Goal: Task Accomplishment & Management: Manage account settings

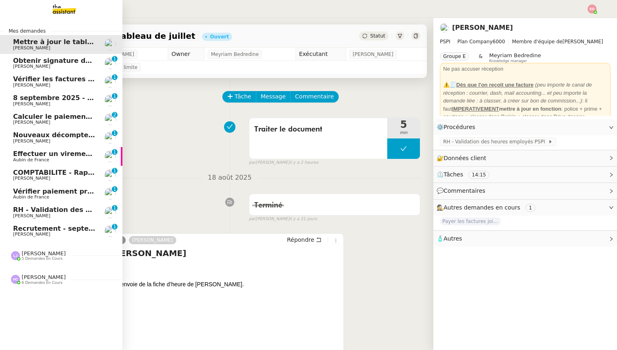
click at [33, 231] on span "Recrutement - septembre 2025" at bounding box center [70, 228] width 115 height 8
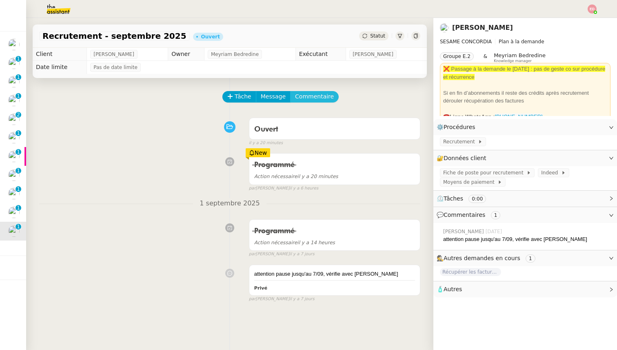
click at [314, 98] on span "Commentaire" at bounding box center [314, 96] width 39 height 9
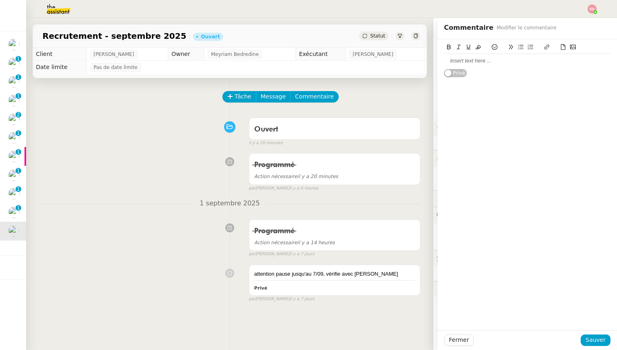
click at [453, 60] on div at bounding box center [527, 60] width 167 height 7
click at [503, 62] on div "Est-ce que je demande àla cliente si elle veut continuer le recrutement ce mois…" at bounding box center [527, 64] width 167 height 15
click at [595, 342] on span "Sauver" at bounding box center [596, 339] width 20 height 9
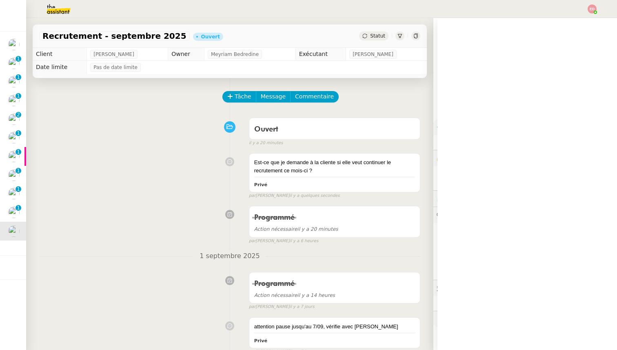
click at [376, 40] on body "Mes demandes Mettre à jour le tableau de juillet Sharlen Torrado Obtenir signat…" at bounding box center [308, 175] width 617 height 350
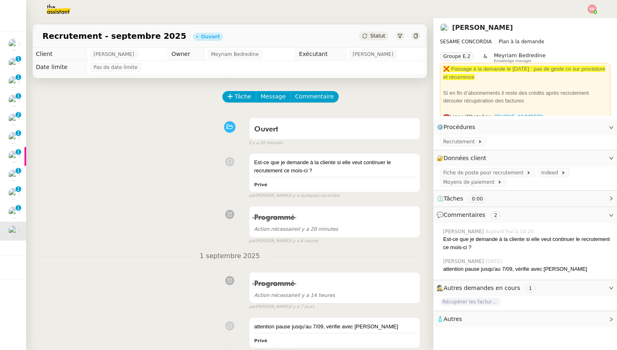
click at [371, 35] on span "Statut" at bounding box center [377, 36] width 15 height 6
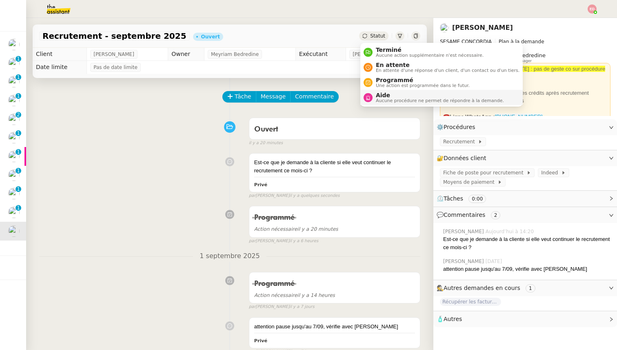
click at [378, 98] on span "Aide" at bounding box center [440, 95] width 128 height 7
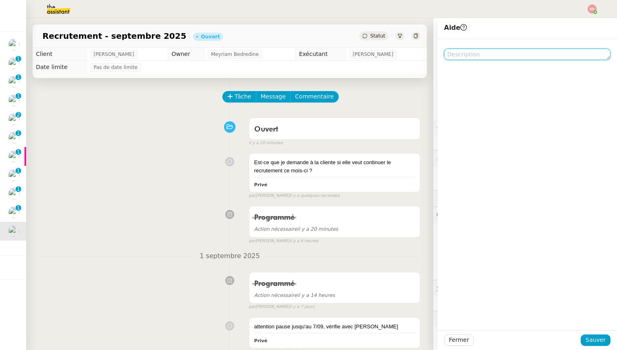
click at [482, 58] on textarea at bounding box center [527, 54] width 167 height 11
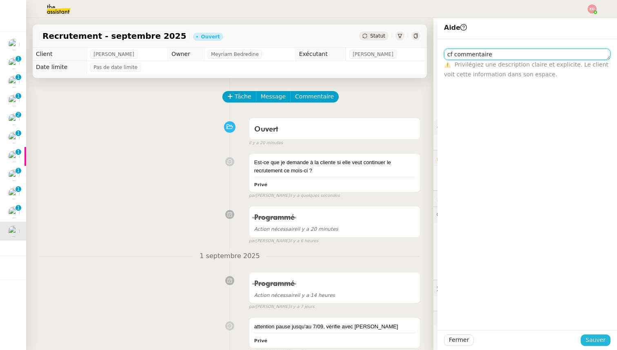
type textarea "cf commentaire"
click at [598, 338] on span "Sauver" at bounding box center [596, 339] width 20 height 9
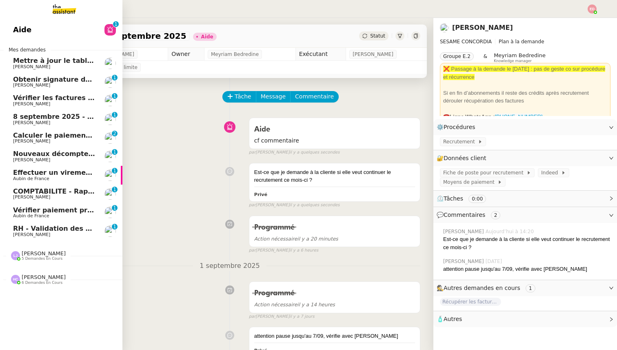
click at [23, 229] on span "RH - Validation des heures employés PSPI - août 2025" at bounding box center [112, 228] width 198 height 8
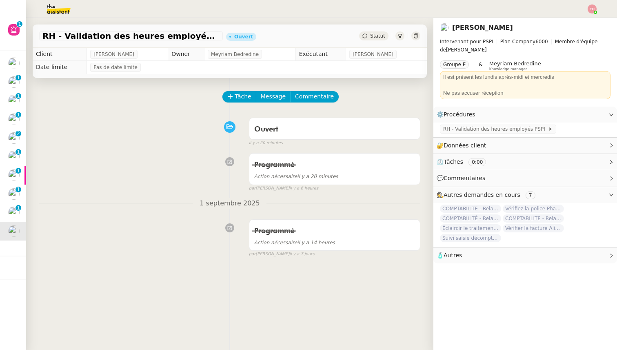
click at [222, 96] on div "Tâche Message Commentaire" at bounding box center [229, 101] width 381 height 20
click at [239, 98] on span "Tâche" at bounding box center [243, 96] width 17 height 9
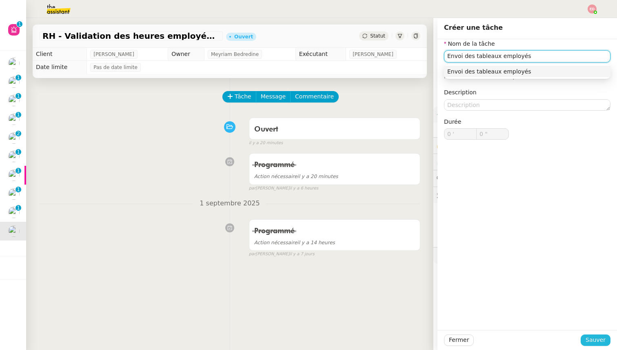
type input "Envoi des tableaux employés"
click at [585, 340] on button "Sauver" at bounding box center [596, 339] width 30 height 11
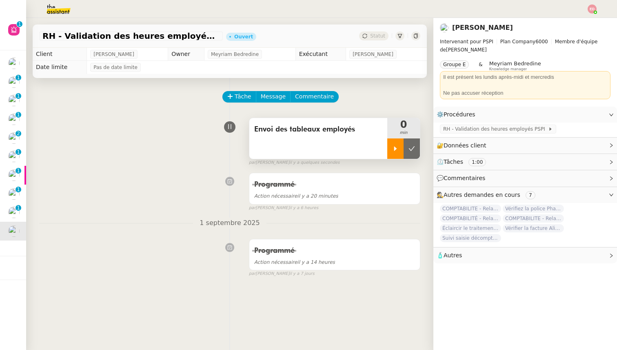
click at [397, 147] on icon at bounding box center [395, 148] width 7 height 7
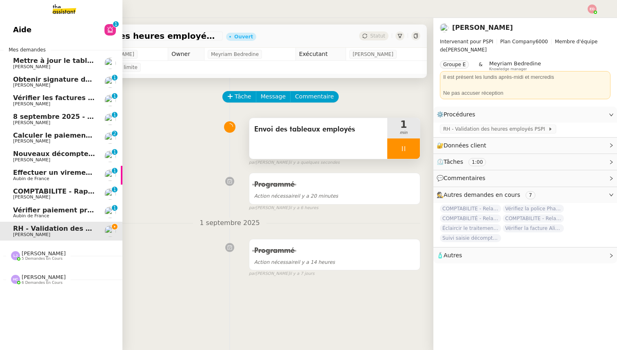
click at [24, 206] on span "Vérifier paiement prime police [PERSON_NAME]" at bounding box center [100, 210] width 175 height 8
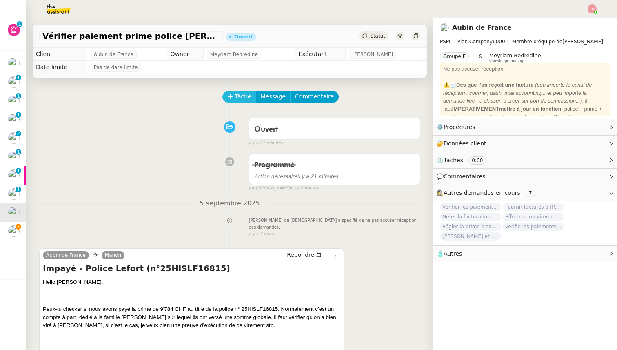
click at [234, 97] on button "Tâche" at bounding box center [239, 96] width 34 height 11
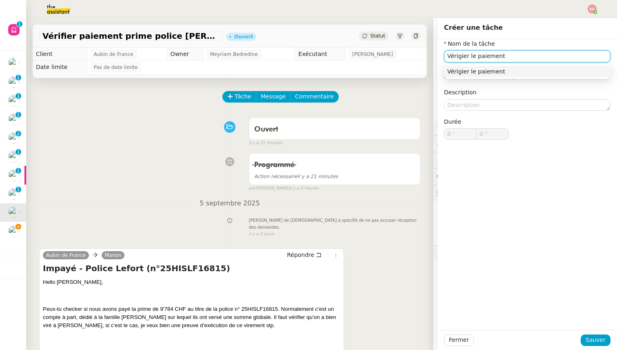
click at [461, 57] on input "Vérigier le paiement" at bounding box center [527, 56] width 167 height 12
click at [468, 58] on input "Vérifier le paiement" at bounding box center [527, 56] width 167 height 12
type input "Vérifier le paiement"
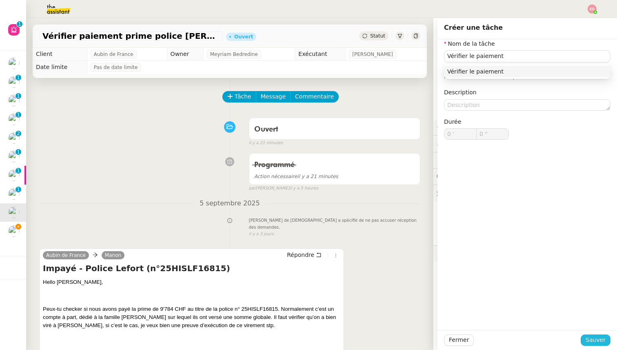
click at [589, 339] on span "Sauver" at bounding box center [596, 339] width 20 height 9
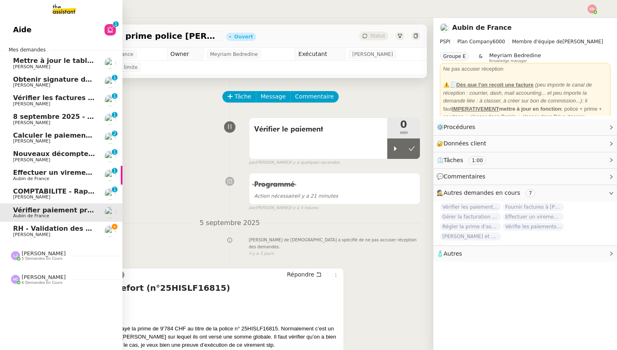
click at [16, 198] on span "[PERSON_NAME]" at bounding box center [31, 196] width 37 height 5
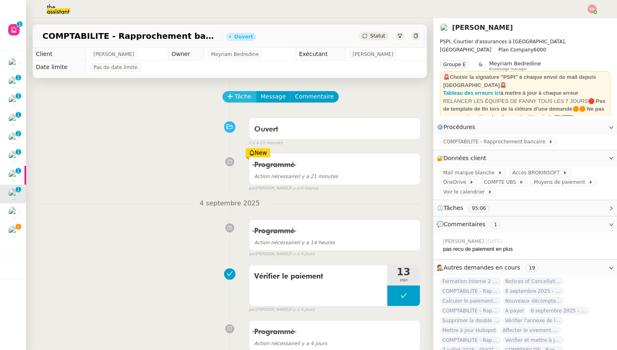
click at [232, 97] on icon at bounding box center [230, 96] width 6 height 6
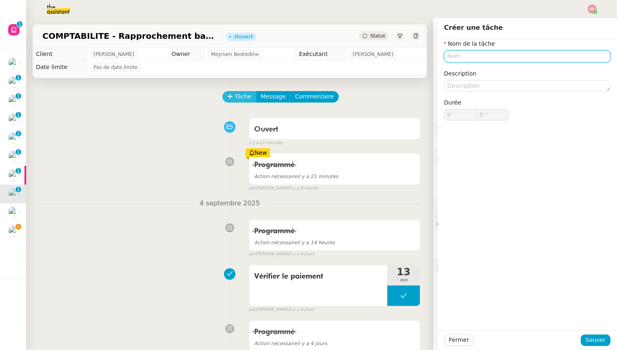
paste input "Vérifier le paiement"
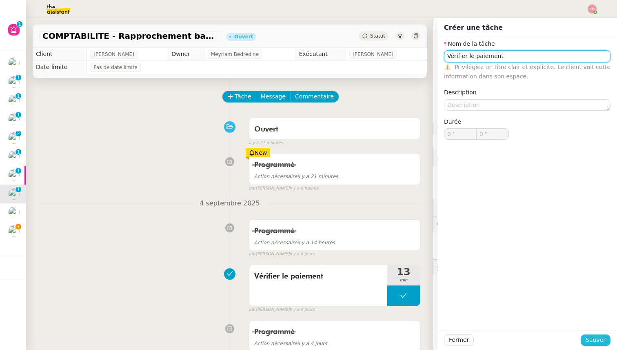
type input "Vérifier le paiement"
click at [599, 340] on span "Sauver" at bounding box center [596, 339] width 20 height 9
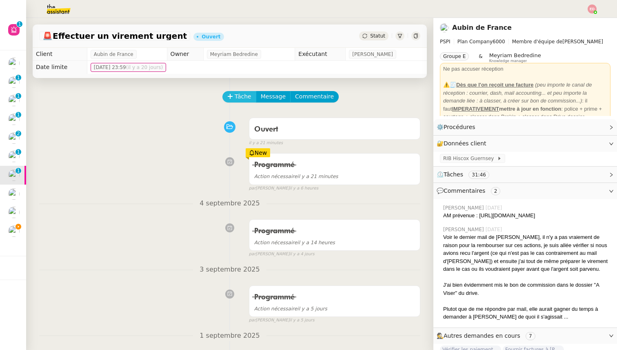
click at [229, 99] on icon at bounding box center [230, 96] width 6 height 6
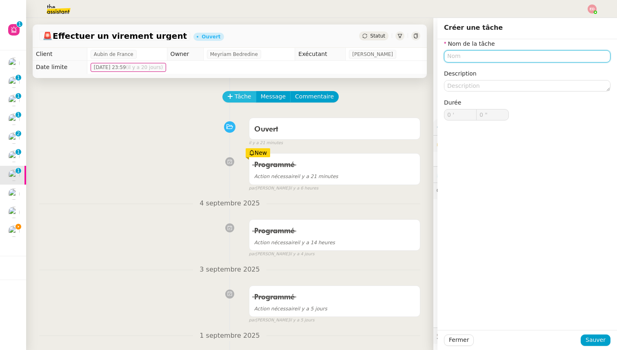
paste input "Vérifier le paiement"
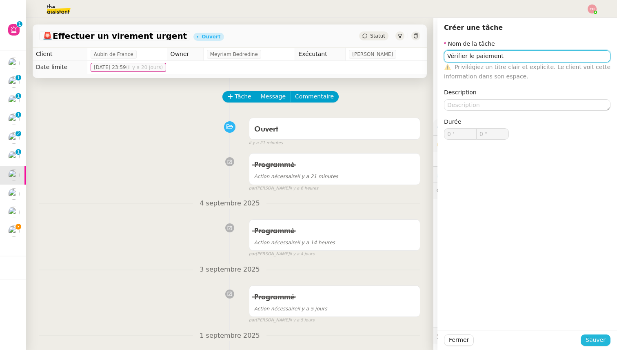
type input "Vérifier le paiement"
click at [594, 340] on span "Sauver" at bounding box center [596, 339] width 20 height 9
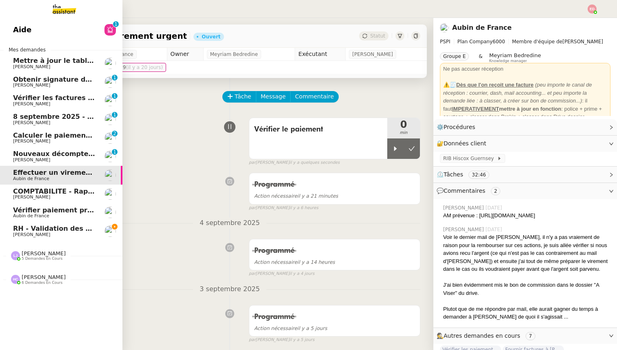
click at [16, 153] on span "Nouveaux décomptes de commissions" at bounding box center [83, 154] width 140 height 8
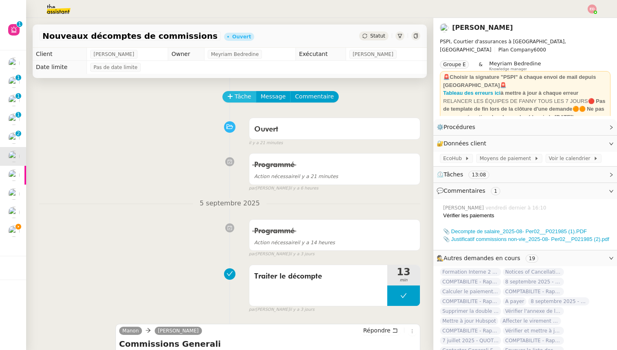
click at [232, 96] on icon at bounding box center [230, 96] width 6 height 6
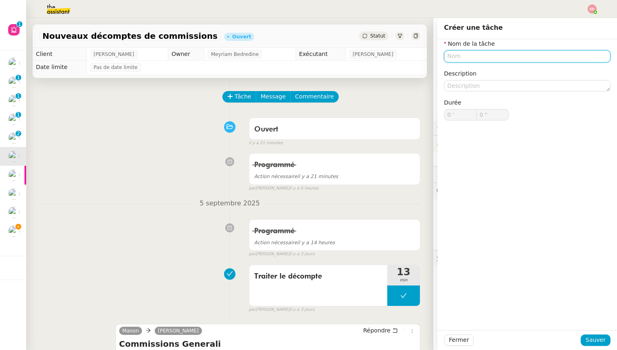
paste input "Vérifier le paiement"
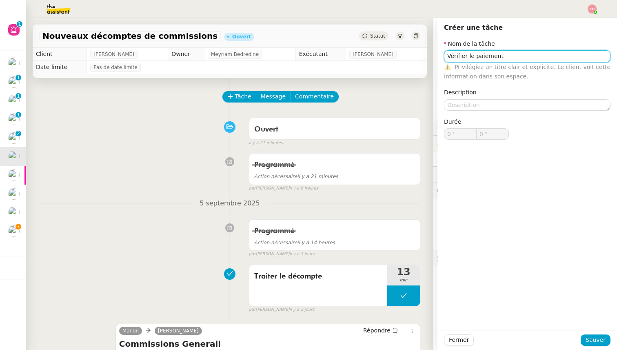
click at [471, 55] on input "Vérifier le paiement" at bounding box center [527, 56] width 167 height 12
click at [500, 54] on input "Vérifier les paiement" at bounding box center [527, 56] width 167 height 12
type input "Vérifier les paiements"
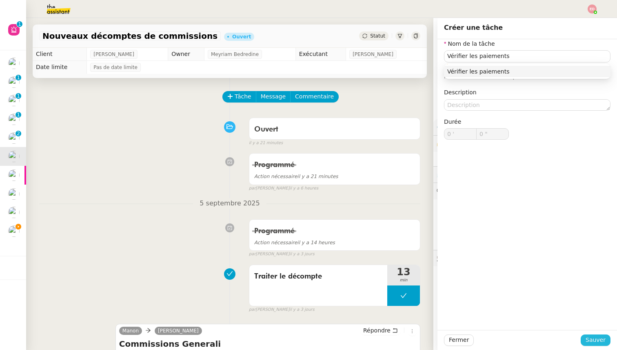
click at [586, 341] on button "Sauver" at bounding box center [596, 339] width 30 height 11
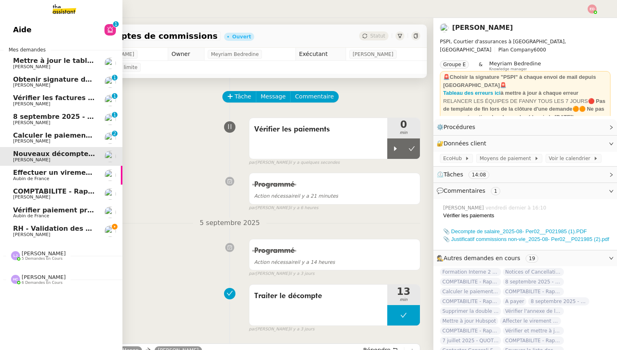
click at [30, 133] on span "Calculer le paiement de CHF 2,063.41" at bounding box center [82, 135] width 139 height 8
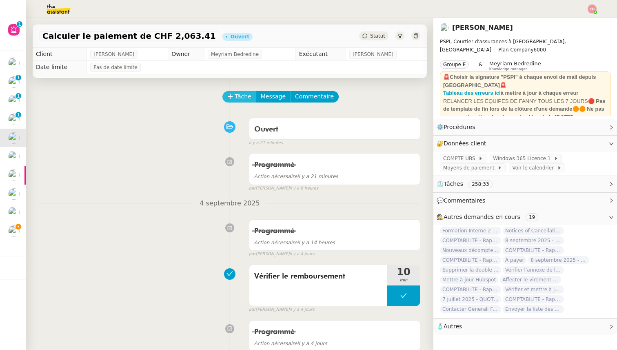
click at [241, 97] on span "Tâche" at bounding box center [243, 96] width 17 height 9
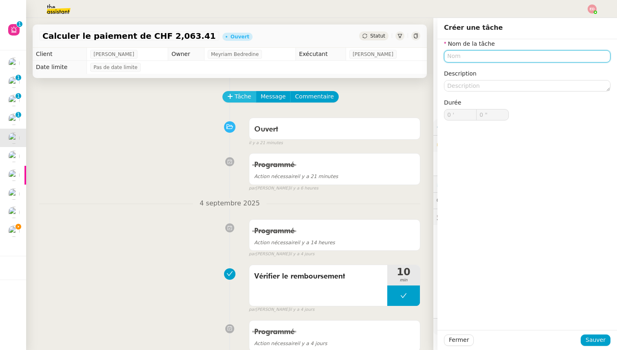
paste input "Vérifier le paiement"
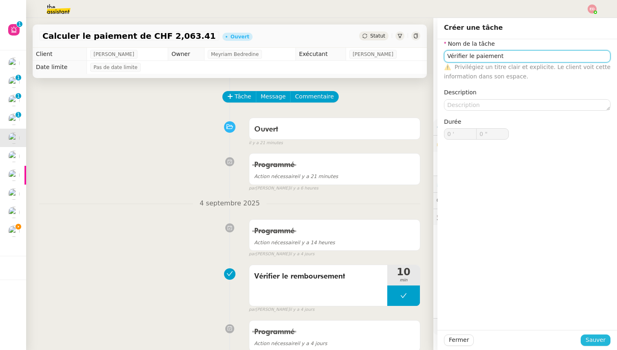
type input "Vérifier le paiement"
click at [595, 340] on span "Sauver" at bounding box center [596, 339] width 20 height 9
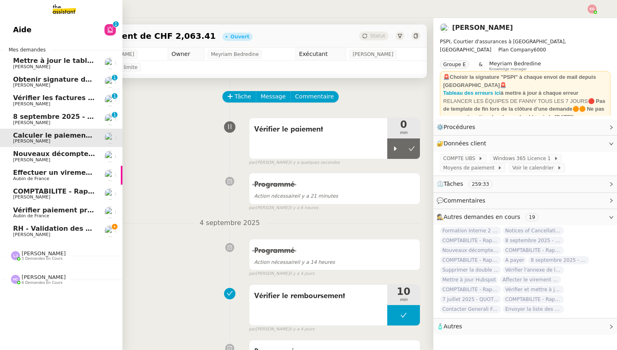
click at [22, 120] on div "8 septembre 2025 - QUOTIDIEN Gestion boite mail Accounting Fanny Eyraud" at bounding box center [54, 119] width 82 height 12
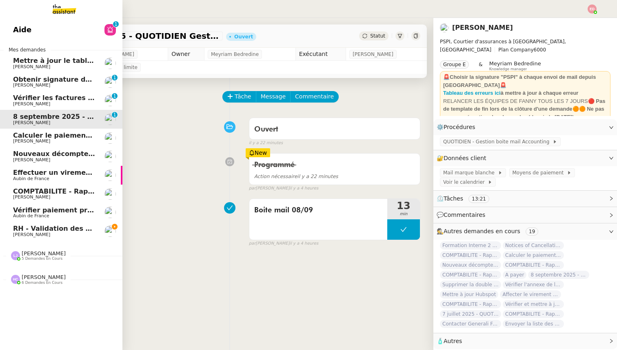
click at [26, 98] on span "Vérifier les factures non réglées" at bounding box center [72, 98] width 118 height 8
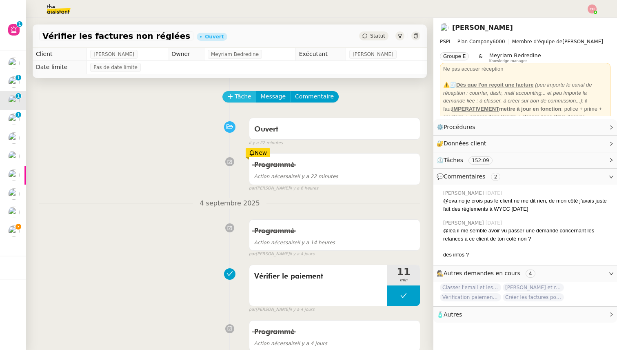
click at [240, 100] on span "Tâche" at bounding box center [243, 96] width 17 height 9
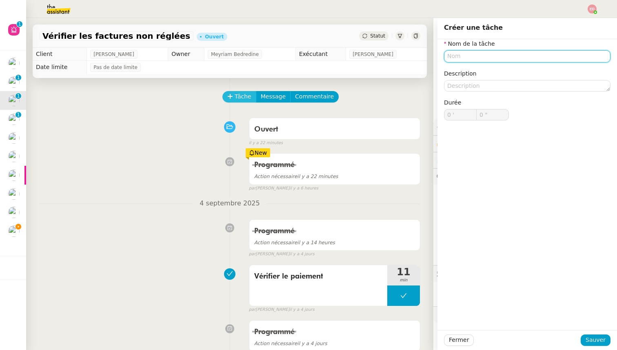
paste input "Vérifier le paiement"
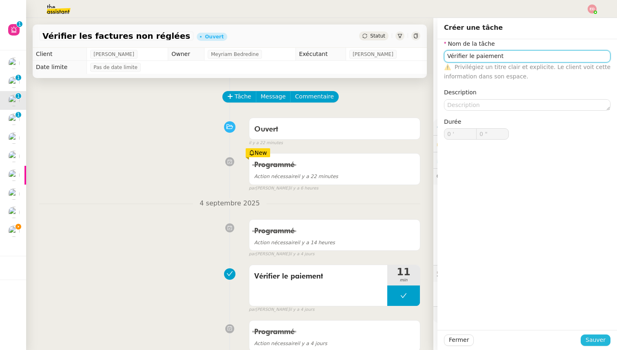
type input "Vérifier le paiement"
click at [589, 339] on span "Sauver" at bounding box center [596, 339] width 20 height 9
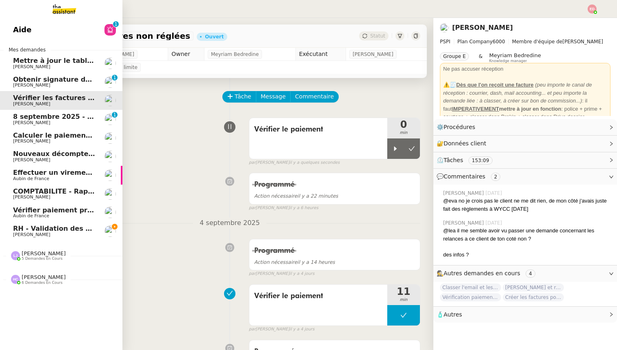
click at [68, 120] on span "[PERSON_NAME]" at bounding box center [54, 122] width 82 height 5
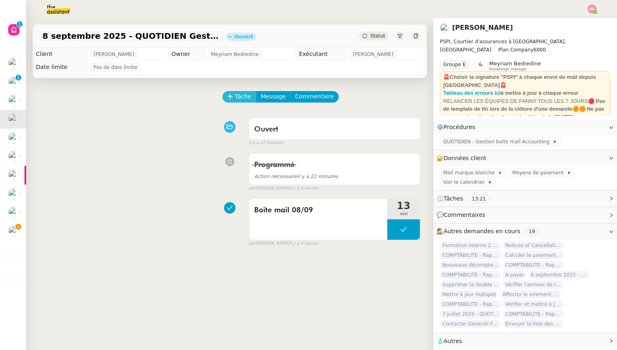
click at [236, 100] on span "Tâche" at bounding box center [243, 96] width 17 height 9
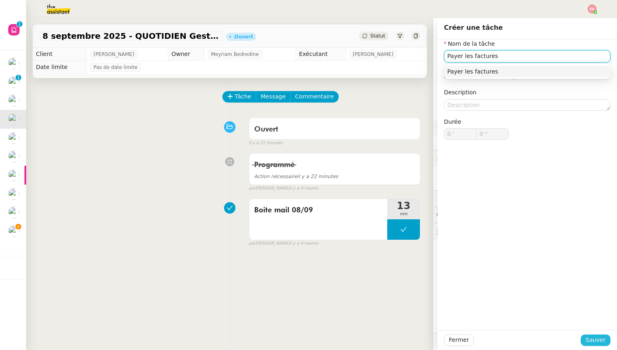
type input "Payer les factures"
click at [595, 338] on span "Sauver" at bounding box center [596, 339] width 20 height 9
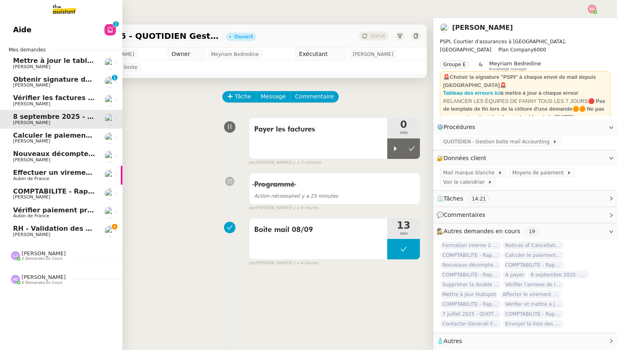
click at [29, 236] on span "[PERSON_NAME]" at bounding box center [31, 234] width 37 height 5
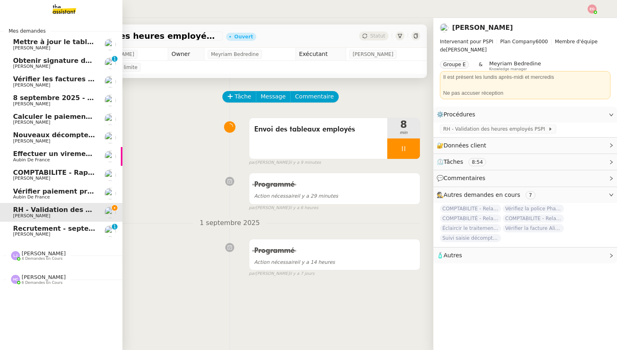
click at [29, 236] on span "Morgane Mussard" at bounding box center [31, 233] width 37 height 5
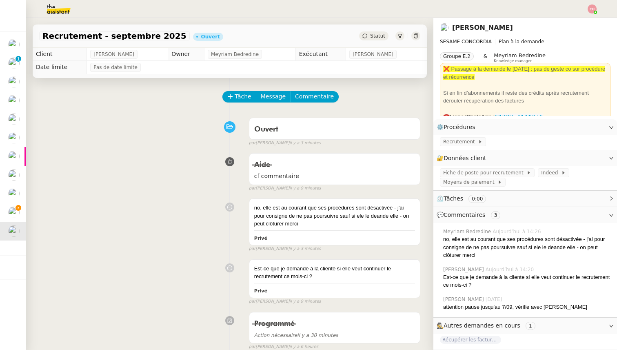
click at [369, 38] on div "Statut" at bounding box center [373, 35] width 29 height 9
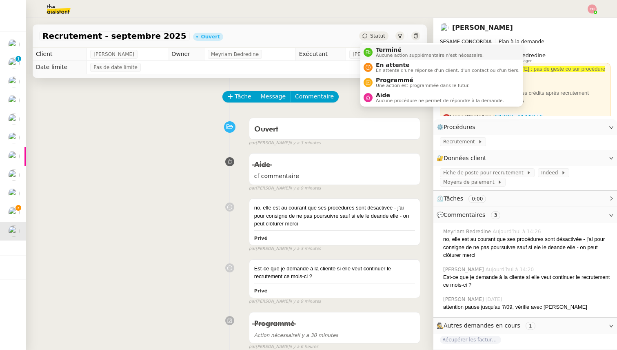
click at [376, 51] on span "Terminé" at bounding box center [430, 50] width 108 height 7
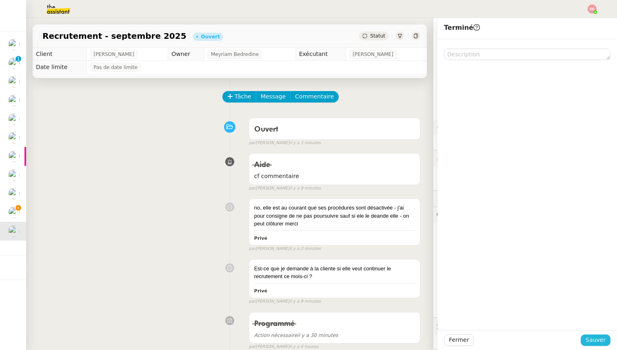
click at [591, 340] on span "Sauver" at bounding box center [596, 339] width 20 height 9
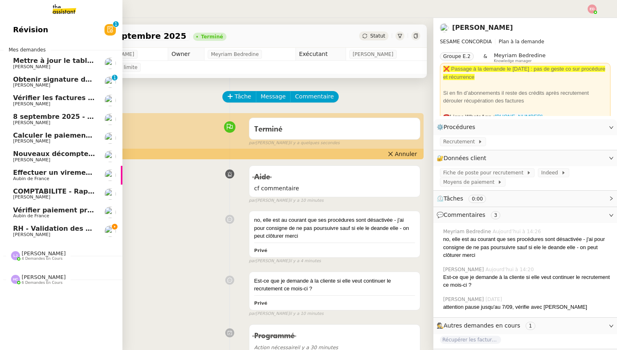
click at [22, 232] on span "[PERSON_NAME]" at bounding box center [31, 234] width 37 height 5
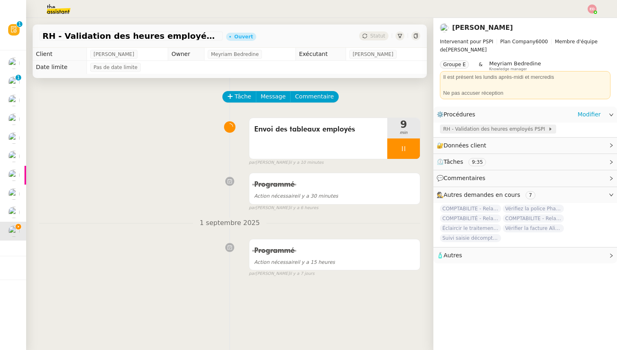
click at [469, 128] on span "RH - Validation des heures employés PSPI" at bounding box center [495, 129] width 105 height 8
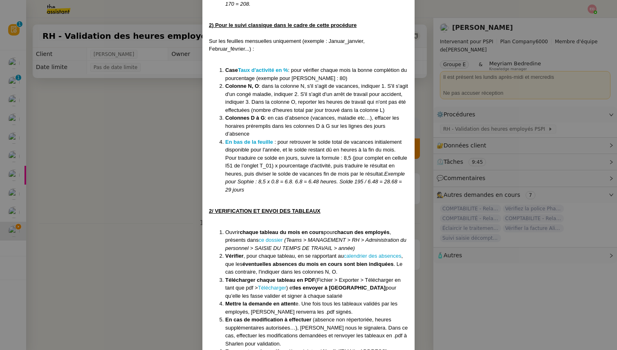
scroll to position [735, 0]
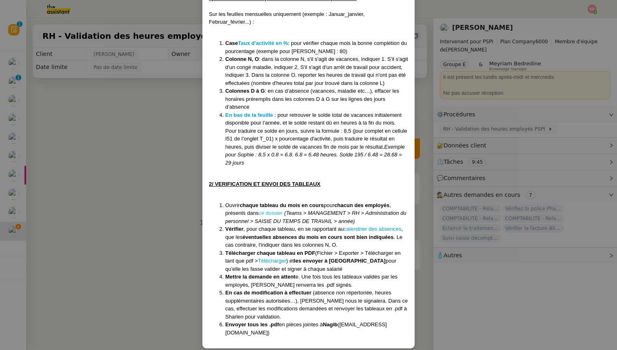
click at [275, 215] on link "ce dossier" at bounding box center [271, 213] width 24 height 6
click at [273, 212] on link "ce dossier" at bounding box center [271, 213] width 24 height 6
click at [143, 140] on nz-modal-container "Créé le 08/08/2024 Modifiée le 01/09/25 Contexte : Chaque mois, nous devons tra…" at bounding box center [308, 175] width 617 height 350
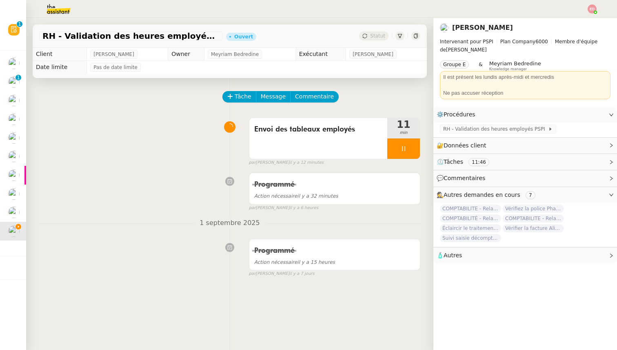
scroll to position [694, 0]
click at [269, 96] on span "Message" at bounding box center [273, 96] width 25 height 9
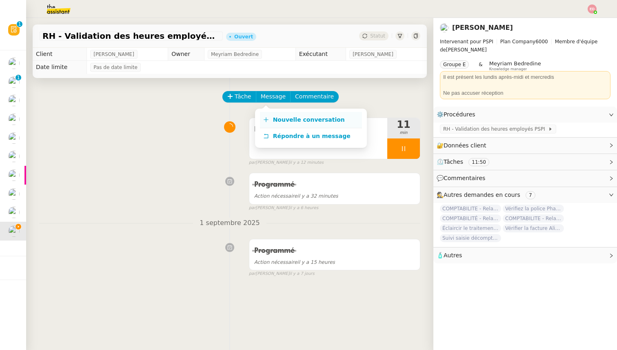
click at [288, 116] on link "Nouvelle conversation" at bounding box center [311, 120] width 102 height 16
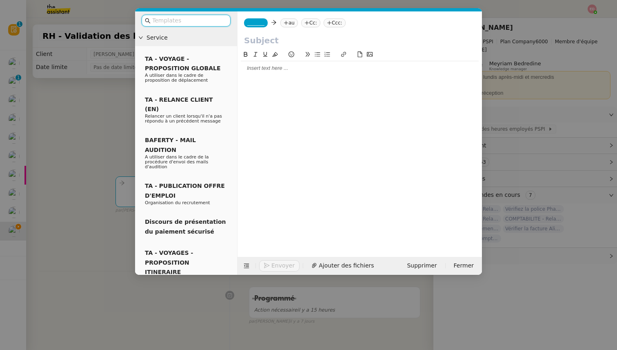
click at [190, 18] on input "text" at bounding box center [188, 20] width 73 height 9
click at [257, 23] on span "_______" at bounding box center [255, 23] width 17 height 6
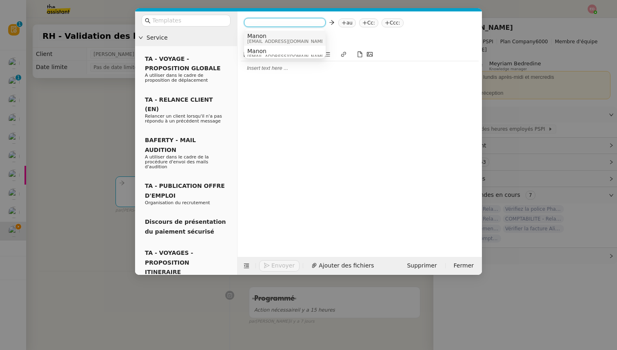
click at [258, 40] on span "[EMAIL_ADDRESS][DOMAIN_NAME]" at bounding box center [286, 41] width 78 height 4
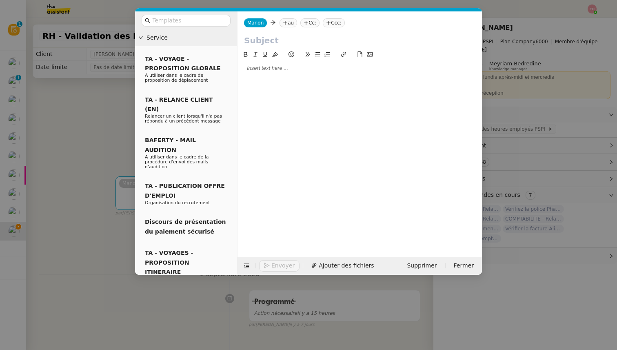
click at [250, 39] on input "text" at bounding box center [359, 40] width 231 height 12
type input "Heures de travail"
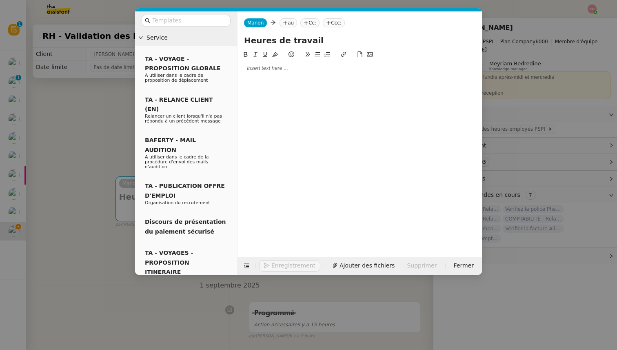
click at [255, 69] on div at bounding box center [360, 67] width 238 height 7
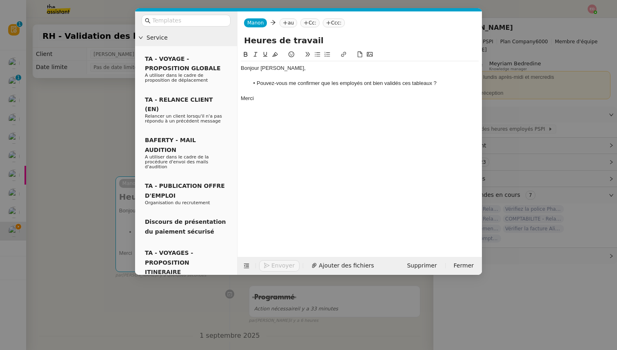
click at [381, 82] on li "Pouvez-vous me confirmer que les employés ont bien validés ces tableaux ?" at bounding box center [364, 83] width 230 height 7
click at [401, 83] on li "Pouvez-vous me confirmer que les employés ont bien validés ces tableaux ?" at bounding box center [364, 83] width 230 height 7
click at [0, 0] on lt-em "validé" at bounding box center [0, 0] width 0 height 0
click at [336, 266] on span "Ajouter des fichiers" at bounding box center [346, 265] width 55 height 9
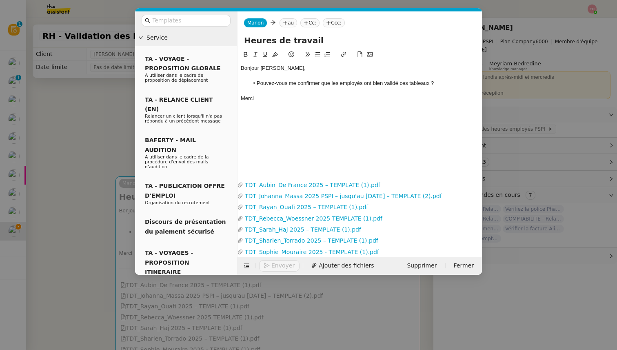
click at [293, 149] on div "Bonjour Sharlen, Pouvez-vous me confirmer que les employés ont bien validé ces …" at bounding box center [360, 108] width 238 height 116
click at [289, 26] on nz-tag "au" at bounding box center [289, 22] width 18 height 9
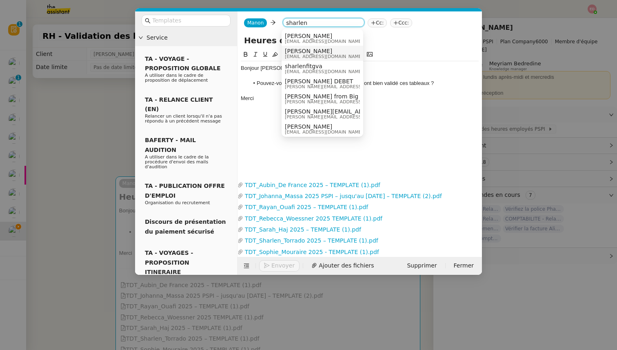
type input "sharlen"
click at [294, 56] on span "[EMAIL_ADDRESS][DOMAIN_NAME]" at bounding box center [324, 56] width 78 height 4
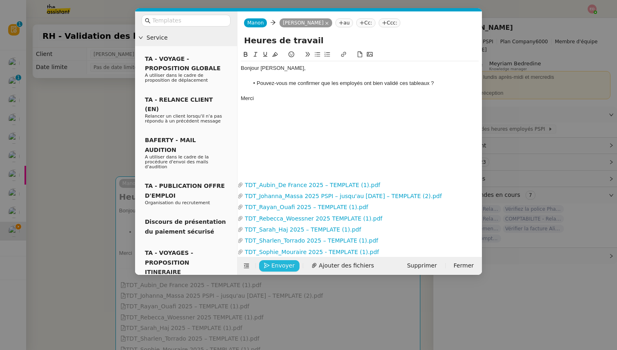
click at [272, 265] on span "Envoyer" at bounding box center [282, 265] width 23 height 9
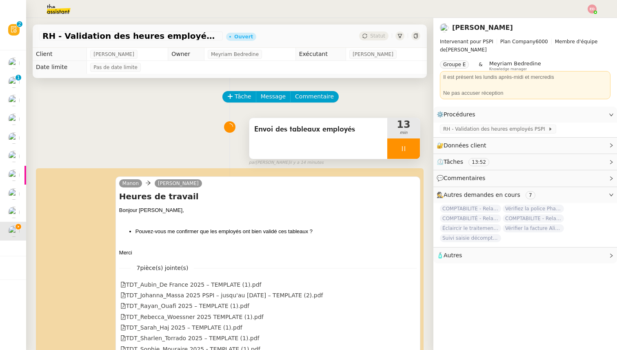
click at [414, 141] on div at bounding box center [403, 148] width 33 height 20
click at [414, 141] on button at bounding box center [412, 148] width 16 height 20
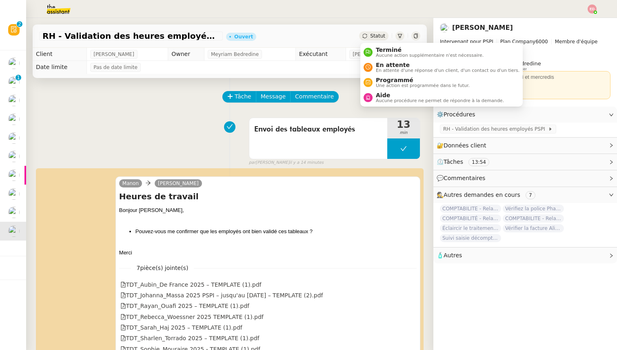
click at [380, 35] on span "Statut" at bounding box center [377, 36] width 15 height 6
click at [390, 65] on span "En attente" at bounding box center [448, 65] width 144 height 7
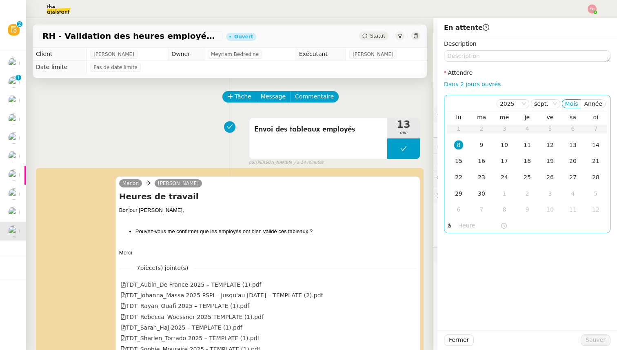
click at [458, 159] on div "15" at bounding box center [458, 160] width 9 height 9
click at [588, 342] on span "Sauver" at bounding box center [596, 339] width 20 height 9
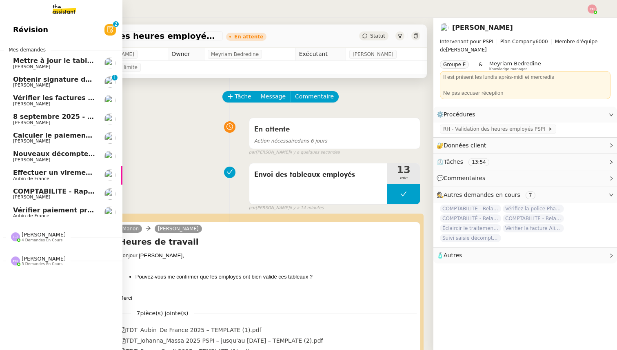
click at [37, 206] on link "Vérifier paiement prime police [PERSON_NAME] de France" at bounding box center [61, 212] width 122 height 19
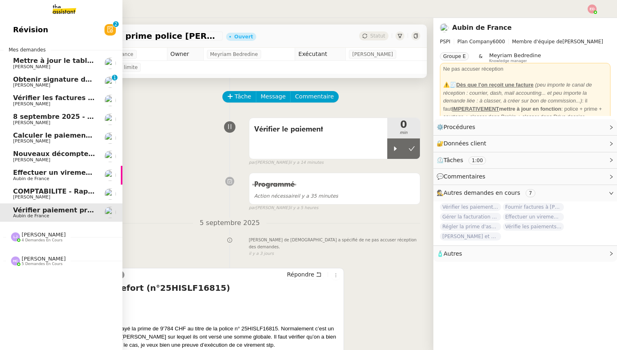
click at [36, 194] on span "COMPTABILITE - Rapprochement bancaire - 18 août 2025" at bounding box center [117, 191] width 209 height 8
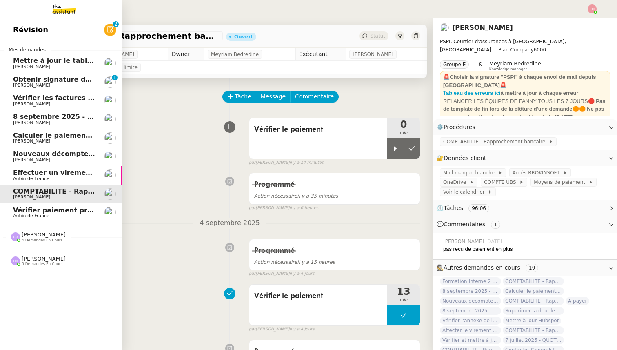
click at [41, 173] on span "Effectuer un virement urgent" at bounding box center [66, 173] width 107 height 8
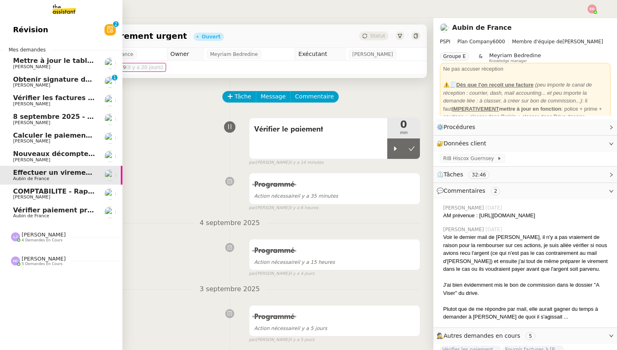
click at [45, 156] on span "Nouveaux décomptes de commissions" at bounding box center [83, 154] width 140 height 8
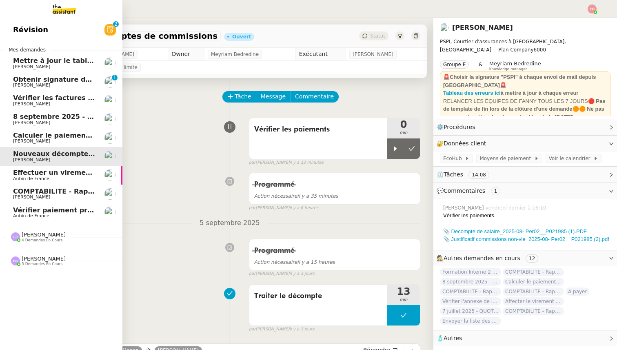
click at [49, 140] on span "[PERSON_NAME]" at bounding box center [54, 141] width 82 height 5
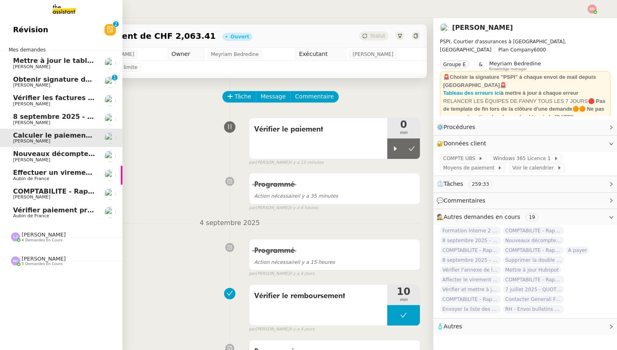
click at [49, 117] on span "8 septembre 2025 - QUOTIDIEN Gestion boite mail Accounting" at bounding box center [127, 117] width 229 height 8
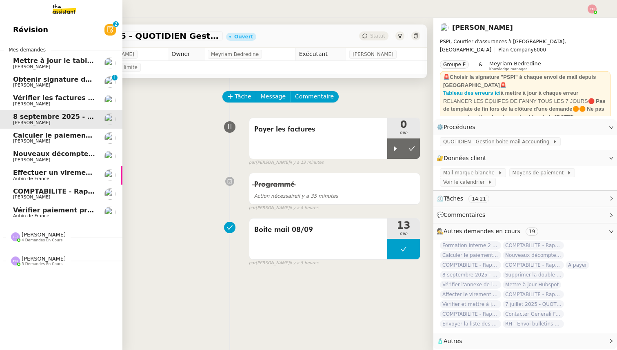
click at [49, 98] on span "Vérifier les factures non réglées" at bounding box center [72, 98] width 118 height 8
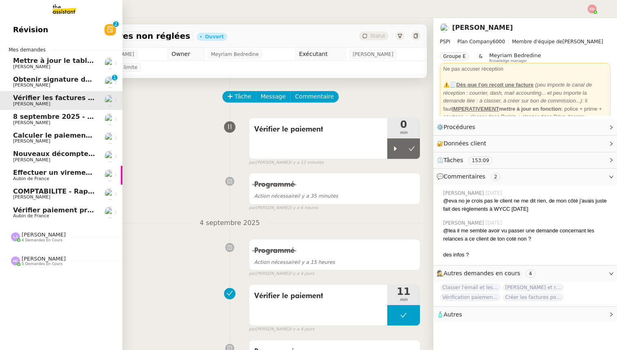
click at [49, 84] on span "[PERSON_NAME]" at bounding box center [54, 85] width 82 height 5
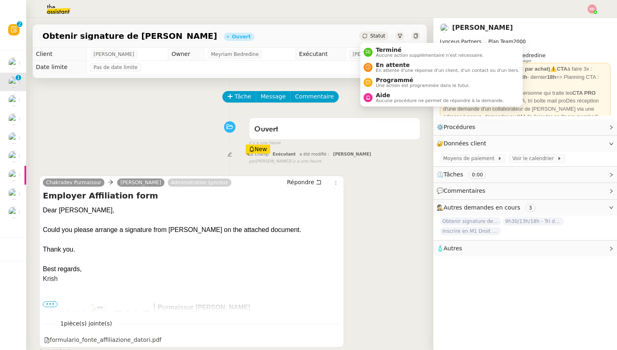
click at [372, 36] on span "Statut" at bounding box center [377, 36] width 15 height 6
click at [396, 100] on span "Aucune procédure ne permet de répondre à la demande." at bounding box center [440, 100] width 128 height 4
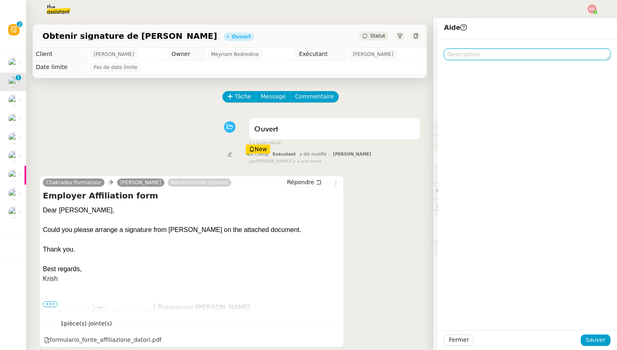
click at [472, 51] on textarea at bounding box center [527, 54] width 167 height 11
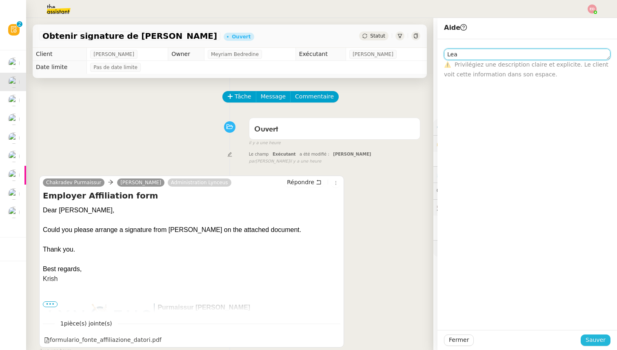
type textarea "Lea"
click at [596, 340] on span "Sauver" at bounding box center [596, 339] width 20 height 9
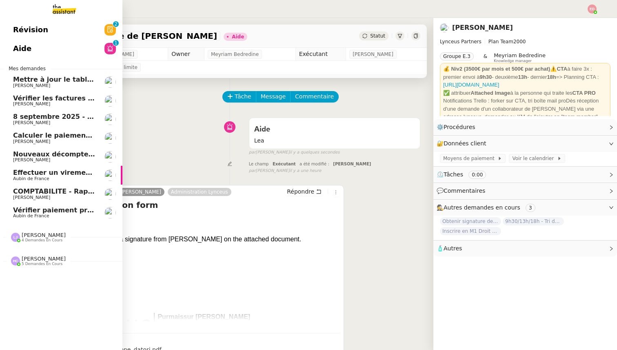
click at [19, 82] on span "Mettre à jour le tableau de juillet" at bounding box center [74, 80] width 122 height 8
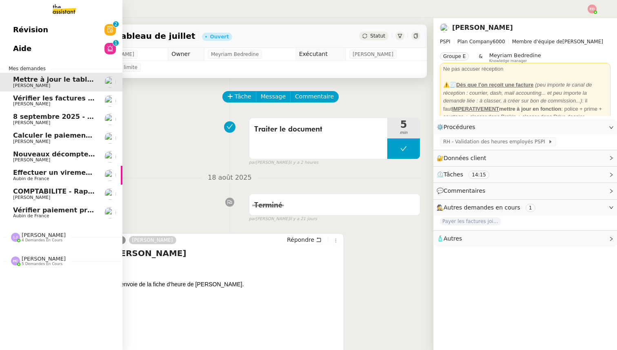
click at [37, 114] on span "8 septembre 2025 - QUOTIDIEN Gestion boite mail Accounting" at bounding box center [127, 117] width 229 height 8
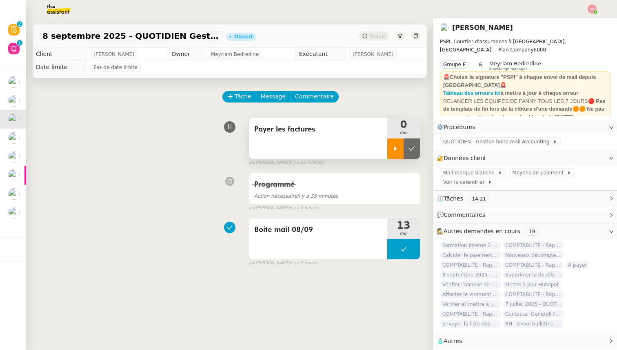
click at [394, 148] on icon at bounding box center [395, 148] width 7 height 7
click at [591, 158] on link "Modifier" at bounding box center [589, 157] width 23 height 9
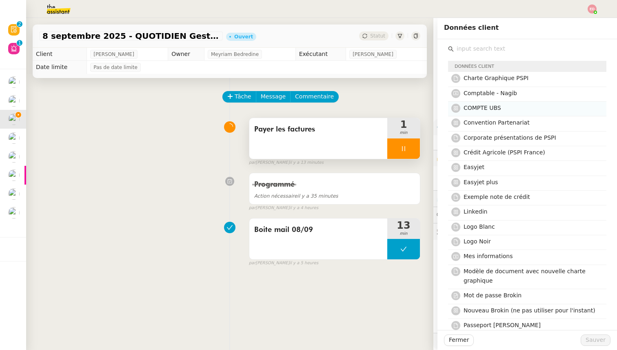
click at [494, 107] on span "COMPTE UBS" at bounding box center [483, 107] width 38 height 7
click at [595, 336] on span "Sauver" at bounding box center [596, 339] width 20 height 9
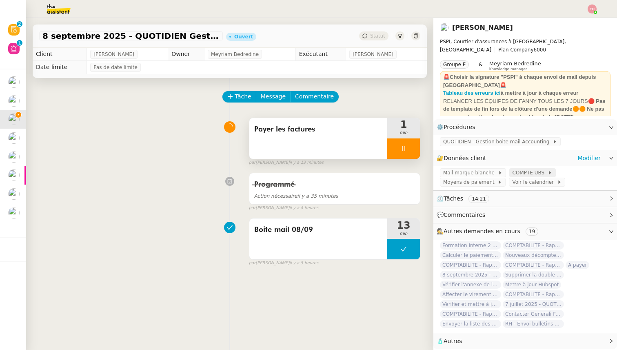
click at [521, 170] on span "COMPTE UBS" at bounding box center [530, 173] width 35 height 8
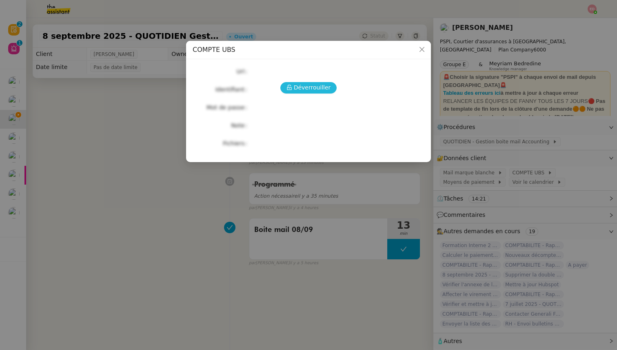
click at [318, 87] on span "Déverrouiller" at bounding box center [312, 87] width 37 height 9
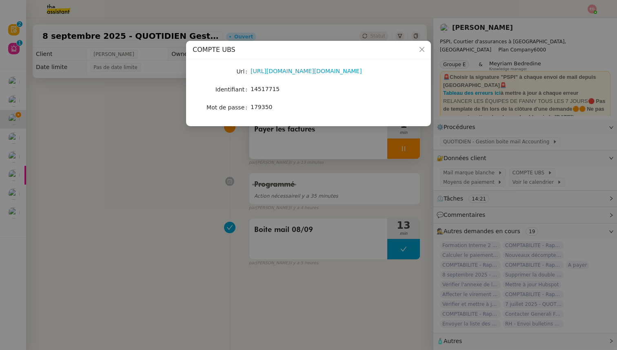
click at [260, 89] on span "14517715" at bounding box center [265, 89] width 29 height 7
copy span "14517715"
click at [428, 151] on nz-modal-container "COMPTE UBS Url https://ebanking-ch1.ubs.com/workbench/WorkbenchOpenAction.do?lo…" at bounding box center [308, 175] width 617 height 350
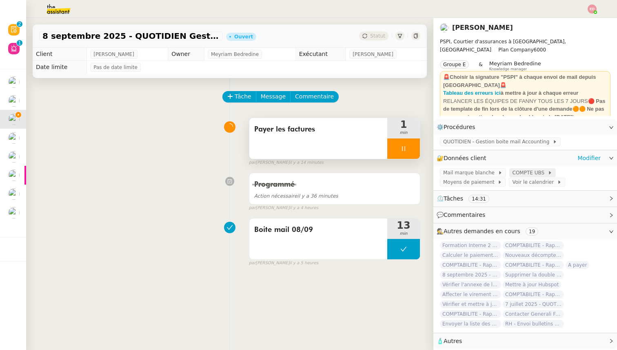
click at [549, 172] on icon at bounding box center [550, 172] width 2 height 3
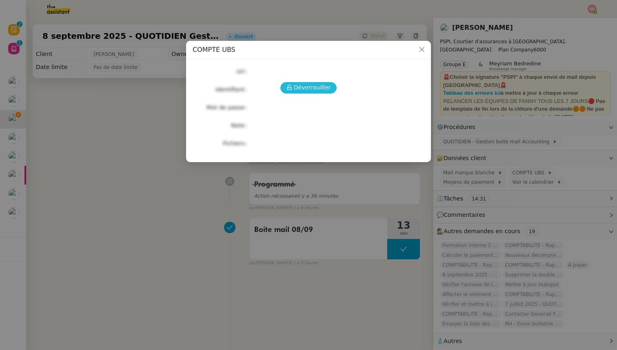
click at [314, 89] on span "Déverrouiller" at bounding box center [312, 87] width 37 height 9
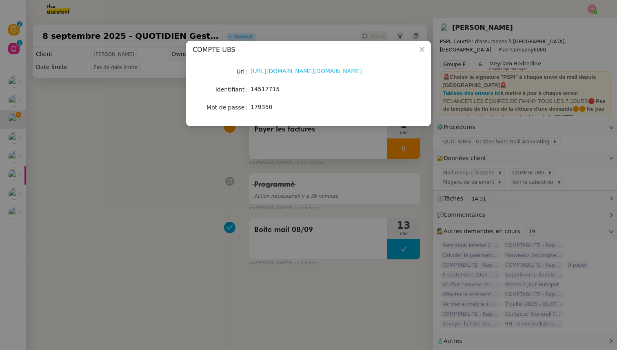
click at [288, 70] on link "https://ebanking-ch1.ubs.com/workbench/WorkbenchOpenAction.do?login#/home?navit…" at bounding box center [306, 71] width 111 height 7
click at [108, 84] on nz-modal-container "COMPTE UBS Url https://ebanking-ch1.ubs.com/workbench/WorkbenchOpenAction.do?lo…" at bounding box center [308, 175] width 617 height 350
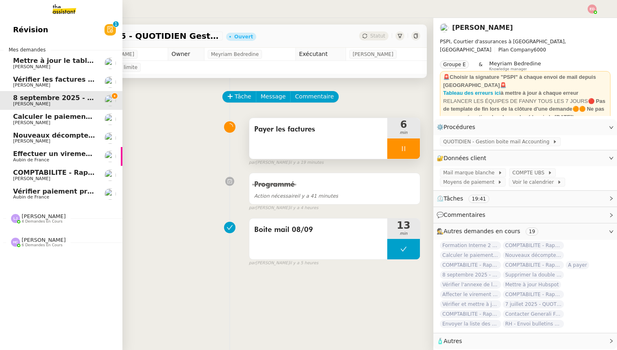
click at [66, 178] on span "[PERSON_NAME]" at bounding box center [54, 178] width 82 height 5
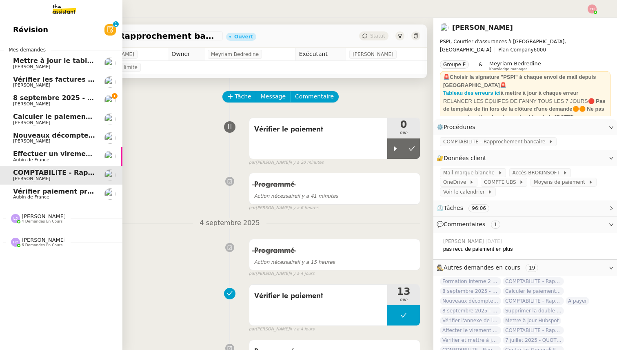
click at [66, 100] on span "8 septembre 2025 - QUOTIDIEN Gestion boite mail Accounting" at bounding box center [127, 98] width 229 height 8
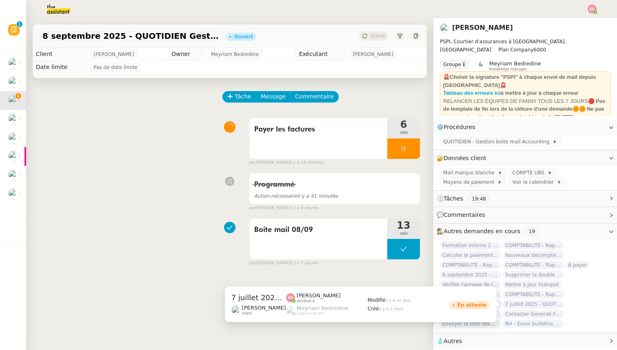
click at [540, 303] on span "7 juillet 2025 - QUOTIDIEN Gestion boite mail Accounting" at bounding box center [533, 304] width 61 height 8
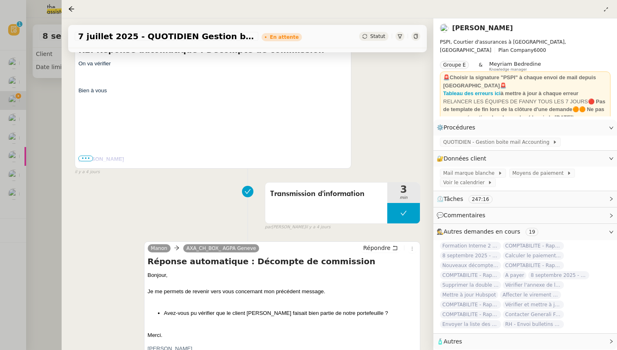
scroll to position [287, 0]
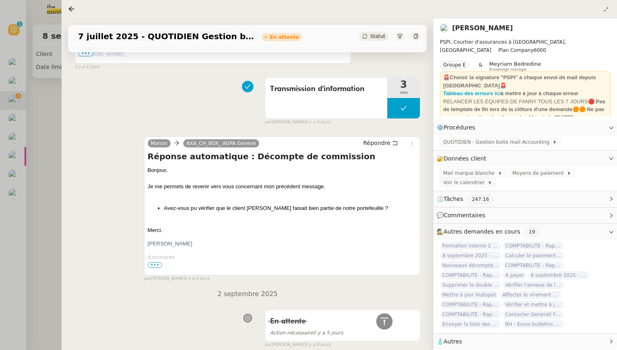
click at [41, 232] on div at bounding box center [308, 175] width 617 height 350
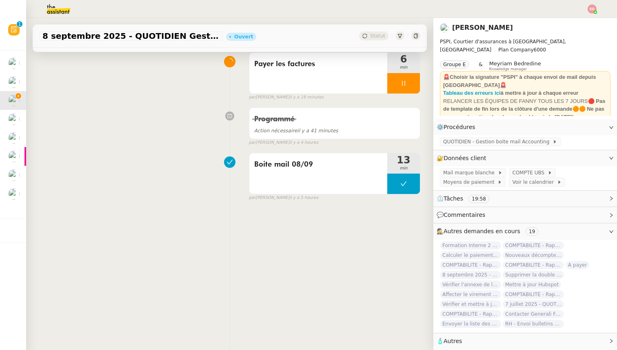
scroll to position [104, 0]
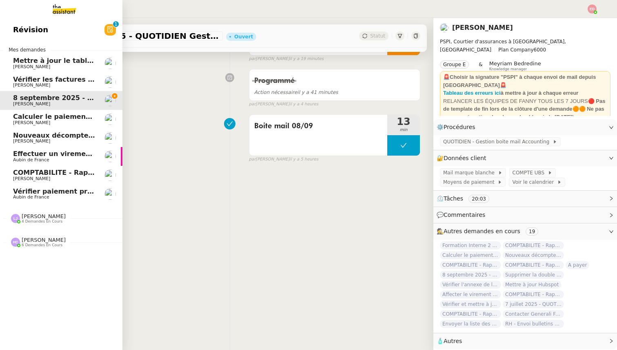
click at [26, 119] on span "Calculer le paiement de CHF 2,063.41" at bounding box center [82, 117] width 139 height 8
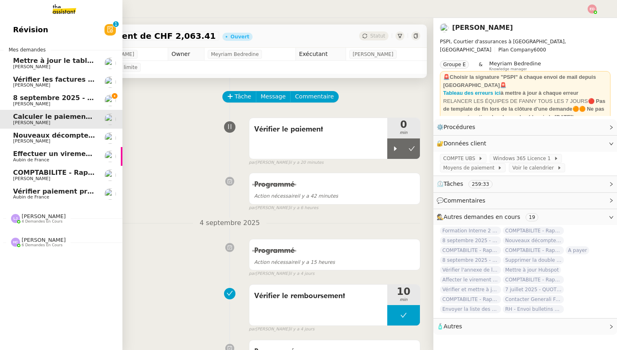
click at [24, 138] on span "Nouveaux décomptes de commissions" at bounding box center [83, 135] width 140 height 8
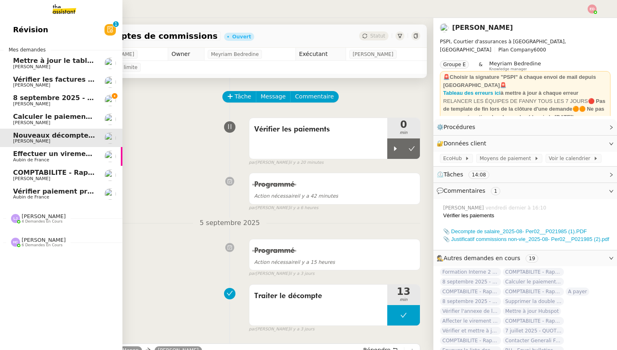
click at [33, 102] on span "[PERSON_NAME]" at bounding box center [31, 103] width 37 height 5
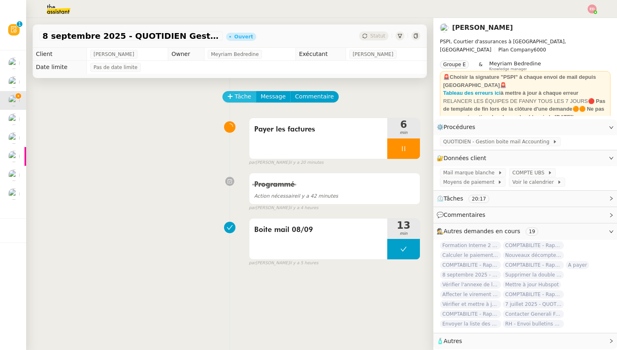
click at [231, 100] on button "Tâche" at bounding box center [239, 96] width 34 height 11
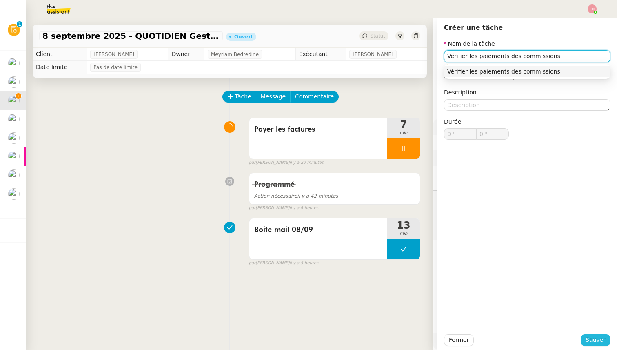
type input "Vérifier les paiements des commissions"
click at [592, 342] on span "Sauver" at bounding box center [596, 339] width 20 height 9
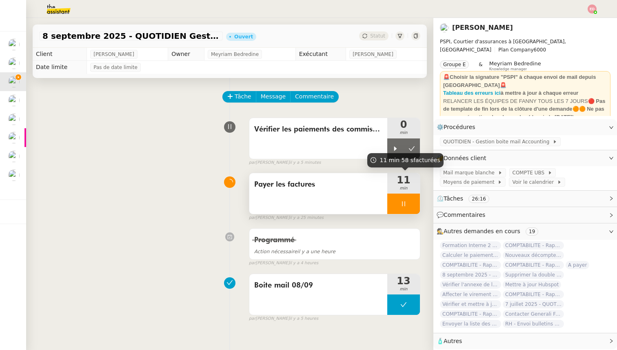
click at [411, 202] on div at bounding box center [403, 203] width 33 height 20
click at [417, 202] on icon at bounding box center [420, 203] width 7 height 7
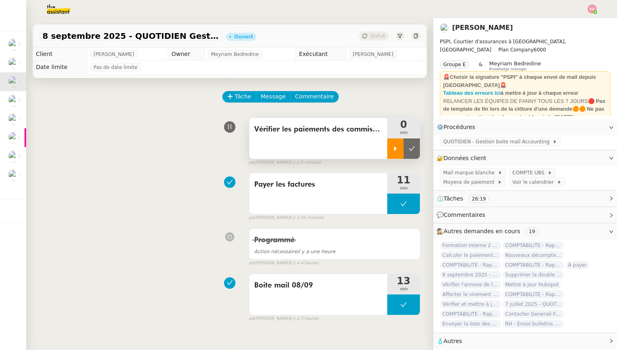
click at [390, 142] on div at bounding box center [395, 148] width 16 height 20
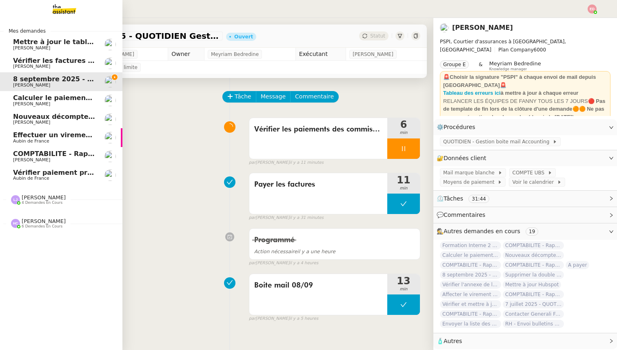
click at [22, 67] on span "[PERSON_NAME]" at bounding box center [31, 66] width 37 height 5
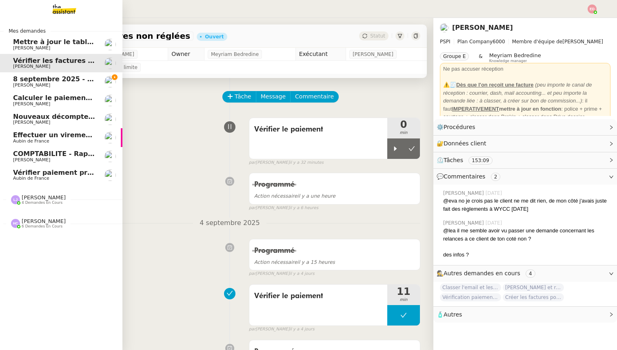
click at [36, 93] on link "Calculer le paiement de CHF 2,063.41 [PERSON_NAME]" at bounding box center [61, 100] width 122 height 19
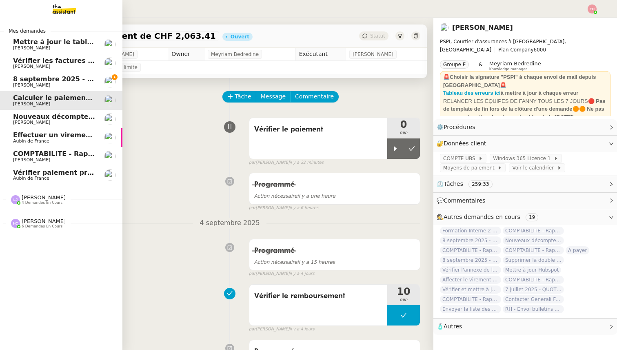
click at [36, 123] on span "[PERSON_NAME]" at bounding box center [31, 122] width 37 height 5
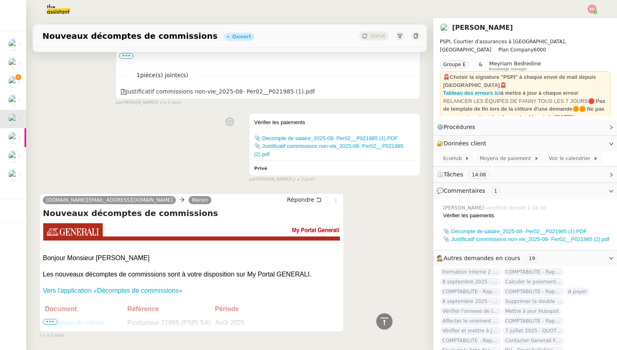
scroll to position [416, 0]
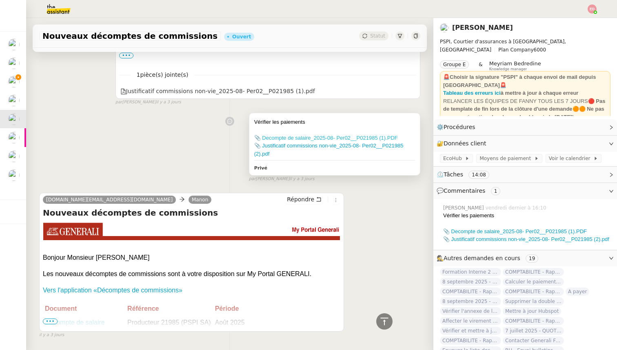
click at [279, 138] on link "📎 Decompte de salaire_2025-08- Per02__P021985 (1).PDF" at bounding box center [326, 138] width 144 height 6
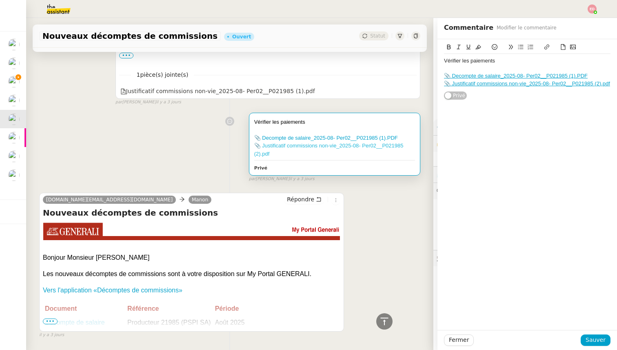
click at [272, 147] on link "📎 Justificatif commissions non-vie_2025-08- Per02__P021985 (2).pdf" at bounding box center [328, 149] width 149 height 14
click at [94, 108] on div "Tâche Message Commentaire Veuillez patienter une erreur s'est produite 👌👌👌 mess…" at bounding box center [229, 7] width 407 height 690
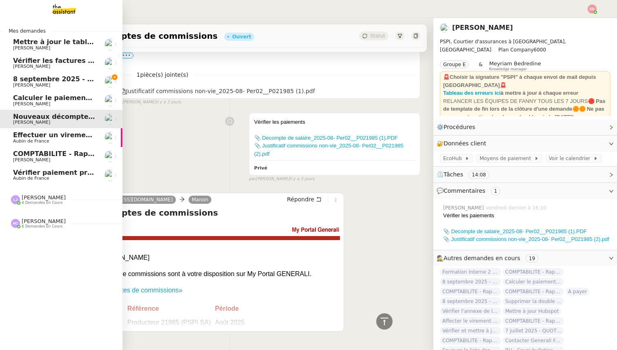
click at [18, 75] on link "8 septembre 2025 - QUOTIDIEN Gestion boite mail Accounting Fanny Eyraud" at bounding box center [61, 81] width 122 height 19
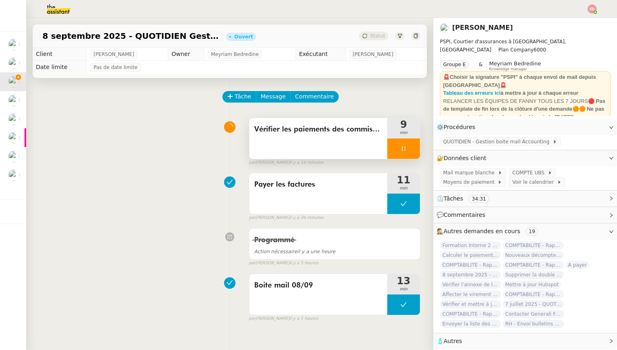
click at [415, 144] on div at bounding box center [403, 148] width 33 height 20
click at [415, 144] on button at bounding box center [412, 148] width 16 height 20
click at [379, 34] on span "Statut" at bounding box center [377, 36] width 15 height 6
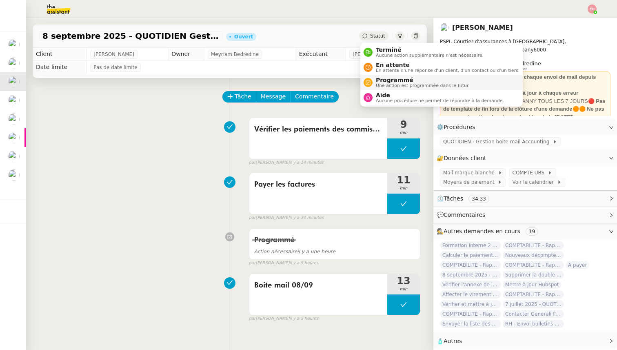
click at [393, 78] on span "Programmé" at bounding box center [423, 80] width 94 height 7
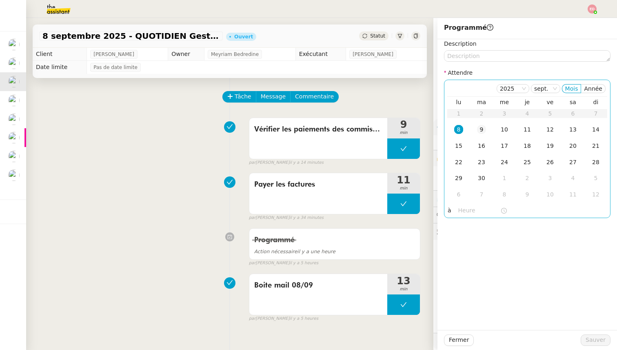
click at [483, 129] on div "9" at bounding box center [481, 129] width 9 height 9
click at [591, 340] on span "Sauver" at bounding box center [596, 339] width 20 height 9
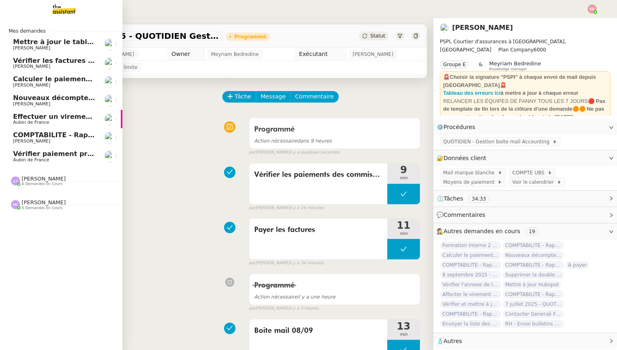
click at [19, 62] on span "Vérifier les factures non réglées" at bounding box center [72, 61] width 118 height 8
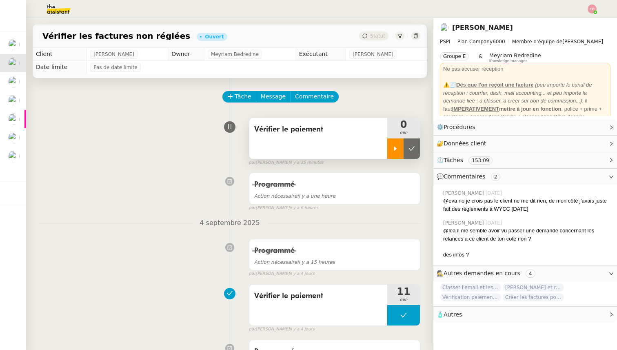
click at [392, 148] on icon at bounding box center [395, 148] width 7 height 7
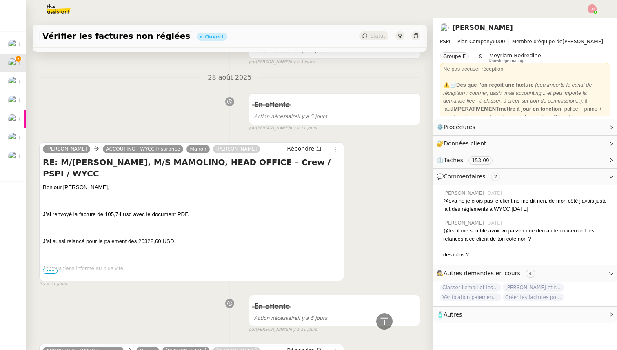
scroll to position [22, 0]
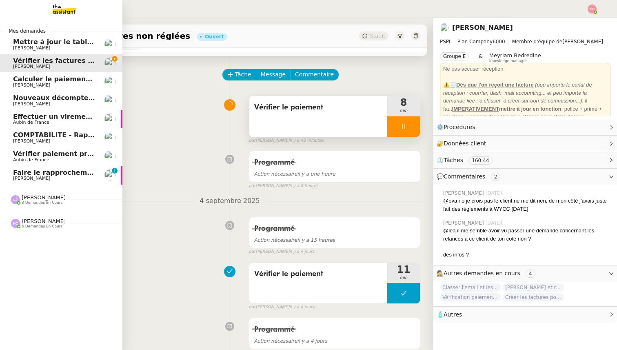
click at [56, 179] on span "[PERSON_NAME]" at bounding box center [54, 178] width 82 height 5
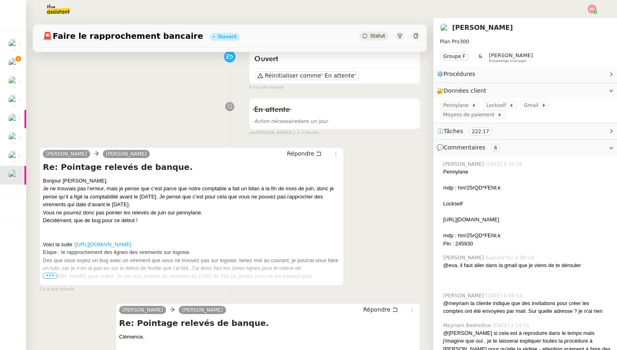
scroll to position [73, 0]
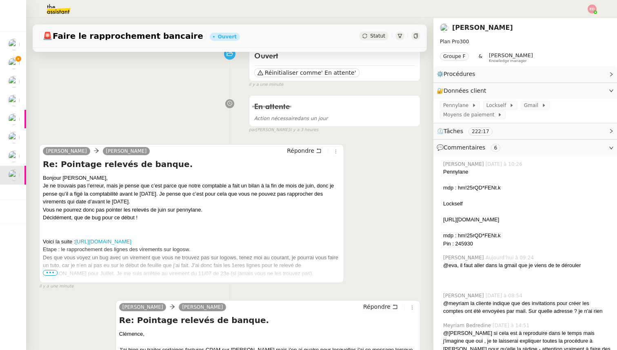
click at [51, 274] on span "•••" at bounding box center [50, 273] width 15 height 6
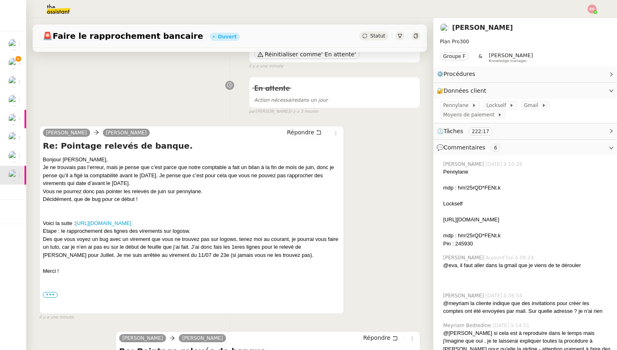
scroll to position [92, 0]
click at [114, 222] on link "[URL][DOMAIN_NAME]" at bounding box center [104, 223] width 56 height 6
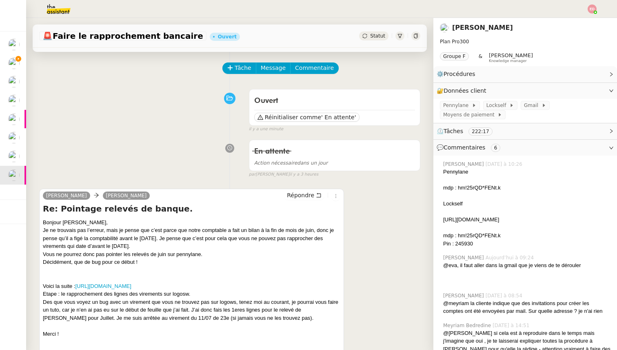
scroll to position [0, 0]
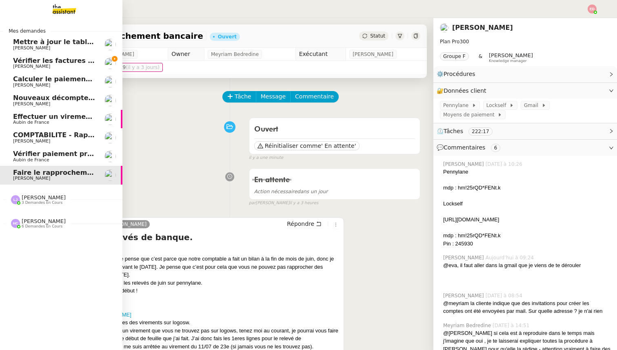
click at [29, 60] on span "Vérifier les factures non réglées" at bounding box center [72, 61] width 118 height 8
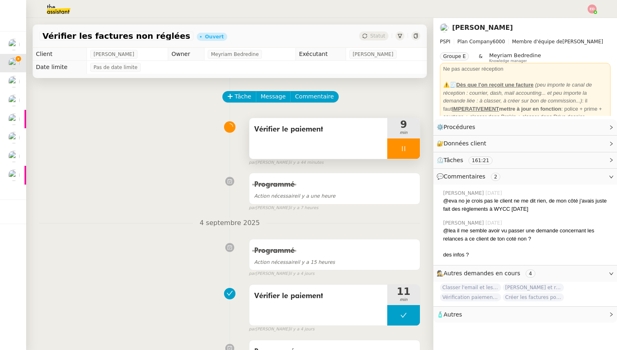
click at [414, 146] on div at bounding box center [403, 148] width 33 height 20
click at [414, 146] on icon at bounding box center [412, 148] width 7 height 7
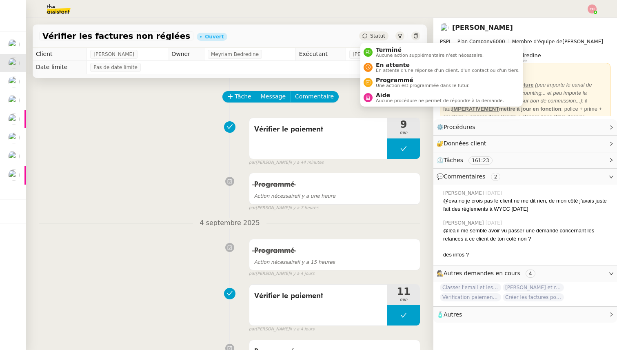
click at [380, 36] on span "Statut" at bounding box center [377, 36] width 15 height 6
click at [389, 80] on span "Programmé" at bounding box center [423, 80] width 94 height 7
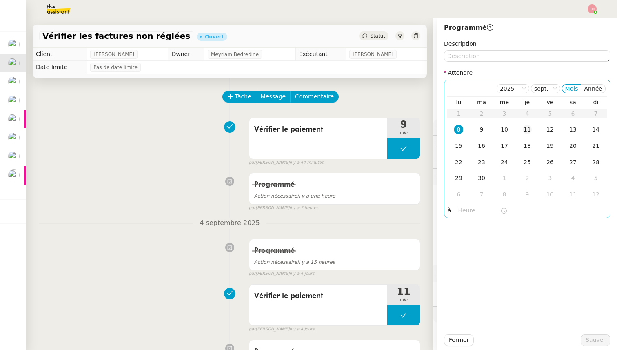
click at [529, 128] on div "11" at bounding box center [527, 129] width 9 height 9
click at [590, 343] on span "Sauver" at bounding box center [596, 339] width 20 height 9
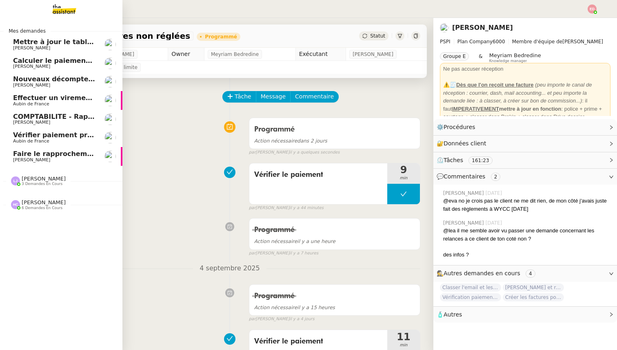
click at [18, 64] on span "[PERSON_NAME]" at bounding box center [31, 66] width 37 height 5
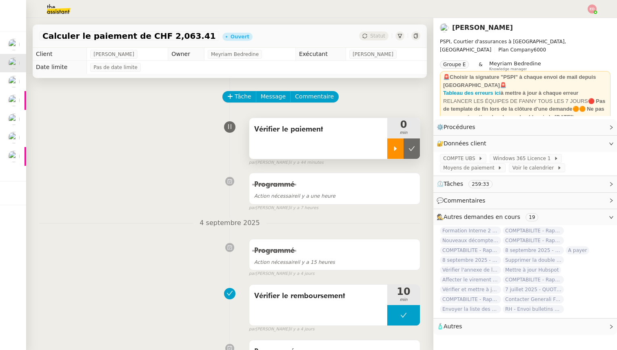
click at [395, 142] on div at bounding box center [395, 148] width 16 height 20
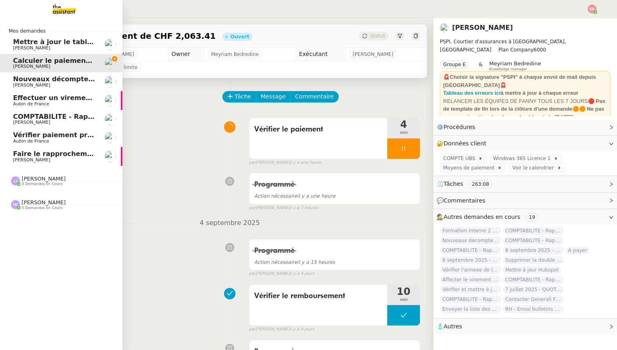
click at [44, 80] on span "Nouveaux décomptes de commissions" at bounding box center [83, 79] width 140 height 8
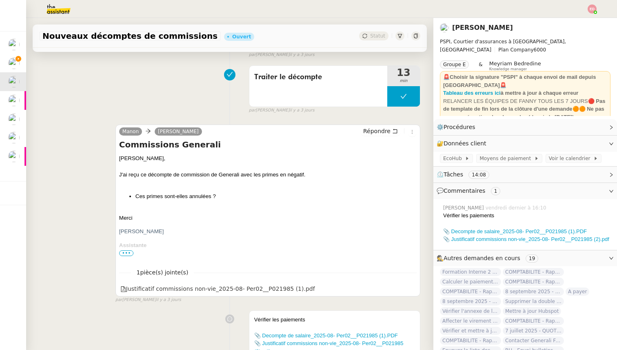
scroll to position [260, 0]
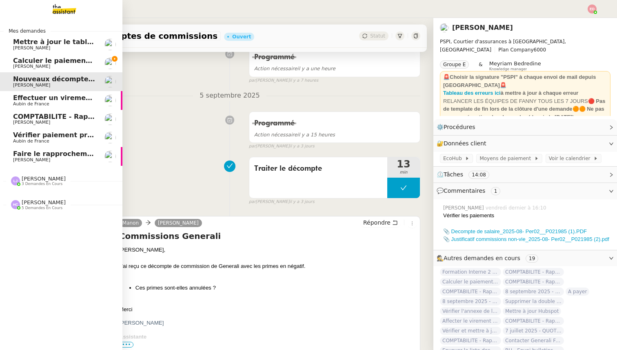
click at [22, 101] on span "Aubin de France" at bounding box center [31, 103] width 36 height 5
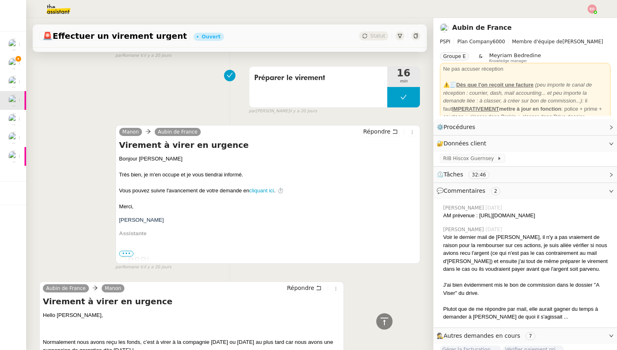
scroll to position [2935, 0]
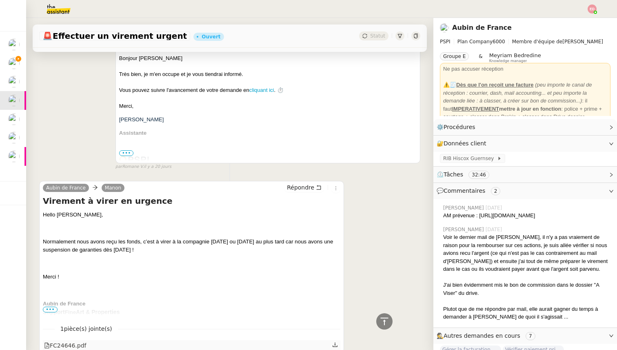
click at [76, 341] on div "FC24646.pdf" at bounding box center [65, 345] width 42 height 9
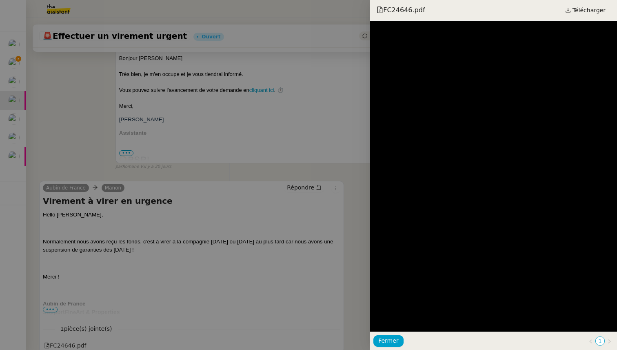
click at [142, 133] on div at bounding box center [308, 175] width 617 height 350
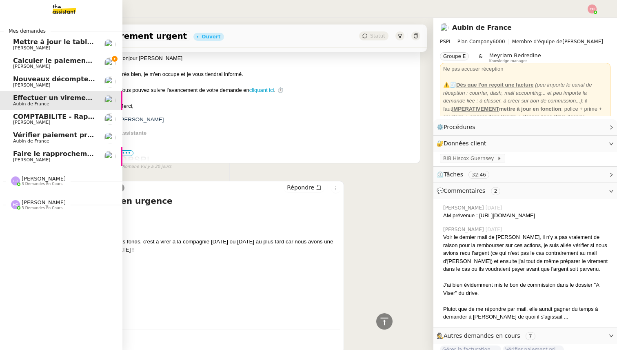
click at [25, 118] on span "COMPTABILITE - Rapprochement bancaire - 18 août 2025" at bounding box center [117, 117] width 209 height 8
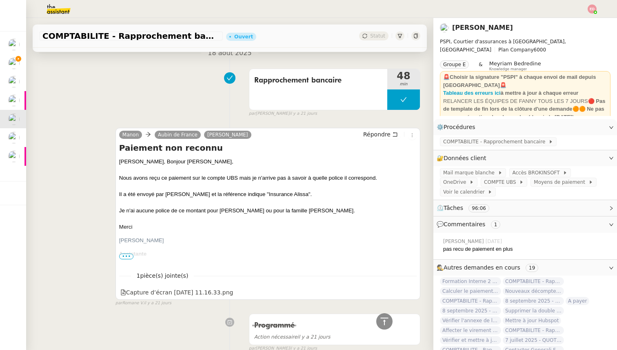
scroll to position [1231, 0]
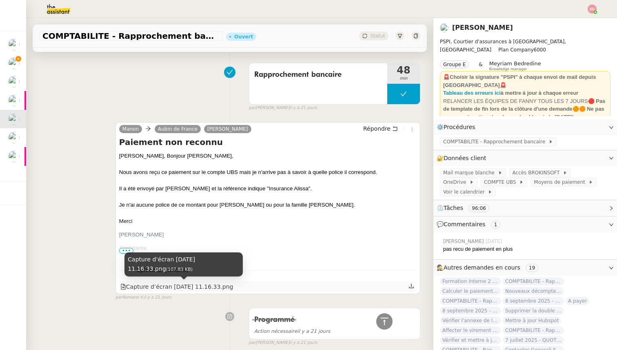
click at [183, 289] on div "Capture d’écran [DATE] 11.16.33.png" at bounding box center [176, 286] width 113 height 9
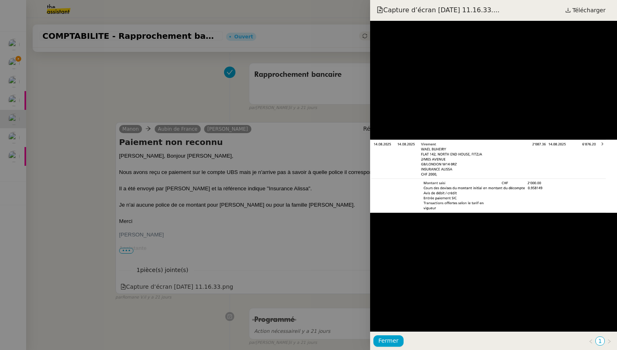
click at [218, 224] on div at bounding box center [308, 175] width 617 height 350
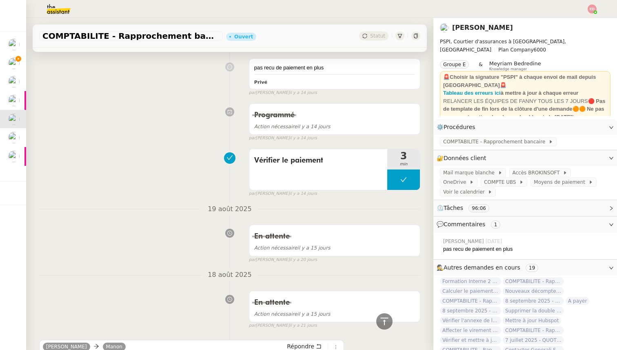
scroll to position [663, 0]
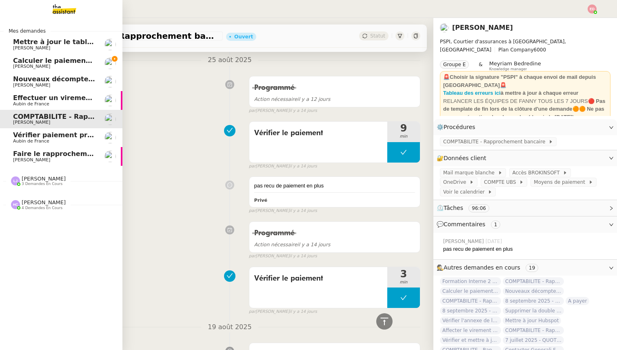
click at [27, 139] on span "Aubin de France" at bounding box center [31, 140] width 36 height 5
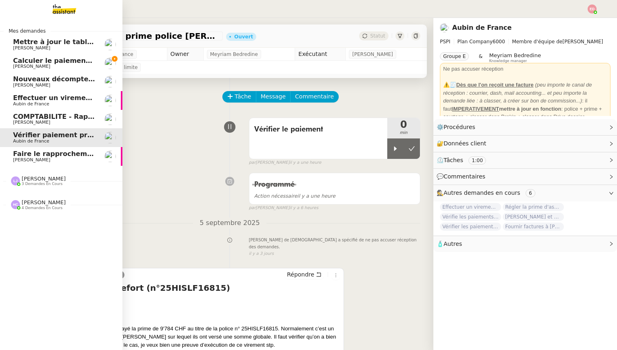
click at [29, 60] on span "Calculer le paiement de CHF 2,063.41" at bounding box center [82, 61] width 139 height 8
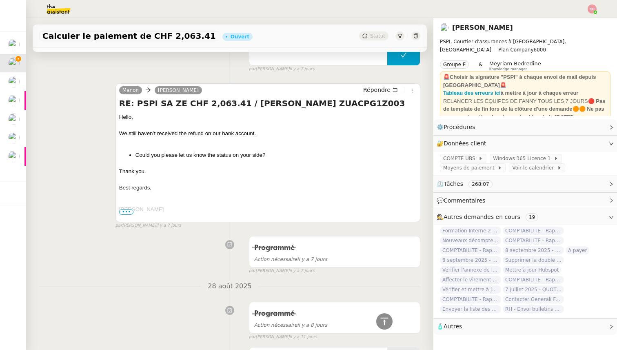
scroll to position [428, 0]
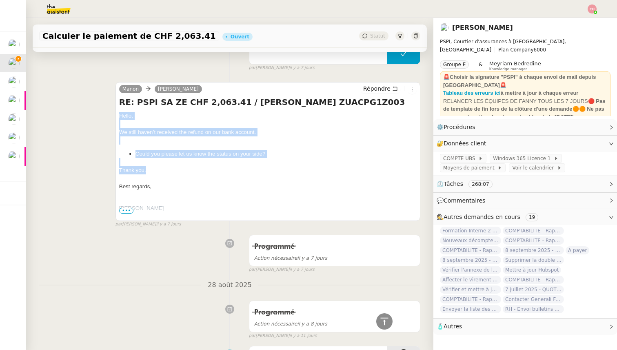
drag, startPoint x: 148, startPoint y: 172, endPoint x: 113, endPoint y: 116, distance: 65.8
click at [113, 116] on div "[PERSON_NAME] RE: PSPI SA ZE CHF 2,063.41 / [PERSON_NAME] ZUACPG1Z003 Hello, We…" at bounding box center [229, 151] width 381 height 153
copy span "Hello, We still haven’t received the refund on our bank account. Could you plea…"
click at [378, 90] on span "Répondre" at bounding box center [376, 88] width 27 height 8
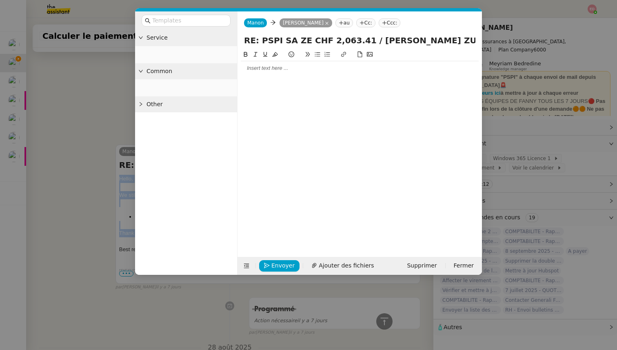
scroll to position [490, 0]
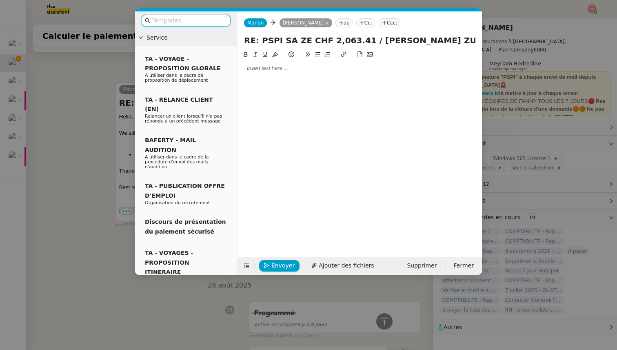
click at [174, 19] on input "text" at bounding box center [188, 20] width 73 height 9
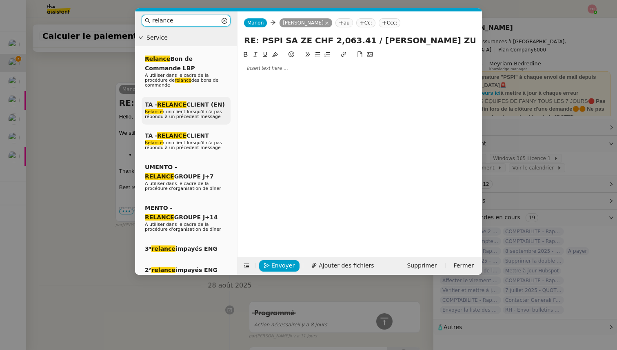
type input "relance"
click at [202, 114] on span "Relance r un client lorsqu'il n'a pas répondu à un précédent message" at bounding box center [183, 114] width 77 height 10
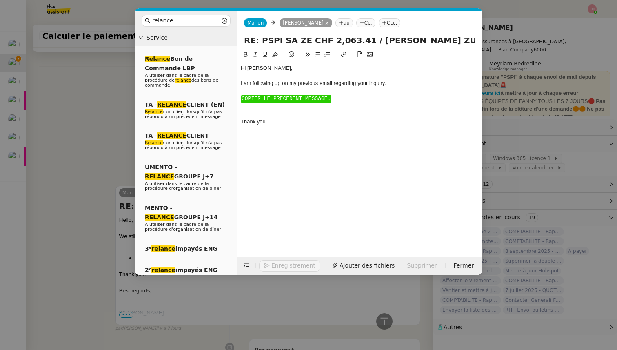
scroll to position [593, 0]
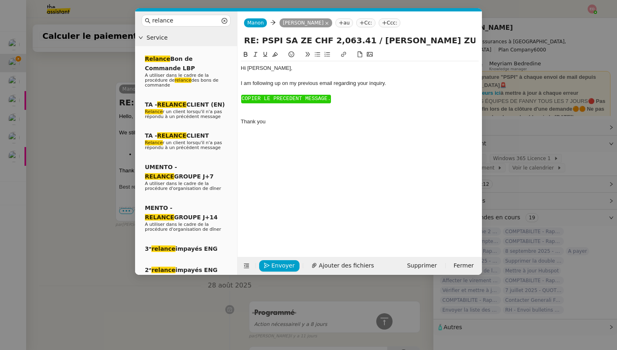
click at [254, 71] on div "Hi ﻿[PERSON_NAME]﻿," at bounding box center [360, 67] width 238 height 7
click at [258, 99] on span "﻿COPIER LE PRECEDENT MESSAGE." at bounding box center [286, 99] width 89 height 6
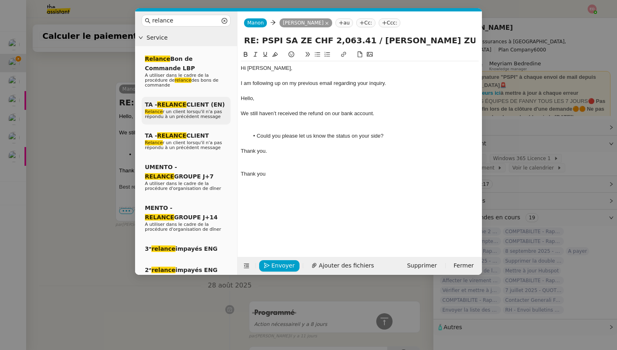
scroll to position [597, 0]
drag, startPoint x: 269, startPoint y: 98, endPoint x: 227, endPoint y: 98, distance: 41.6
click at [227, 98] on nz-layout "relance Service Relance Bon de Commande LBP A utiliser dans le cadre de la proc…" at bounding box center [308, 142] width 347 height 263
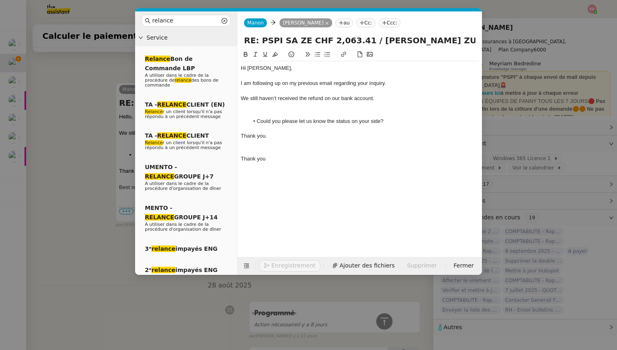
click at [270, 118] on li "Could you please let us know the status on your side?" at bounding box center [364, 121] width 230 height 7
click at [267, 115] on div at bounding box center [360, 113] width 238 height 7
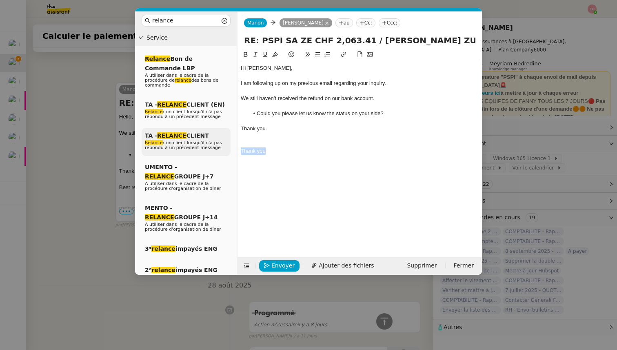
drag, startPoint x: 268, startPoint y: 151, endPoint x: 223, endPoint y: 151, distance: 45.3
click at [223, 151] on nz-layout "relance Service Relance Bon de Commande LBP A utiliser dans le cadre de la proc…" at bounding box center [308, 142] width 347 height 263
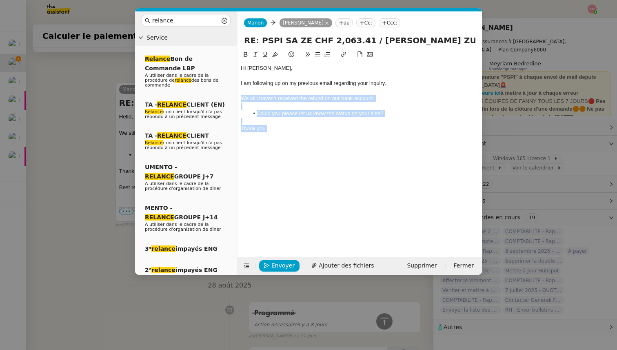
drag, startPoint x: 270, startPoint y: 128, endPoint x: 238, endPoint y: 99, distance: 43.3
click at [238, 99] on nz-spin "Hi ﻿[PERSON_NAME], I am following up on my previous email regarding your inquir…" at bounding box center [360, 149] width 244 height 198
click at [253, 54] on icon at bounding box center [256, 54] width 6 height 6
click at [280, 265] on span "Envoyer" at bounding box center [282, 265] width 23 height 9
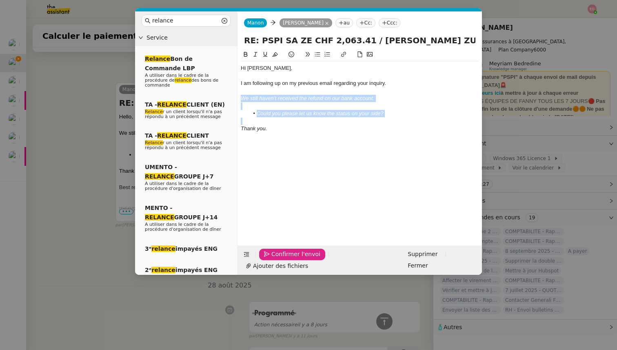
click at [280, 259] on span "Confirmer l'envoi" at bounding box center [295, 253] width 49 height 9
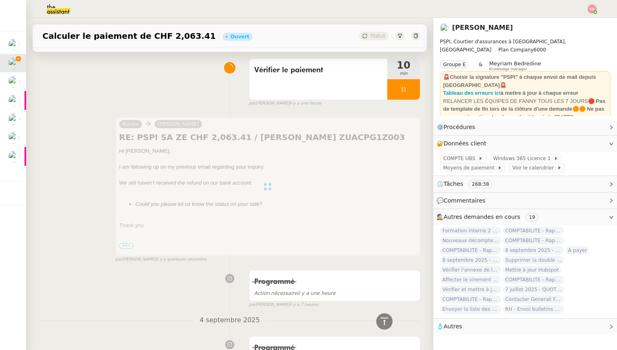
scroll to position [0, 0]
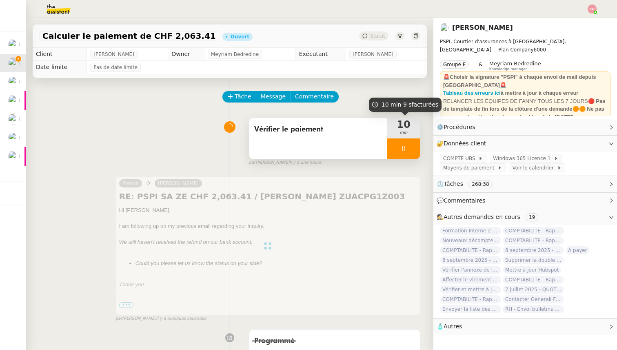
click at [417, 150] on div at bounding box center [403, 148] width 33 height 20
click at [417, 150] on button at bounding box center [412, 148] width 16 height 20
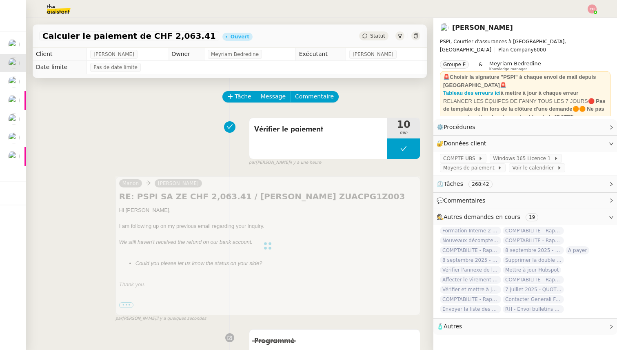
click at [377, 38] on span "Statut" at bounding box center [377, 36] width 15 height 6
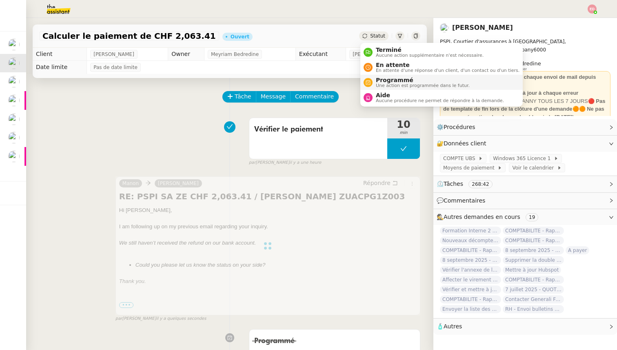
click at [384, 80] on span "Programmé" at bounding box center [423, 80] width 94 height 7
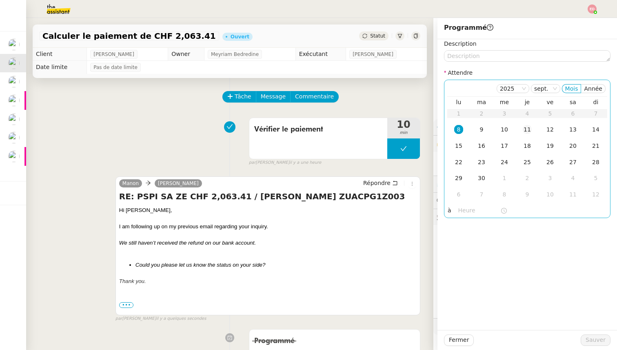
click at [527, 130] on div "11" at bounding box center [527, 129] width 9 height 9
click at [598, 342] on span "Sauver" at bounding box center [596, 339] width 20 height 9
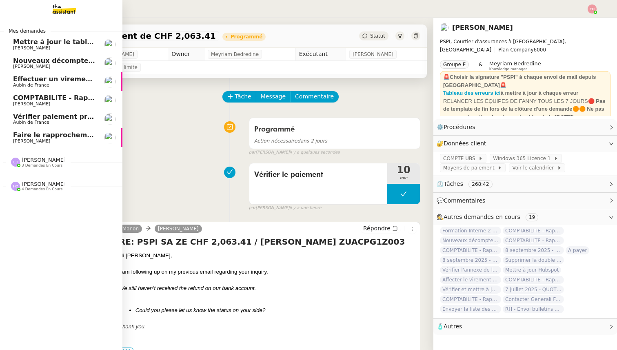
click at [25, 63] on span "Nouveaux décomptes de commissions" at bounding box center [83, 61] width 140 height 8
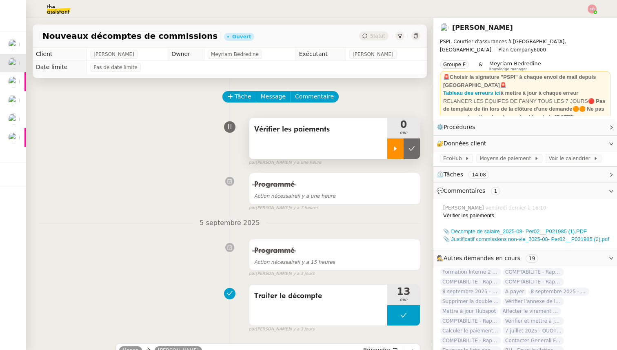
click at [391, 149] on div at bounding box center [395, 148] width 16 height 20
click at [413, 150] on div at bounding box center [403, 148] width 33 height 20
click at [413, 150] on icon at bounding box center [412, 148] width 7 height 7
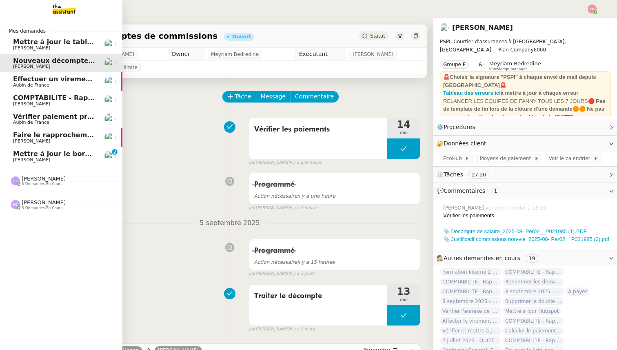
click at [15, 81] on span "Effectuer un virement urgent" at bounding box center [66, 79] width 107 height 8
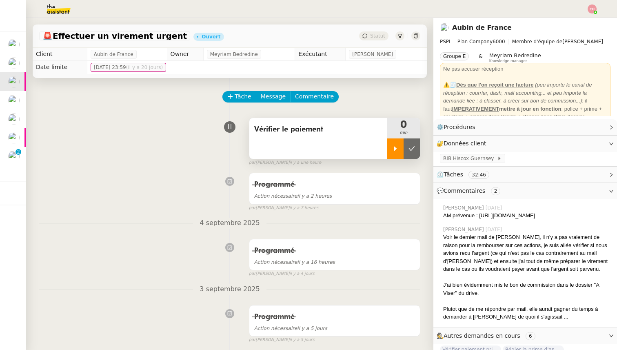
click at [394, 142] on div at bounding box center [395, 148] width 16 height 20
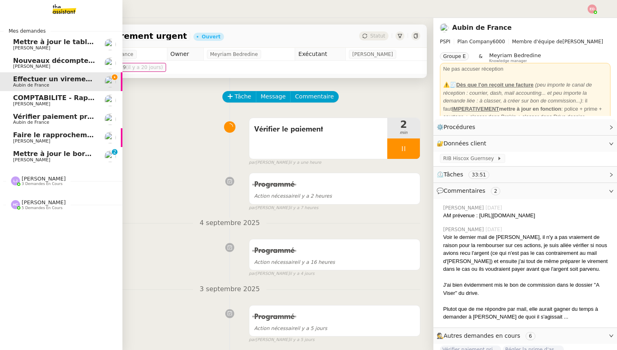
click at [27, 63] on span "Nouveaux décomptes de commissions" at bounding box center [83, 61] width 140 height 8
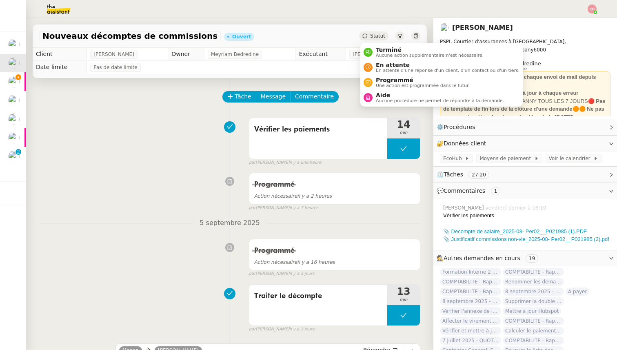
click at [371, 33] on div "Statut" at bounding box center [373, 35] width 29 height 9
click at [393, 82] on span "Programmé" at bounding box center [423, 80] width 94 height 7
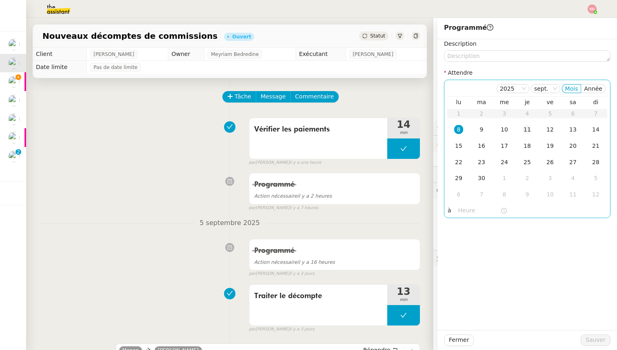
click at [529, 131] on div "11" at bounding box center [527, 129] width 9 height 9
click at [586, 339] on button "Sauver" at bounding box center [596, 339] width 30 height 11
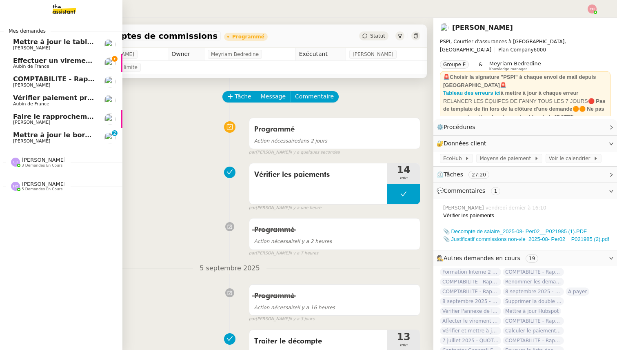
click at [41, 67] on span "Aubin de France" at bounding box center [31, 66] width 36 height 5
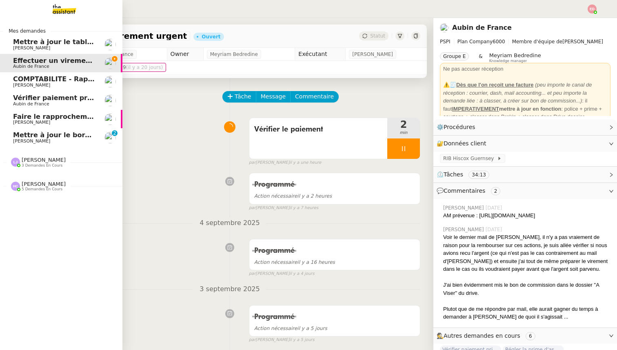
click at [44, 138] on span "Mettre à jour le bordereau de juin" at bounding box center [75, 135] width 125 height 8
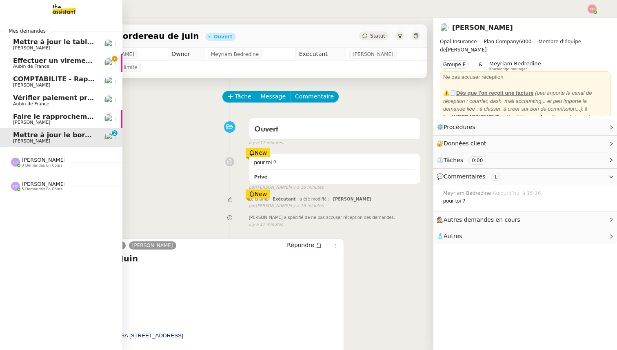
click at [24, 160] on span "[PERSON_NAME]" at bounding box center [44, 160] width 44 height 6
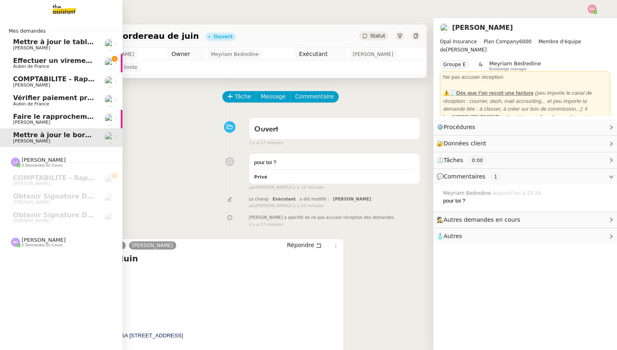
click at [32, 240] on span "[PERSON_NAME]" at bounding box center [44, 240] width 44 height 6
click at [48, 67] on span "Aubin de France" at bounding box center [54, 66] width 82 height 5
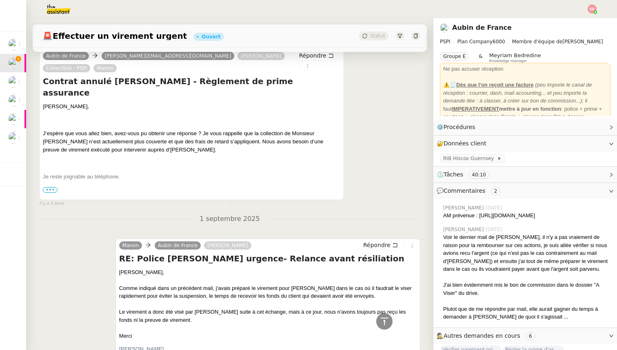
scroll to position [372, 0]
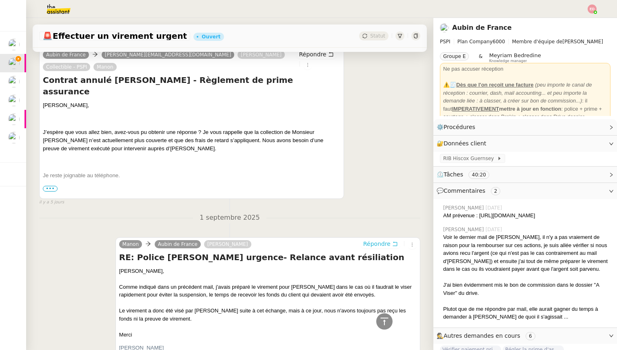
click at [368, 240] on span "Répondre" at bounding box center [376, 244] width 27 height 8
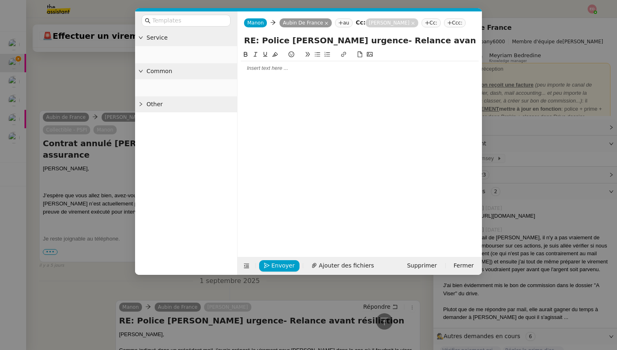
scroll to position [434, 0]
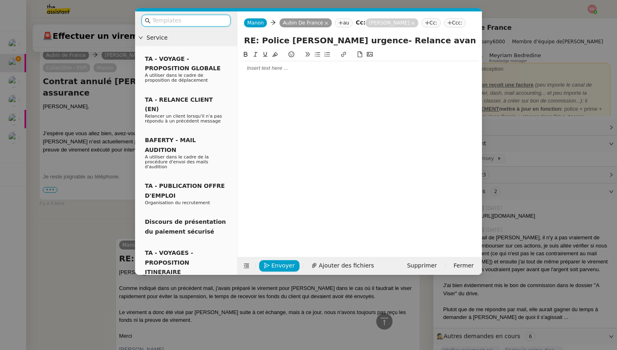
click at [312, 71] on div at bounding box center [360, 67] width 238 height 7
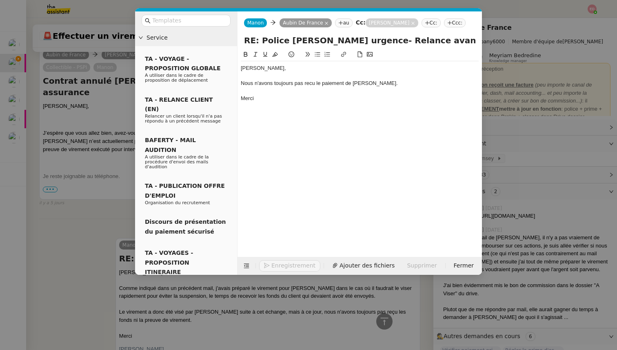
scroll to position [474, 0]
click at [307, 84] on div "Nous n'avons toujours pas recu le paiement de [PERSON_NAME]." at bounding box center [360, 83] width 238 height 7
click at [0, 0] on lt-span "reçu" at bounding box center [0, 0] width 0 height 0
click at [277, 263] on span "Envoyer" at bounding box center [282, 265] width 23 height 9
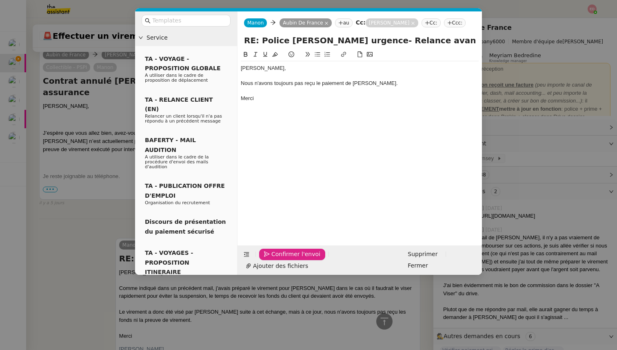
click at [277, 259] on span "Confirmer l'envoi" at bounding box center [295, 253] width 49 height 9
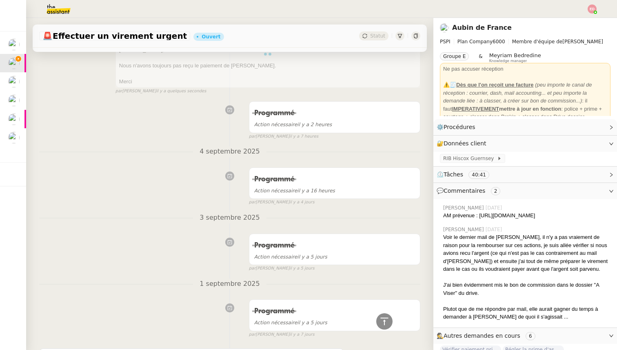
scroll to position [0, 0]
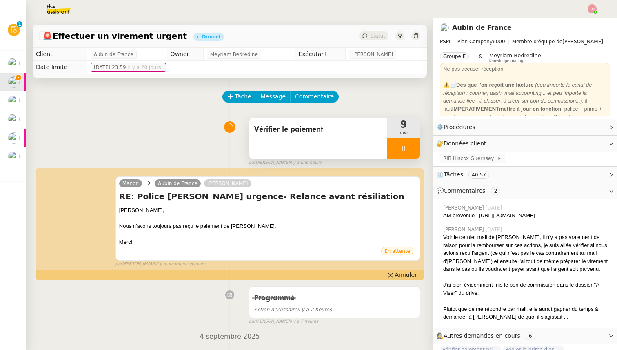
click at [417, 147] on div at bounding box center [403, 148] width 33 height 20
click at [417, 147] on button at bounding box center [412, 148] width 16 height 20
click at [378, 38] on span "Statut" at bounding box center [377, 36] width 15 height 6
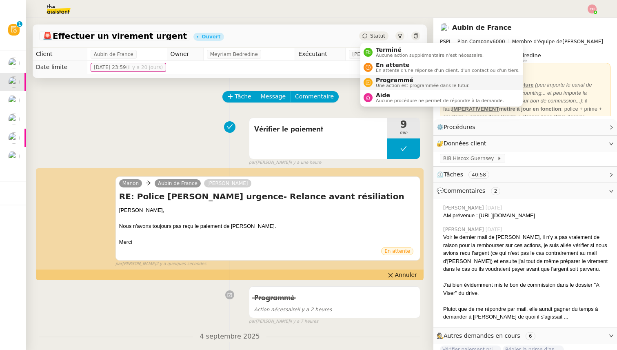
click at [387, 79] on span "Programmé" at bounding box center [423, 80] width 94 height 7
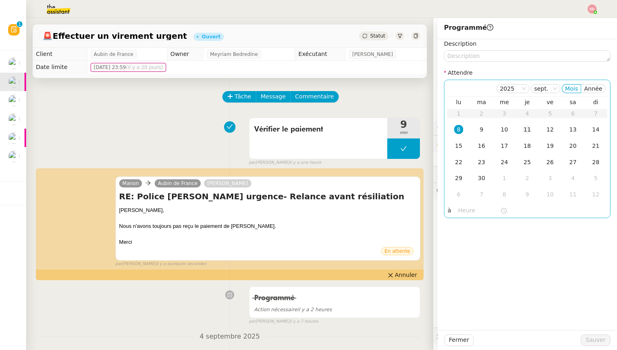
click at [527, 131] on div "11" at bounding box center [527, 129] width 9 height 9
click at [601, 347] on div "Fermer Sauver" at bounding box center [528, 340] width 180 height 20
click at [600, 344] on span "Sauver" at bounding box center [596, 339] width 20 height 9
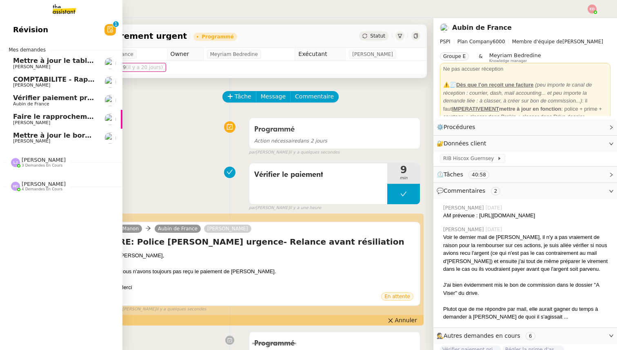
click at [36, 80] on span "COMPTABILITE - Rapprochement bancaire - 18 août 2025" at bounding box center [117, 80] width 209 height 8
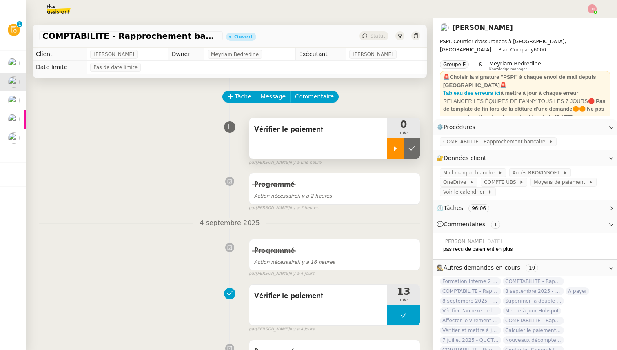
click at [393, 143] on div at bounding box center [395, 148] width 16 height 20
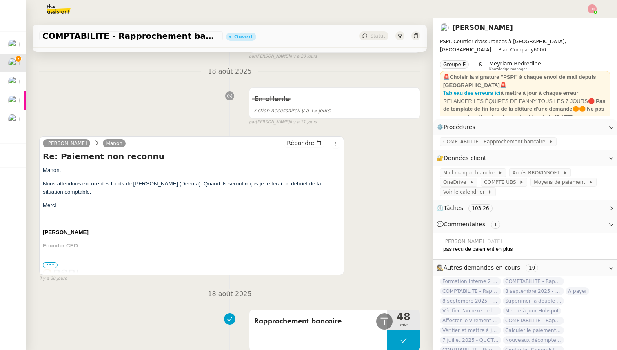
scroll to position [973, 0]
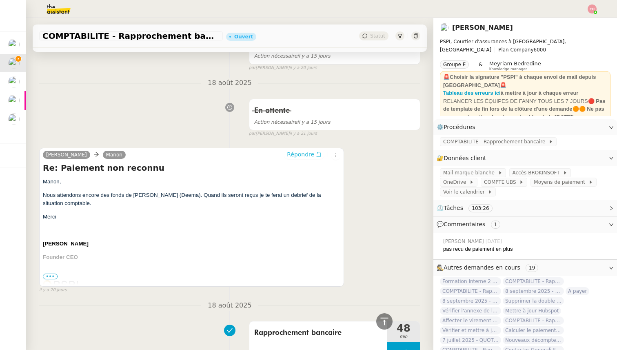
click at [297, 156] on span "Répondre" at bounding box center [300, 154] width 27 height 8
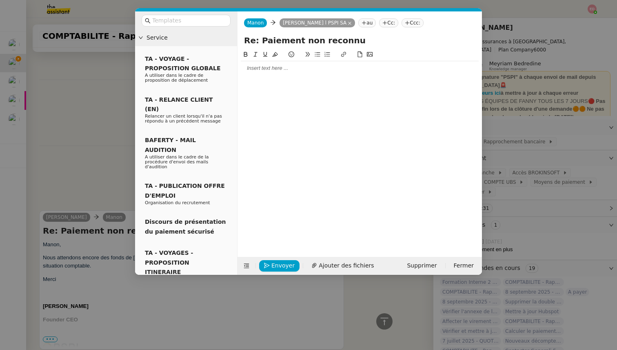
scroll to position [1035, 0]
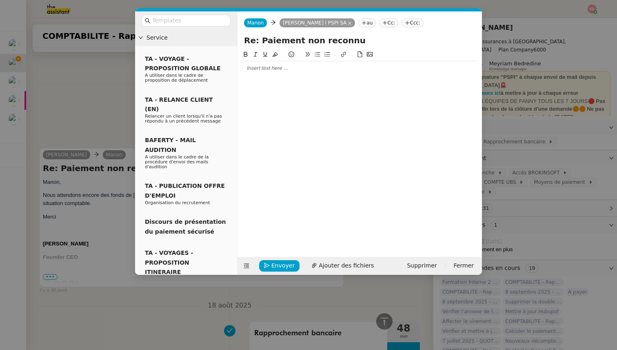
click at [254, 72] on div at bounding box center [360, 67] width 238 height 7
click at [285, 90] on div "Nous n'avons toujours recu aucun" at bounding box center [360, 90] width 238 height 7
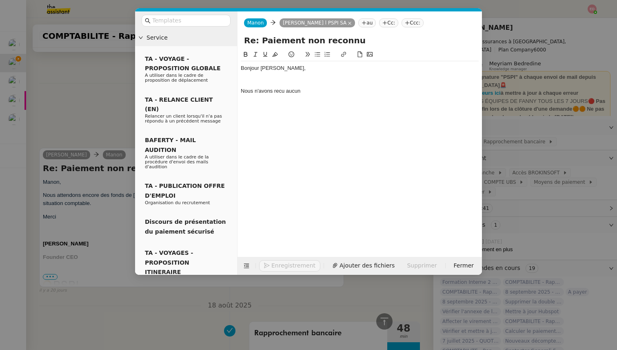
click at [323, 90] on div "Nous n'avons recu aucun" at bounding box center [360, 90] width 238 height 7
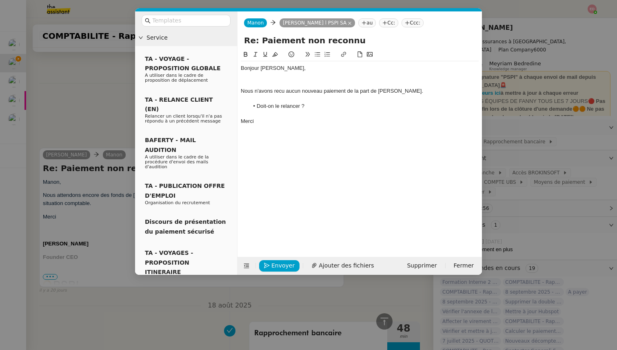
click at [279, 91] on div "Nous n'avons recu aucun nouveau paiement de la part de [PERSON_NAME]." at bounding box center [360, 90] width 238 height 7
click at [0, 0] on lt-span "reçu" at bounding box center [0, 0] width 0 height 0
click at [252, 85] on div at bounding box center [360, 83] width 238 height 7
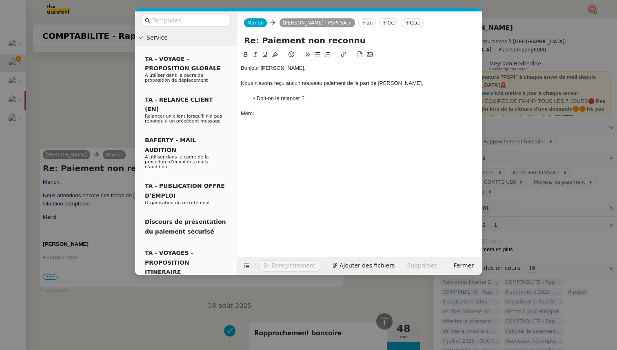
click at [113, 192] on nz-modal-container "Service TA - VOYAGE - PROPOSITION GLOBALE A utiliser dans le cadre de propositi…" at bounding box center [308, 175] width 617 height 350
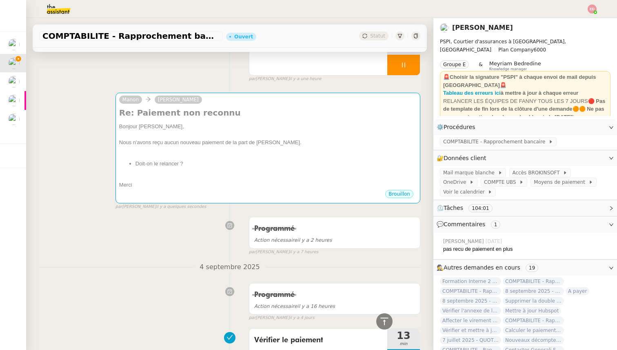
scroll to position [0, 0]
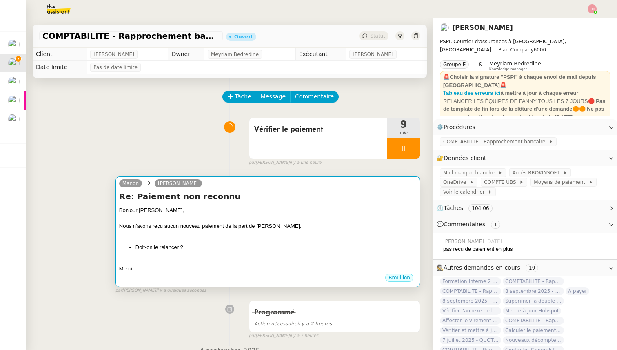
click at [258, 207] on div "Bonjour [PERSON_NAME]," at bounding box center [268, 210] width 298 height 8
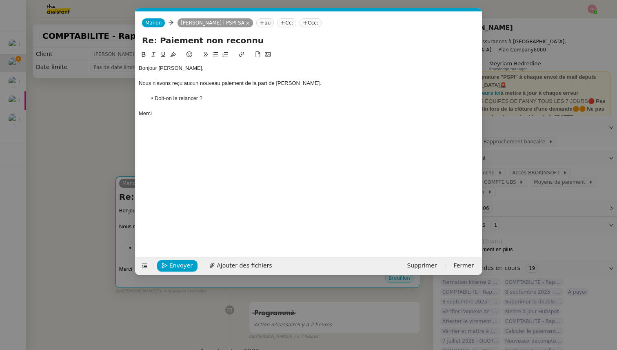
scroll to position [0, 17]
click at [315, 86] on div "Nous n'avons reçu aucun nouveau paiement de la part de [PERSON_NAME]." at bounding box center [309, 83] width 340 height 7
click at [172, 262] on span "Envoyer" at bounding box center [180, 265] width 23 height 9
click at [172, 262] on span "Confirmer l'envoi" at bounding box center [193, 265] width 49 height 9
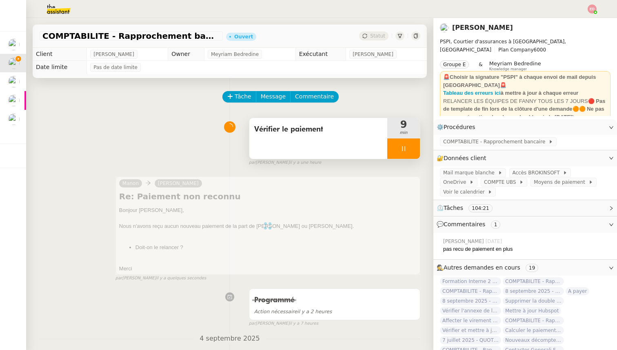
click at [418, 148] on div at bounding box center [403, 148] width 33 height 20
click at [418, 148] on button at bounding box center [412, 148] width 16 height 20
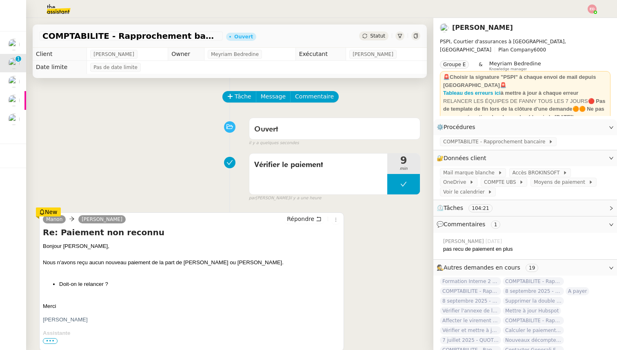
click at [375, 38] on span "Statut" at bounding box center [377, 36] width 15 height 6
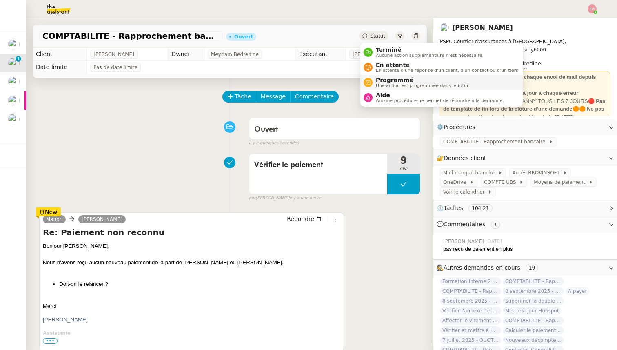
click at [386, 87] on span "Une action est programmée dans le futur." at bounding box center [423, 85] width 94 height 4
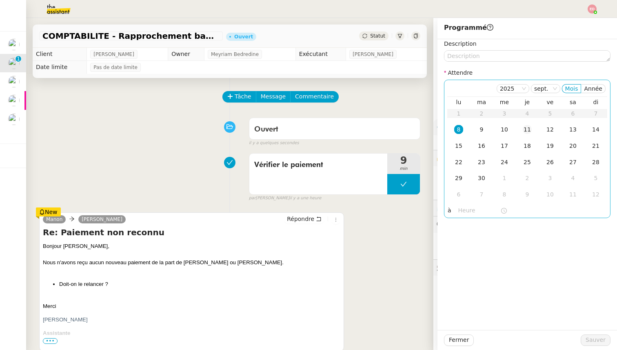
click at [528, 127] on div "11" at bounding box center [527, 129] width 9 height 9
click at [586, 341] on button "Sauver" at bounding box center [596, 339] width 30 height 11
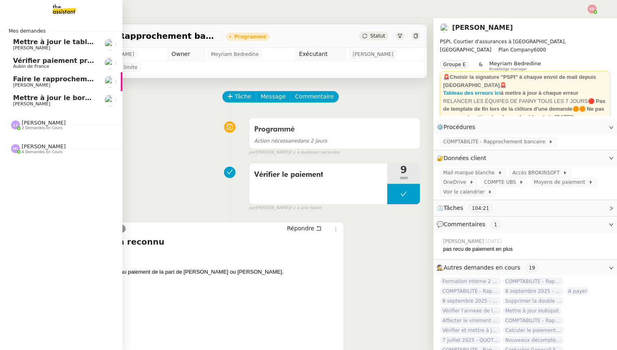
click at [31, 58] on span "Vérifier paiement prime police [PERSON_NAME]" at bounding box center [100, 61] width 175 height 8
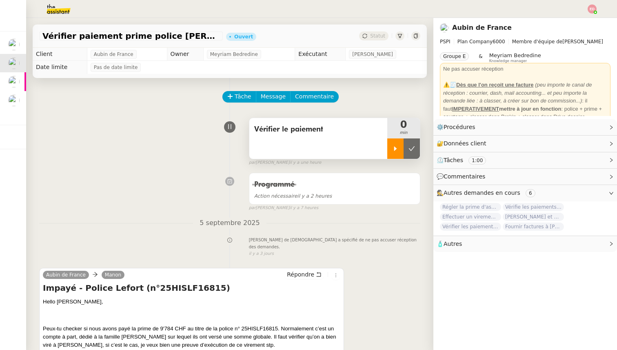
click at [392, 149] on icon at bounding box center [395, 148] width 7 height 7
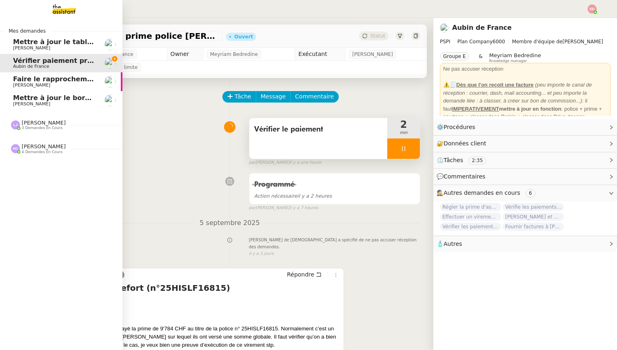
click at [20, 79] on span "Faire le rapprochement bancaire" at bounding box center [73, 79] width 120 height 8
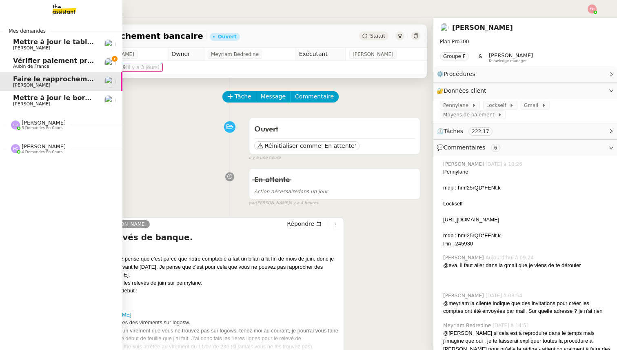
click at [42, 133] on div "[PERSON_NAME] 3 demandes en cours" at bounding box center [61, 122] width 122 height 24
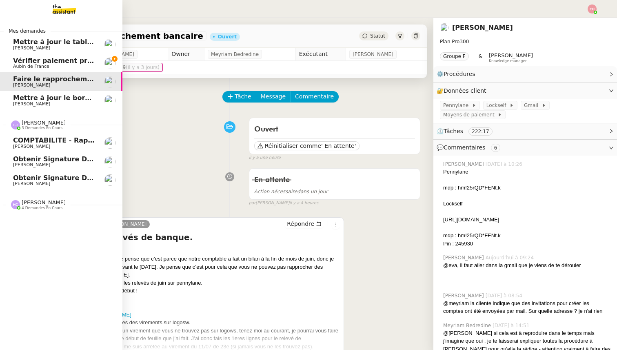
click at [36, 120] on span "[PERSON_NAME]" at bounding box center [44, 123] width 44 height 6
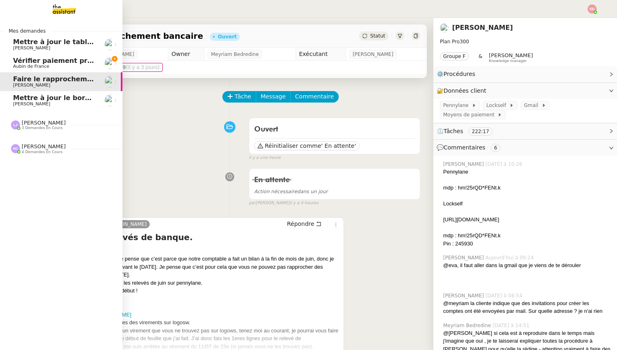
click at [45, 58] on span "Vérifier paiement prime police [PERSON_NAME]" at bounding box center [100, 61] width 175 height 8
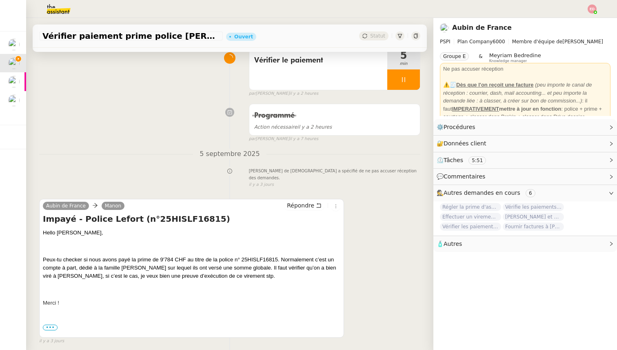
scroll to position [75, 0]
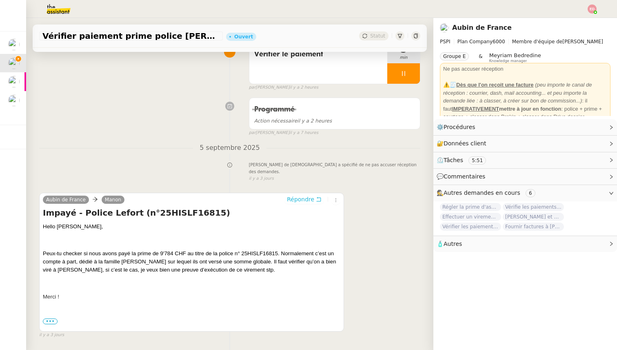
click at [298, 195] on span "Répondre" at bounding box center [300, 199] width 27 height 8
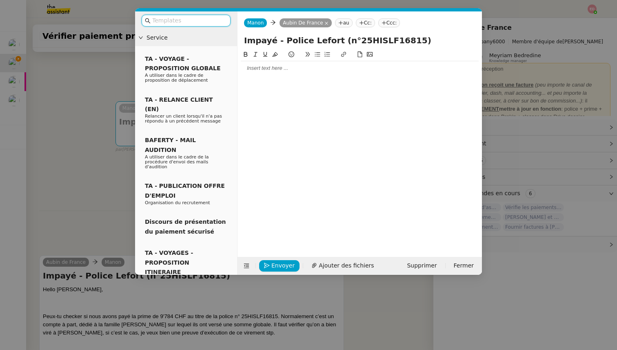
click at [246, 69] on div at bounding box center [360, 67] width 238 height 7
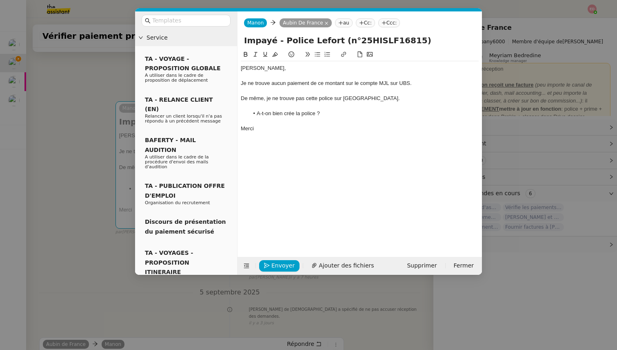
click at [290, 111] on li "A-t-on bien crée la police ?" at bounding box center [364, 113] width 230 height 7
click at [0, 0] on lt-strong "é" at bounding box center [0, 0] width 0 height 0
click at [85, 163] on nz-modal-container "Service TA - VOYAGE - PROPOSITION GLOBALE A utiliser dans le cadre de propositi…" at bounding box center [308, 175] width 617 height 350
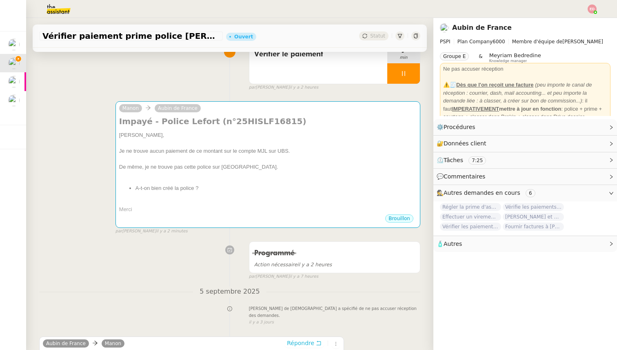
scroll to position [0, 0]
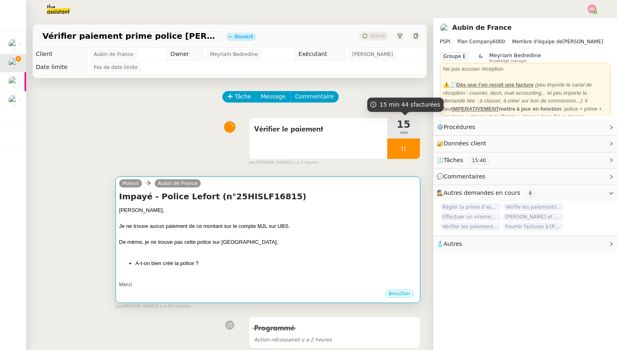
click at [189, 244] on div "De même, je ne trouve pas cette police sur [GEOGRAPHIC_DATA]." at bounding box center [268, 242] width 298 height 8
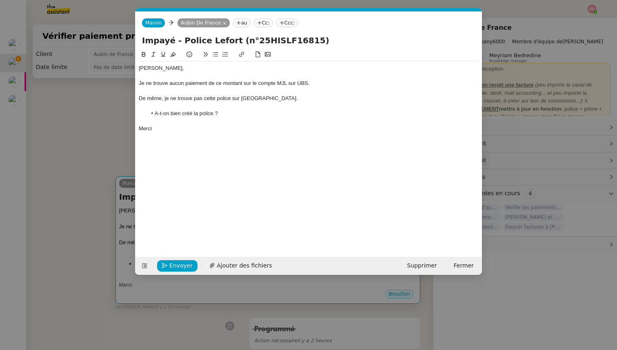
scroll to position [0, 17]
click at [179, 266] on span "Envoyer" at bounding box center [180, 265] width 23 height 9
click at [179, 266] on span "Confirmer l'envoi" at bounding box center [193, 265] width 49 height 9
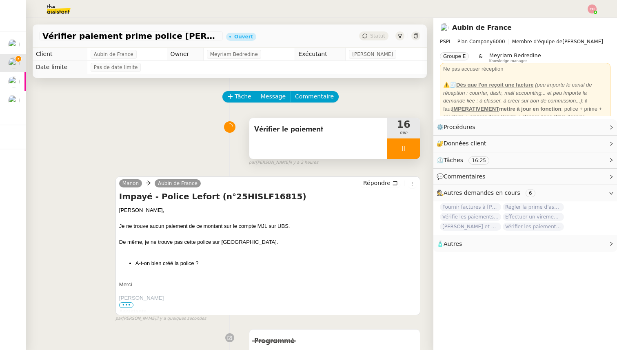
click at [415, 149] on div at bounding box center [403, 148] width 33 height 20
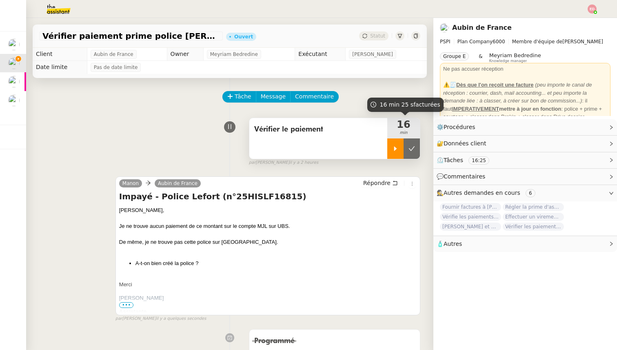
click at [415, 149] on button at bounding box center [412, 148] width 16 height 20
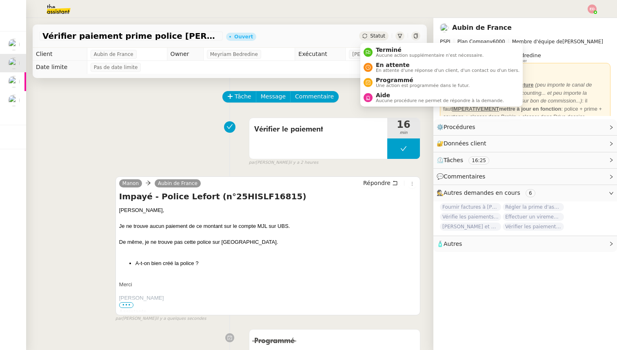
click at [378, 37] on span "Statut" at bounding box center [377, 36] width 15 height 6
click at [389, 64] on span "En attente" at bounding box center [448, 65] width 144 height 7
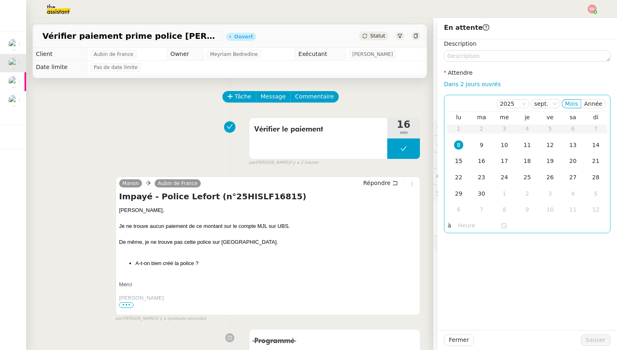
click at [460, 160] on div "15" at bounding box center [458, 160] width 9 height 9
click at [604, 339] on span "Sauver" at bounding box center [596, 339] width 20 height 9
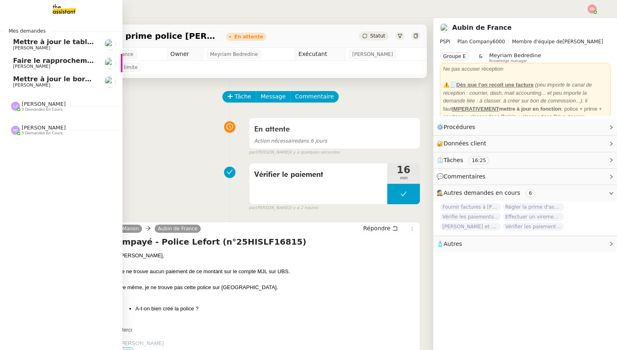
click at [23, 47] on span "[PERSON_NAME]" at bounding box center [31, 47] width 37 height 5
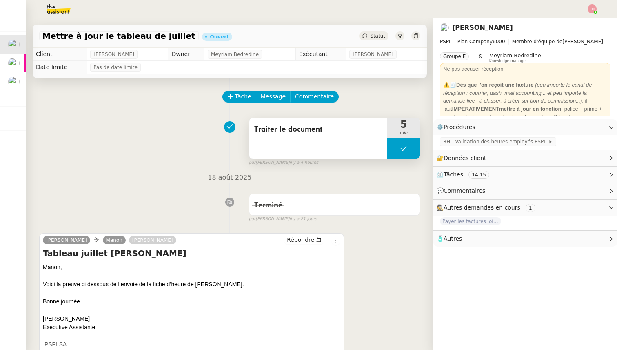
click at [393, 152] on button at bounding box center [403, 148] width 33 height 20
click at [387, 152] on div at bounding box center [387, 148] width 0 height 20
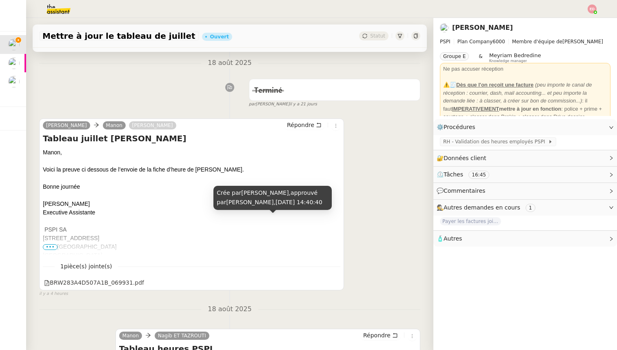
scroll to position [135, 0]
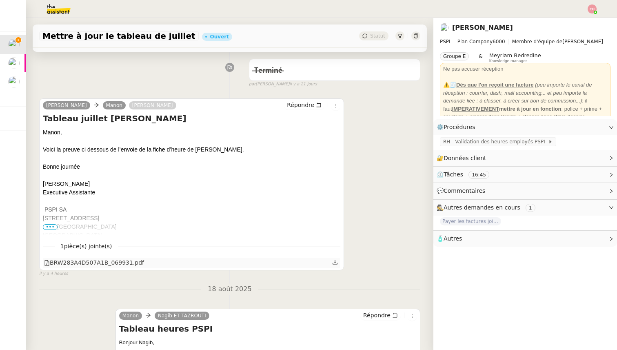
click at [337, 264] on icon at bounding box center [335, 262] width 5 height 4
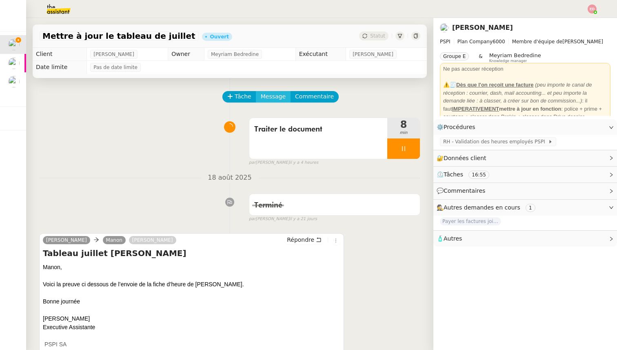
click at [267, 96] on span "Message" at bounding box center [273, 96] width 25 height 9
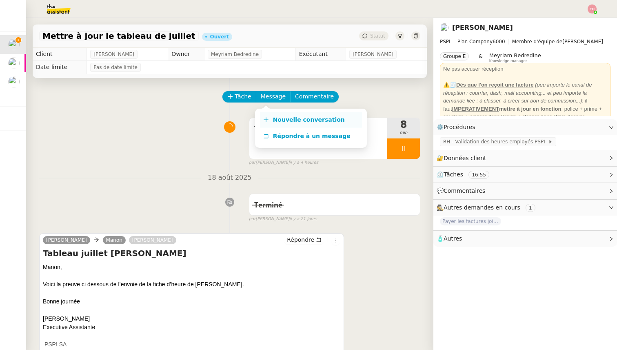
click at [290, 115] on link "Nouvelle conversation" at bounding box center [311, 120] width 102 height 16
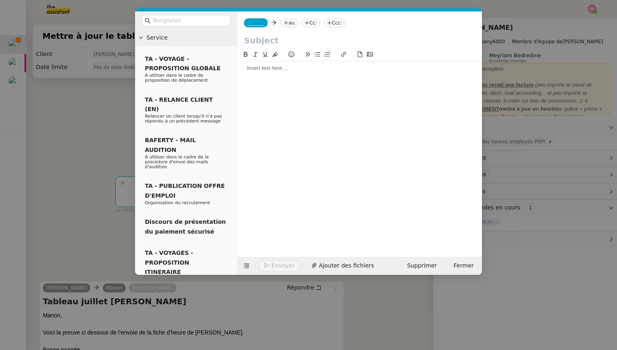
click at [259, 25] on span "_______" at bounding box center [255, 23] width 17 height 6
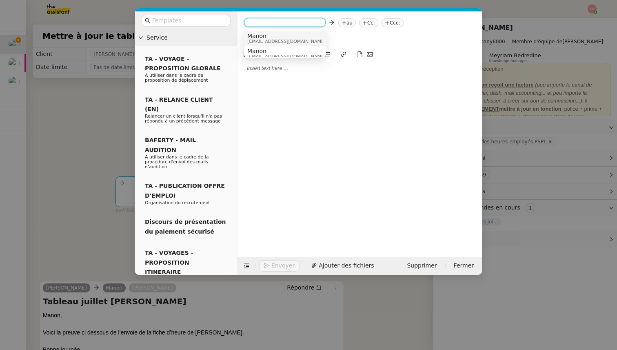
click at [267, 35] on span "Manon" at bounding box center [286, 36] width 78 height 7
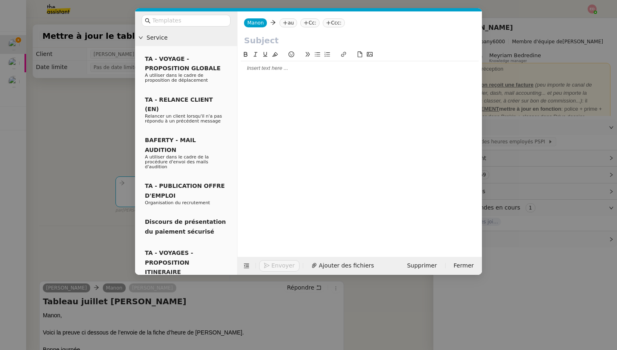
click at [284, 24] on icon at bounding box center [285, 22] width 5 height 5
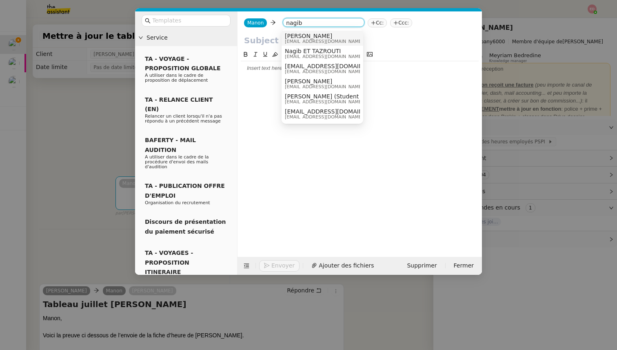
type input "nagib"
click at [321, 53] on span "Nagib ET TAZROUTI" at bounding box center [324, 51] width 78 height 7
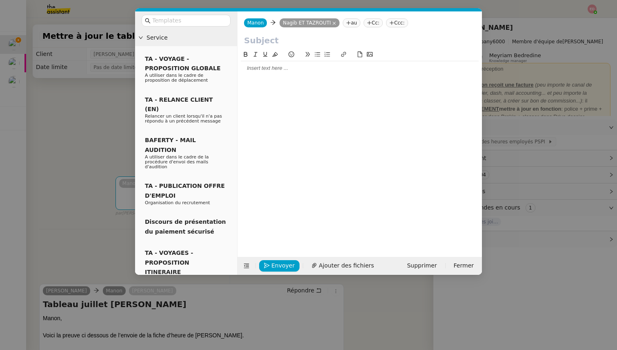
click at [272, 42] on input "text" at bounding box center [359, 40] width 231 height 12
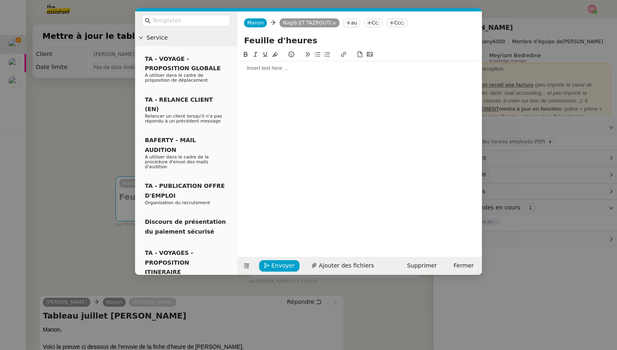
type input "Feuille d'heures"
click at [278, 63] on div at bounding box center [360, 68] width 238 height 14
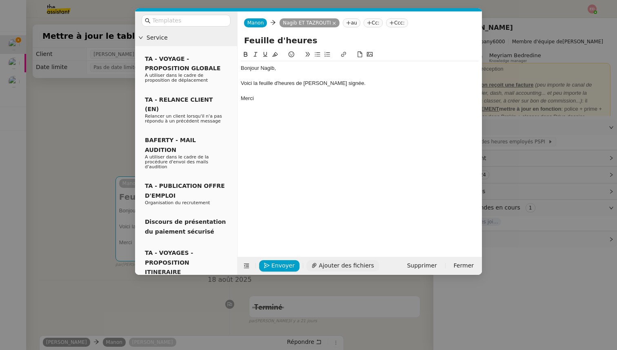
click at [336, 265] on span "Ajouter des fichiers" at bounding box center [346, 265] width 55 height 9
click at [278, 267] on span "Envoyer" at bounding box center [282, 265] width 23 height 9
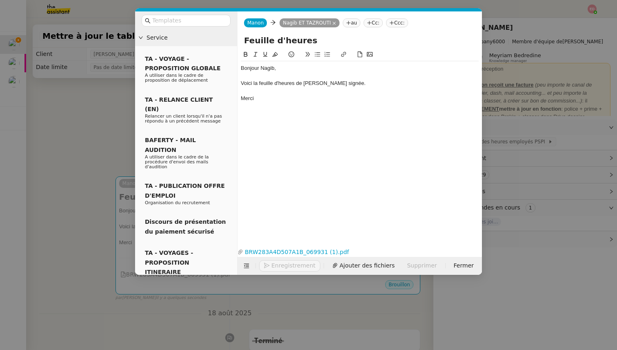
click at [278, 267] on button "Enregistrement" at bounding box center [289, 265] width 61 height 11
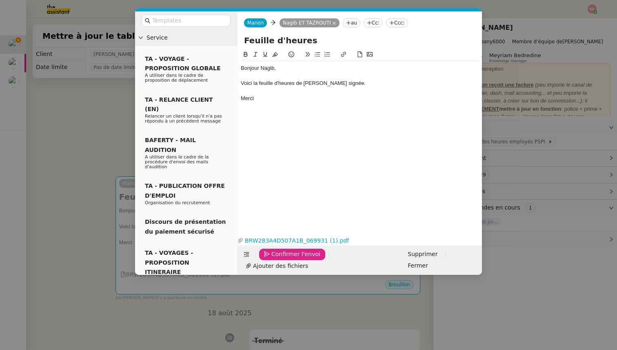
click at [278, 259] on span "Confirmer l'envoi" at bounding box center [295, 253] width 49 height 9
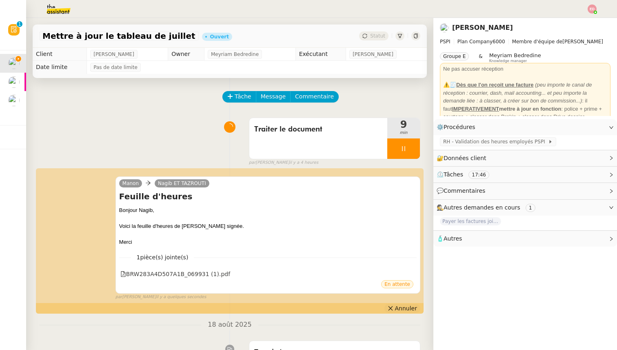
click at [409, 309] on span "Annuler" at bounding box center [406, 308] width 22 height 8
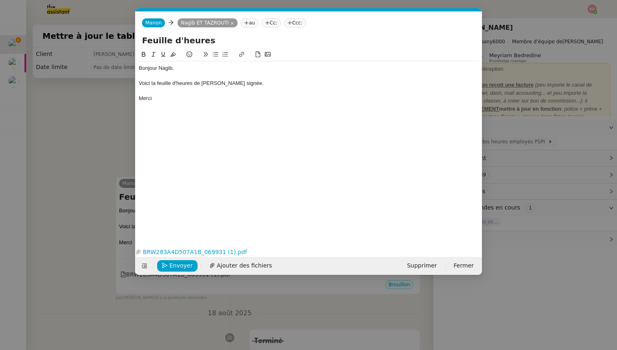
scroll to position [0, 17]
click at [397, 307] on nz-modal-container "Service TA - VOYAGE - PROPOSITION GLOBALE A utiliser dans le cadre de propositi…" at bounding box center [308, 175] width 617 height 350
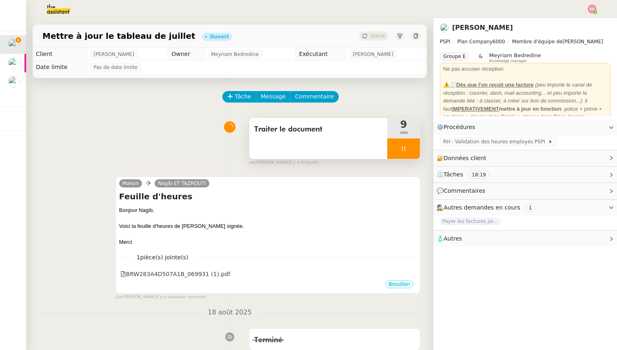
click at [414, 149] on div at bounding box center [403, 148] width 33 height 20
click at [414, 149] on icon at bounding box center [412, 148] width 7 height 7
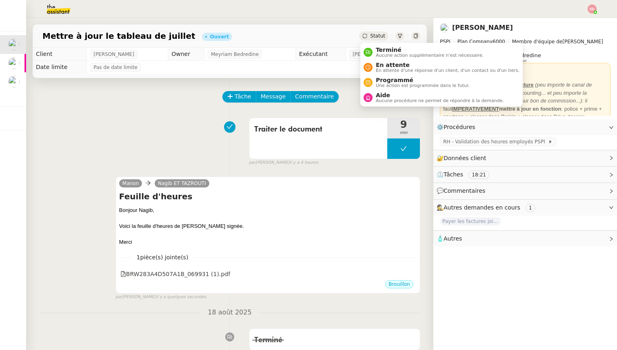
click at [379, 38] on span "Statut" at bounding box center [377, 36] width 15 height 6
click at [383, 51] on span "Terminé" at bounding box center [430, 50] width 108 height 7
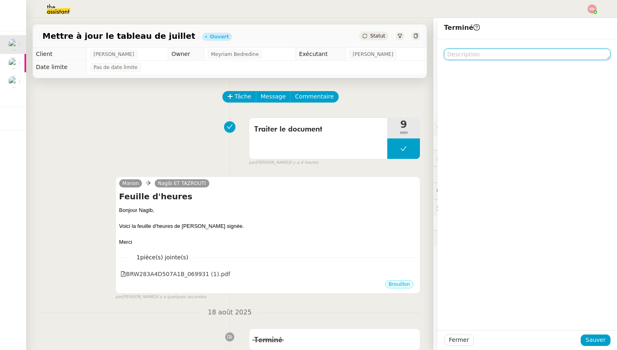
click at [474, 54] on textarea at bounding box center [527, 54] width 167 height 11
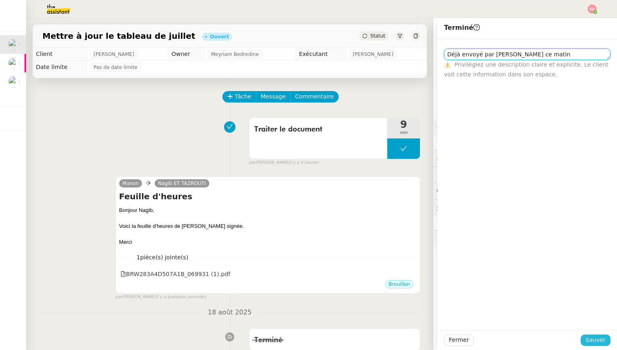
type textarea "Déjà envoyé par [PERSON_NAME] ce matin"
click at [595, 338] on span "Sauver" at bounding box center [596, 339] width 20 height 9
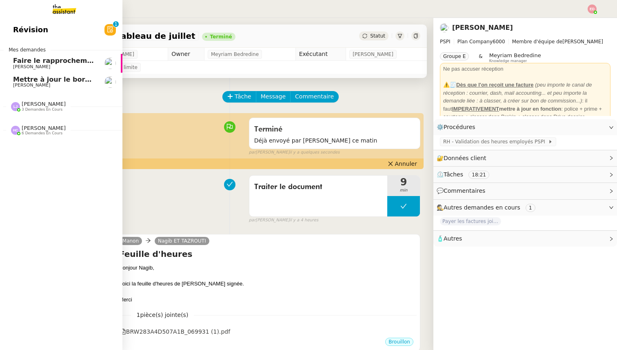
click at [23, 84] on span "[PERSON_NAME]" at bounding box center [31, 84] width 37 height 5
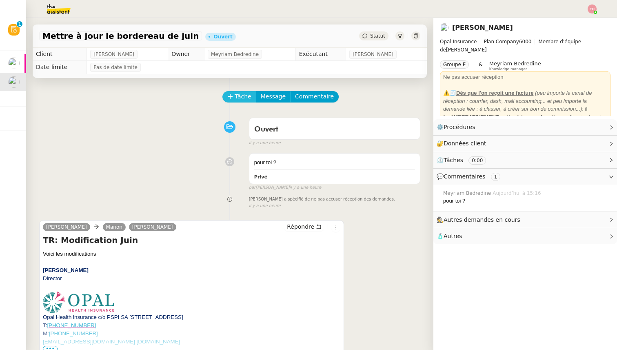
click at [237, 97] on span "Tâche" at bounding box center [243, 96] width 17 height 9
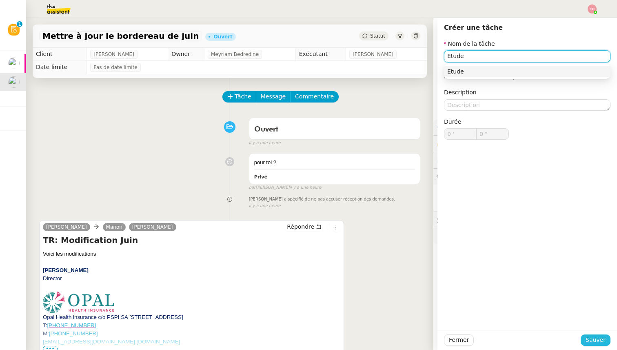
type input "Etude"
click at [589, 340] on span "Sauver" at bounding box center [596, 339] width 20 height 9
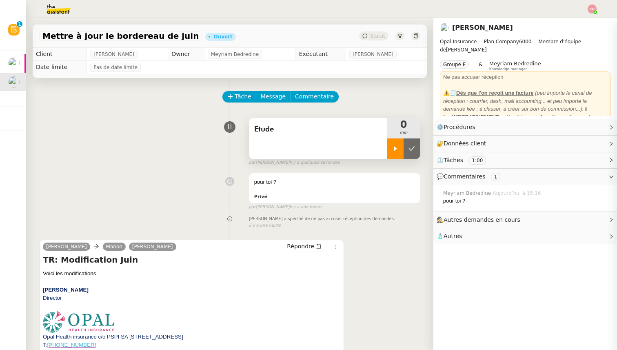
click at [391, 148] on div at bounding box center [395, 148] width 16 height 20
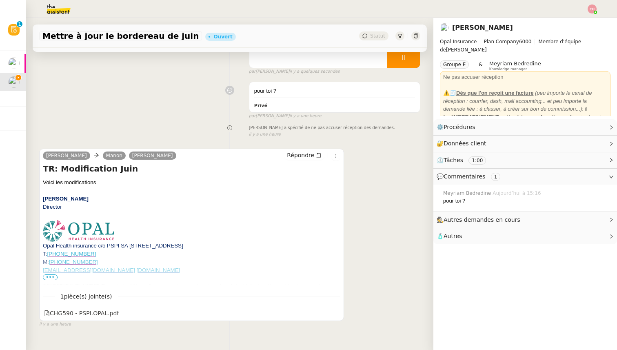
scroll to position [108, 0]
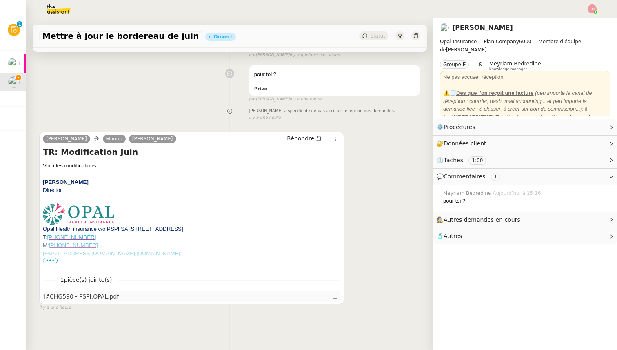
click at [335, 296] on icon at bounding box center [335, 295] width 5 height 4
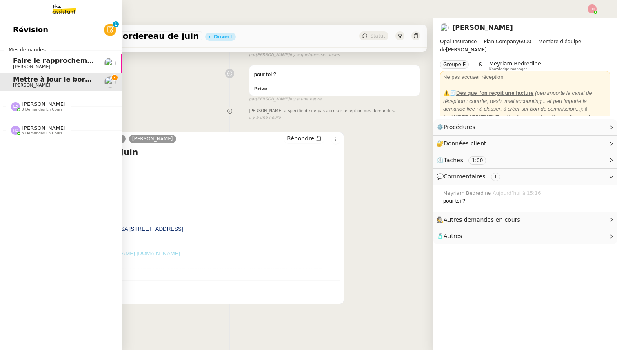
click at [20, 61] on span "Faire le rapprochement bancaire" at bounding box center [73, 61] width 120 height 8
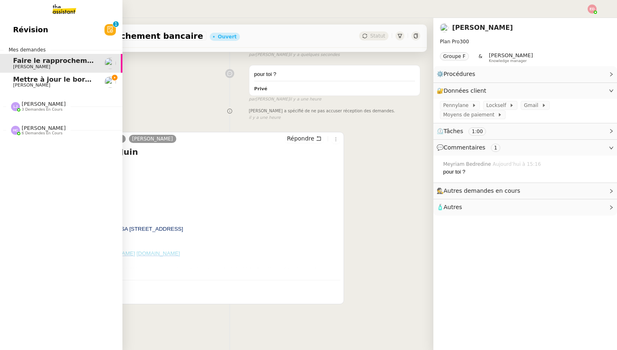
scroll to position [104, 0]
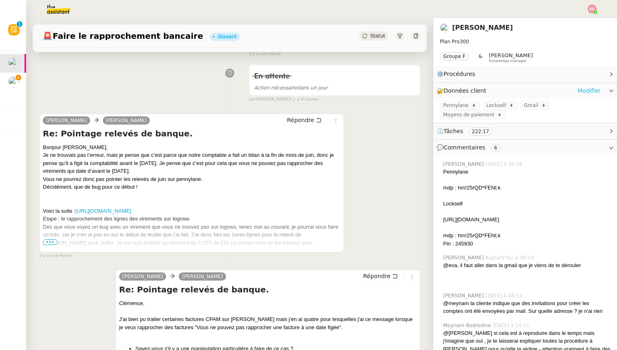
click at [586, 90] on link "Modifier" at bounding box center [589, 90] width 23 height 9
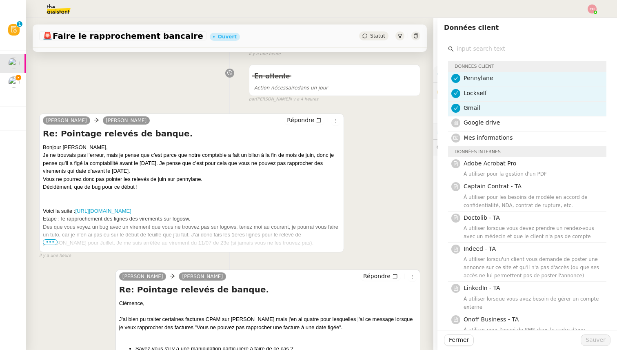
click at [374, 189] on div "[PERSON_NAME] Re: Pointage relevés de banque. Bonjour [PERSON_NAME], Je ne trou…" at bounding box center [229, 182] width 381 height 153
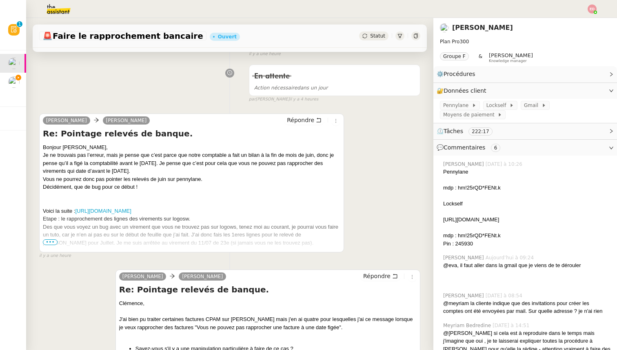
click at [47, 241] on span "•••" at bounding box center [50, 242] width 15 height 6
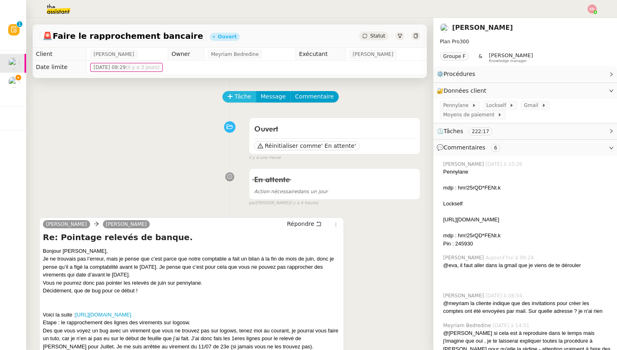
click at [231, 91] on button "Tâche" at bounding box center [239, 96] width 34 height 11
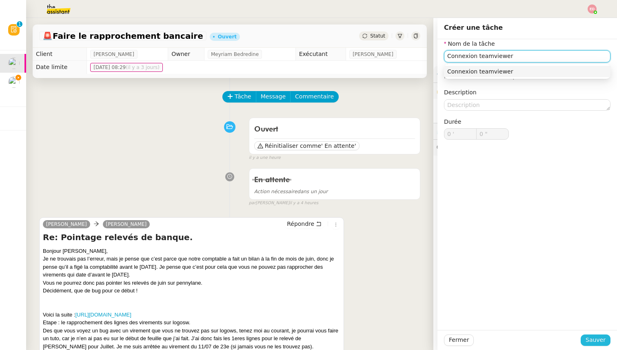
type input "Connexion teamviewer"
click at [589, 342] on span "Sauver" at bounding box center [596, 339] width 20 height 9
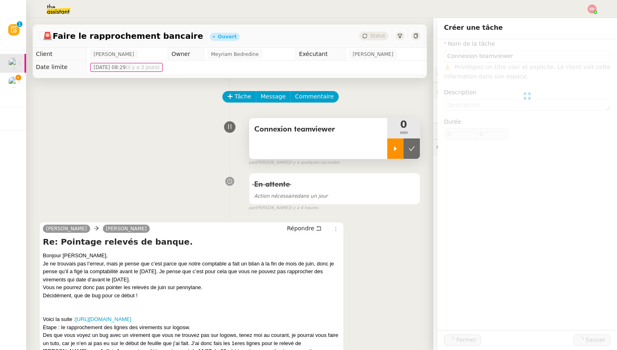
click at [393, 154] on div at bounding box center [395, 148] width 16 height 20
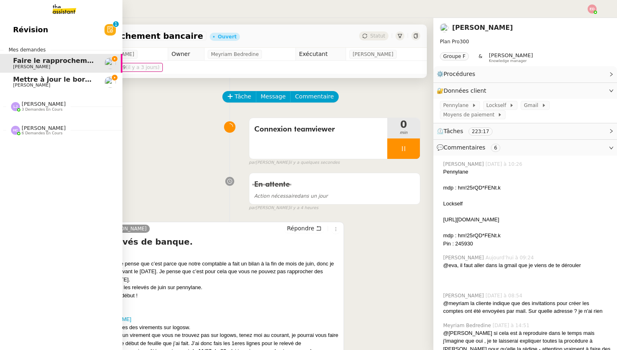
click at [19, 78] on span "Mettre à jour le bordereau de juin" at bounding box center [75, 80] width 125 height 8
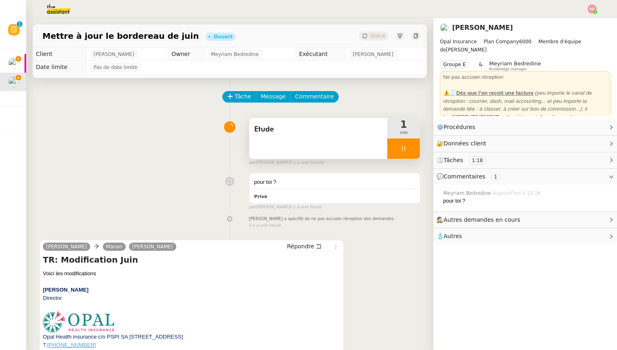
click at [410, 149] on div at bounding box center [403, 148] width 33 height 20
click at [410, 149] on icon at bounding box center [412, 148] width 7 height 7
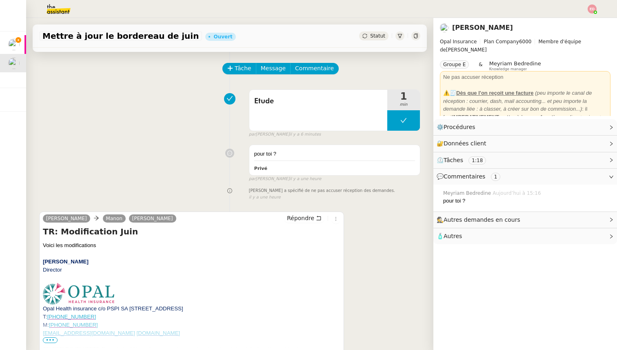
scroll to position [34, 0]
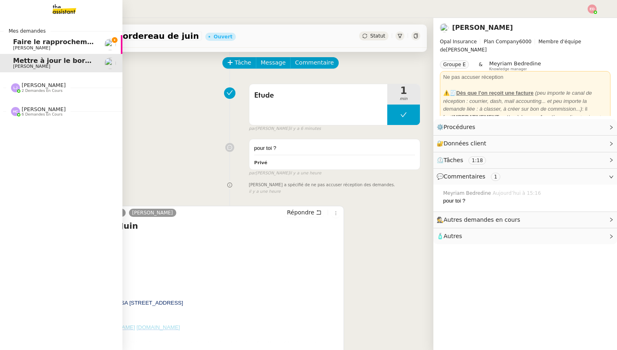
click at [21, 46] on span "[PERSON_NAME]" at bounding box center [31, 47] width 37 height 5
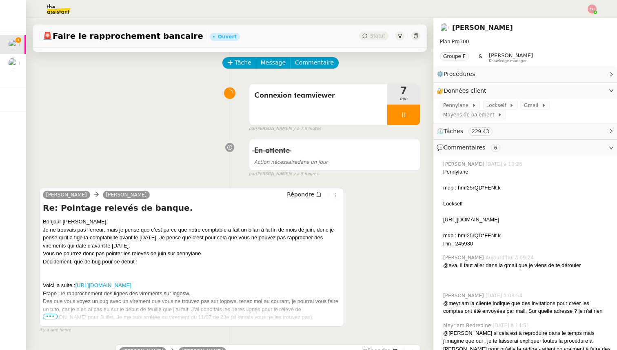
scroll to position [47, 0]
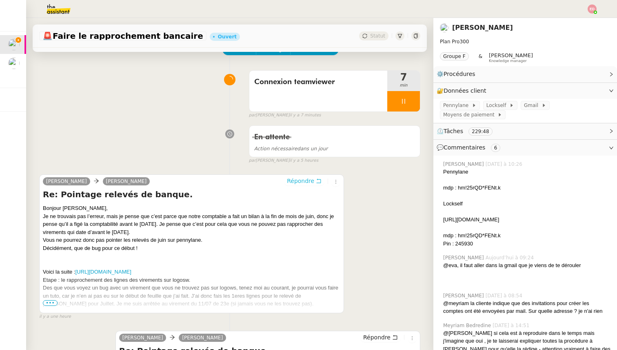
click at [306, 183] on span "Répondre" at bounding box center [300, 181] width 27 height 8
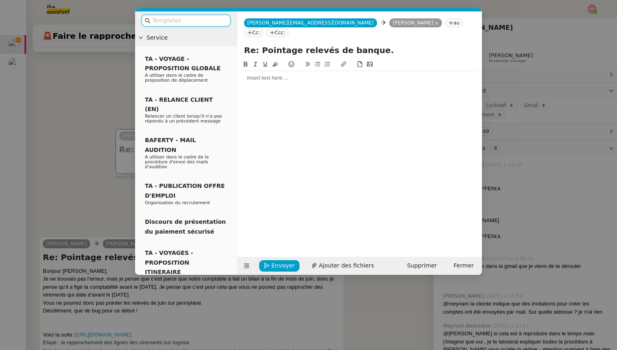
click at [254, 74] on div at bounding box center [360, 77] width 238 height 7
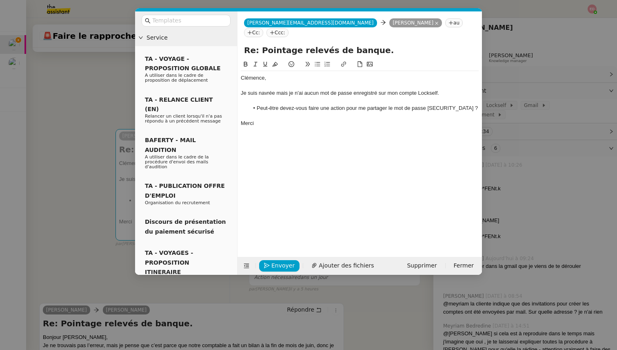
click at [281, 89] on div "Je suis navrée mais je n'ai aucun mot de passe enregistré sur mon compte Lockse…" at bounding box center [360, 92] width 238 height 7
click at [0, 0] on lt-span ", mais" at bounding box center [0, 0] width 0 height 0
click at [267, 104] on li "Peut-être devez-vous faire une action pour me partager le mot de passe [SECURIT…" at bounding box center [364, 107] width 230 height 7
click at [0, 0] on lt-span "Peut-être ," at bounding box center [0, 0] width 0 height 0
click at [278, 264] on span "Envoyer" at bounding box center [282, 265] width 23 height 9
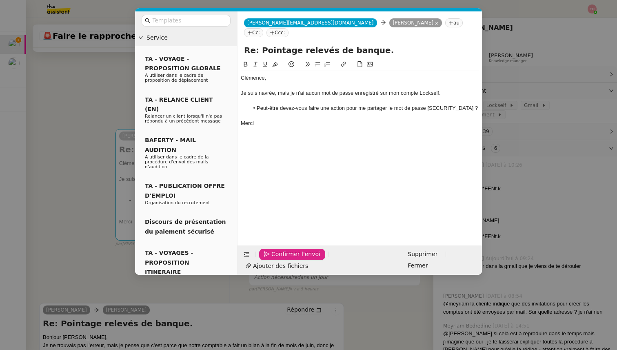
click at [278, 259] on span "Confirmer l'envoi" at bounding box center [295, 253] width 49 height 9
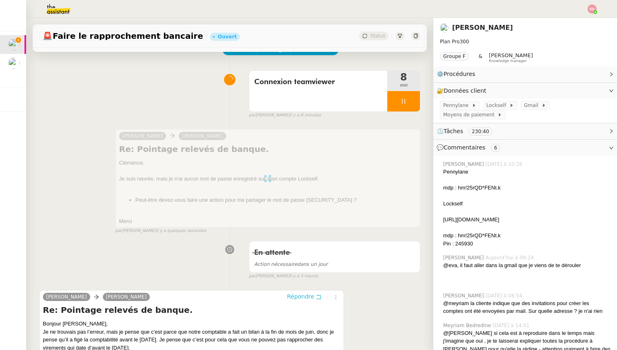
scroll to position [0, 0]
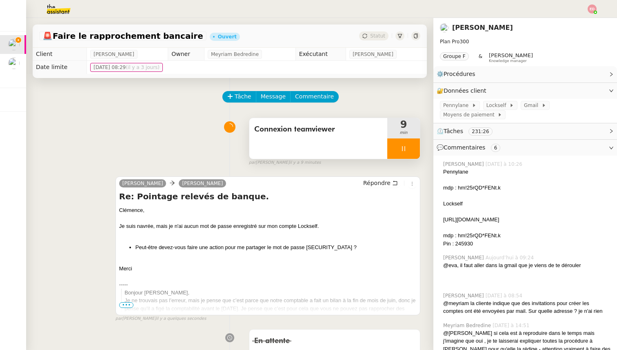
click at [417, 145] on div at bounding box center [403, 148] width 33 height 20
click at [417, 145] on button at bounding box center [412, 148] width 16 height 20
click at [370, 36] on div "Statut" at bounding box center [373, 35] width 29 height 9
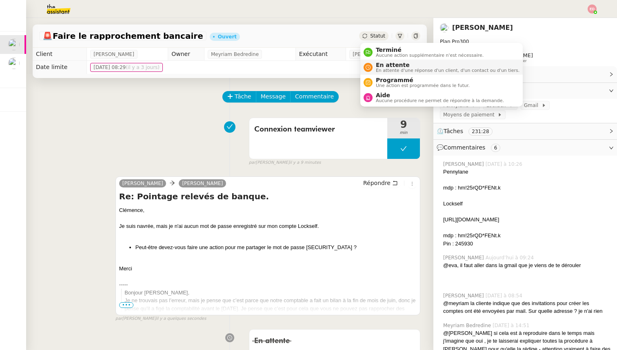
click at [380, 66] on span "En attente" at bounding box center [448, 65] width 144 height 7
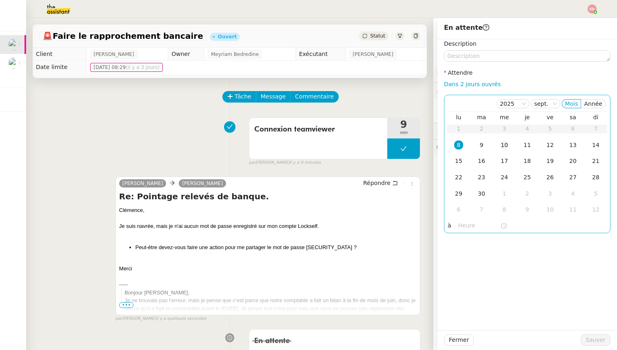
click at [501, 143] on div "10" at bounding box center [504, 144] width 9 height 9
click at [588, 338] on span "Sauver" at bounding box center [596, 339] width 20 height 9
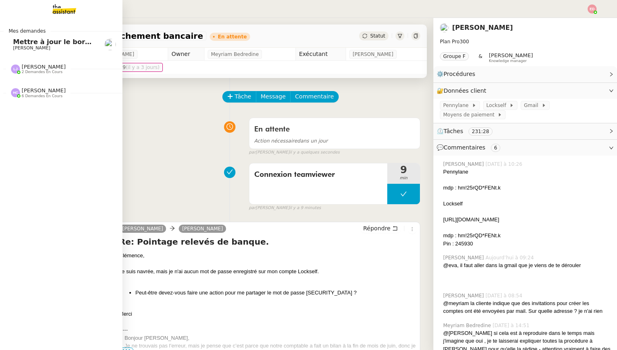
click at [18, 42] on span "Mettre à jour le bordereau de juin" at bounding box center [75, 42] width 125 height 8
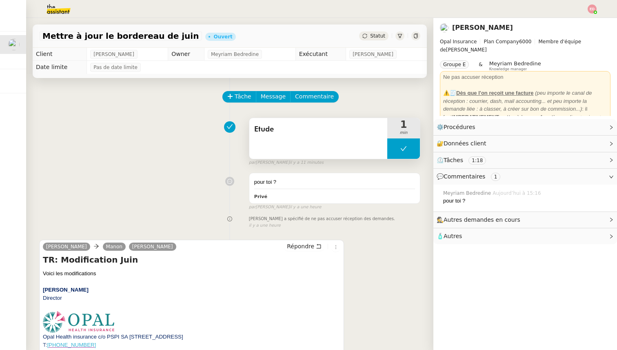
click at [391, 144] on button at bounding box center [403, 148] width 33 height 20
click at [391, 144] on div at bounding box center [395, 148] width 16 height 20
click at [260, 126] on span "Etude" at bounding box center [318, 129] width 128 height 12
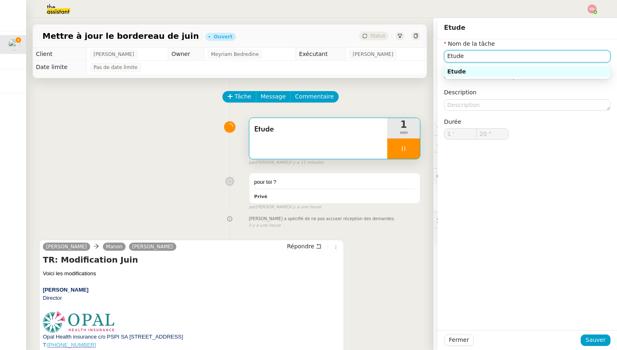
click at [469, 54] on input "Etude" at bounding box center [527, 56] width 167 height 12
type input "21 ""
type input "Maj"
type input "22 ""
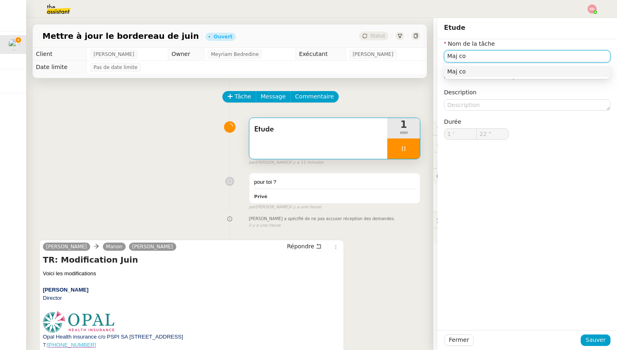
type input "Maj com"
type input "23 ""
type input "Maj commissio"
type input "24 ""
type input "Maj commissions G"
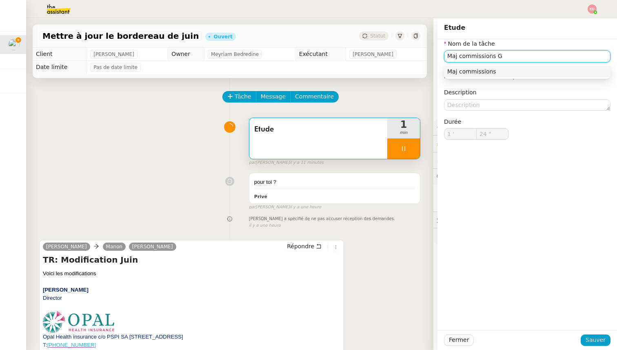
type input "25 ""
type input "Maj commissions Golden"
type input "26 ""
type input "Maj commissions GoldenCra"
type input "27 ""
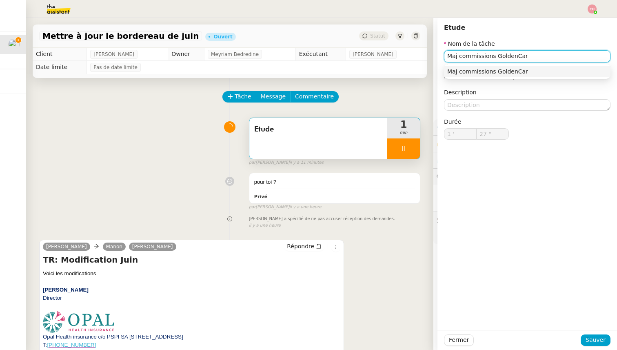
type input "Maj commissions GoldenCare"
type input "28 ""
type input "Maj commissions GoldenCare"
type input "29 ""
click at [592, 339] on span "Sauver" at bounding box center [596, 339] width 20 height 9
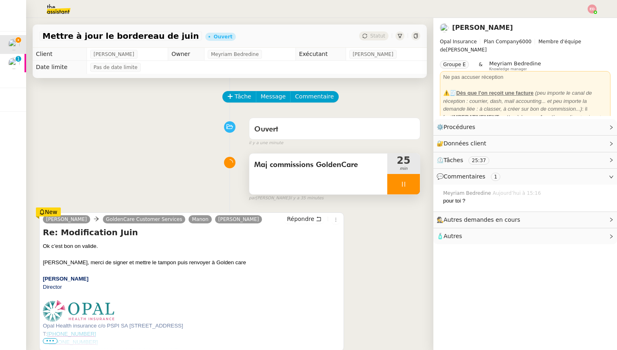
click at [413, 184] on div at bounding box center [403, 184] width 33 height 20
click at [413, 184] on icon at bounding box center [412, 184] width 6 height 4
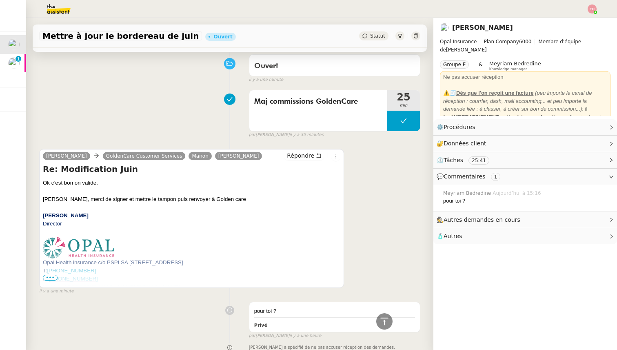
scroll to position [26, 0]
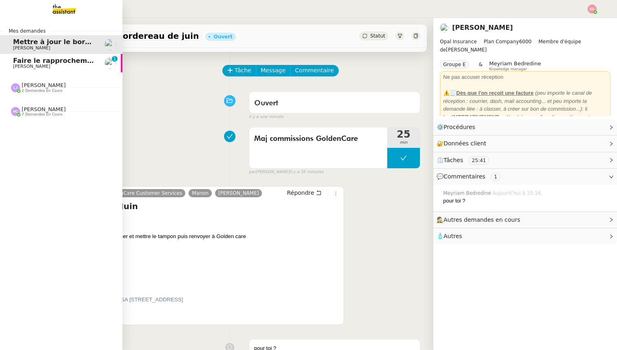
click at [27, 63] on span "Faire le rapprochement bancaire" at bounding box center [73, 61] width 120 height 8
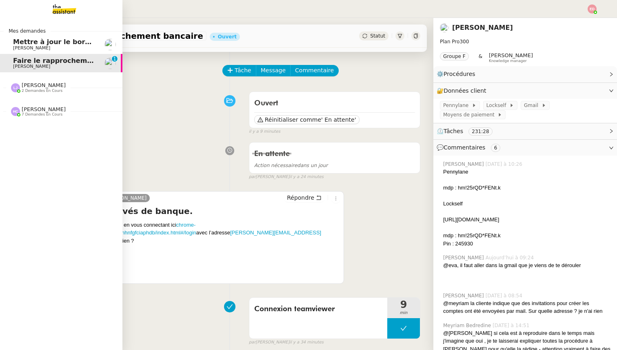
click at [15, 38] on span "Mettre à jour le bordereau de juin" at bounding box center [75, 42] width 125 height 8
